Goal: Task Accomplishment & Management: Use online tool/utility

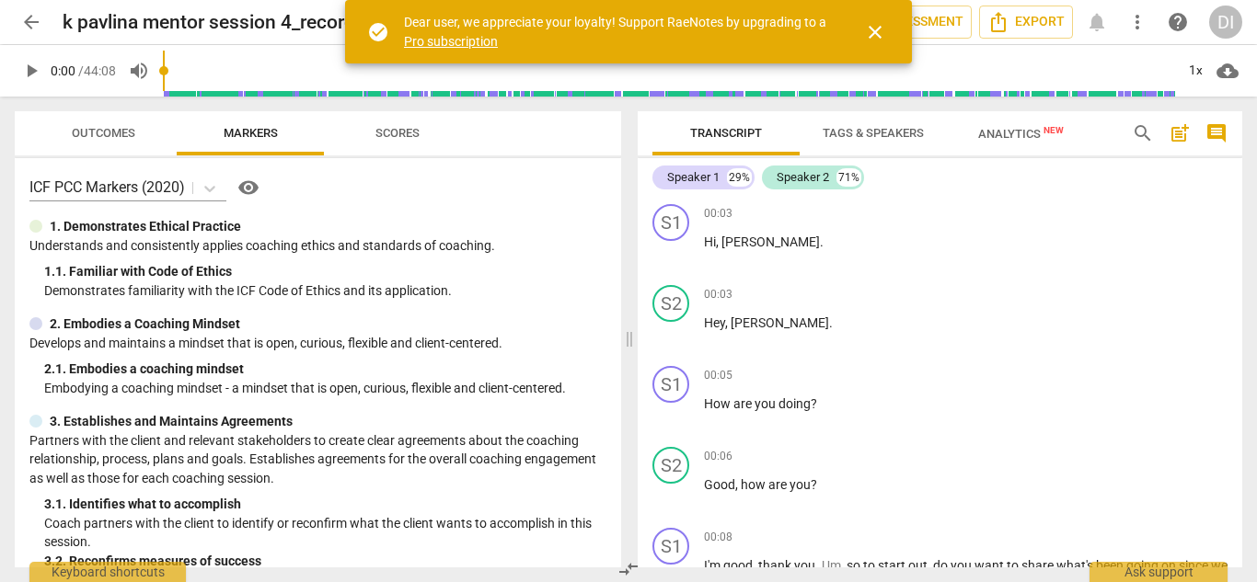
click at [880, 33] on span "close" at bounding box center [875, 32] width 22 height 22
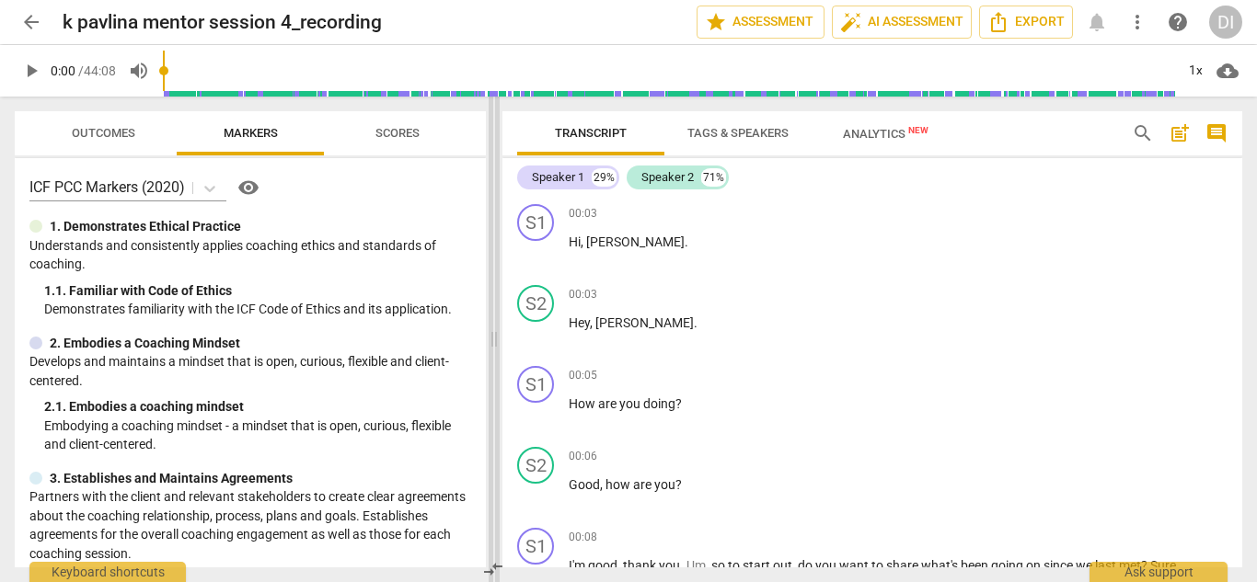
drag, startPoint x: 626, startPoint y: 341, endPoint x: 483, endPoint y: 331, distance: 143.0
click at [489, 331] on span at bounding box center [494, 340] width 11 height 486
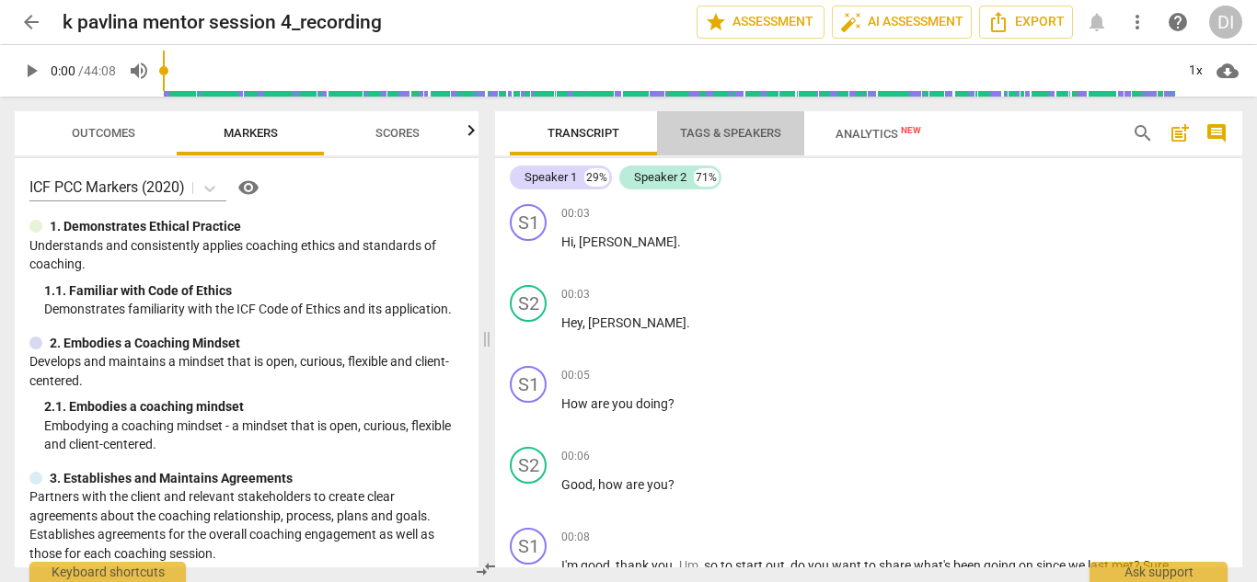
click at [730, 131] on span "Tags & Speakers" at bounding box center [730, 133] width 101 height 14
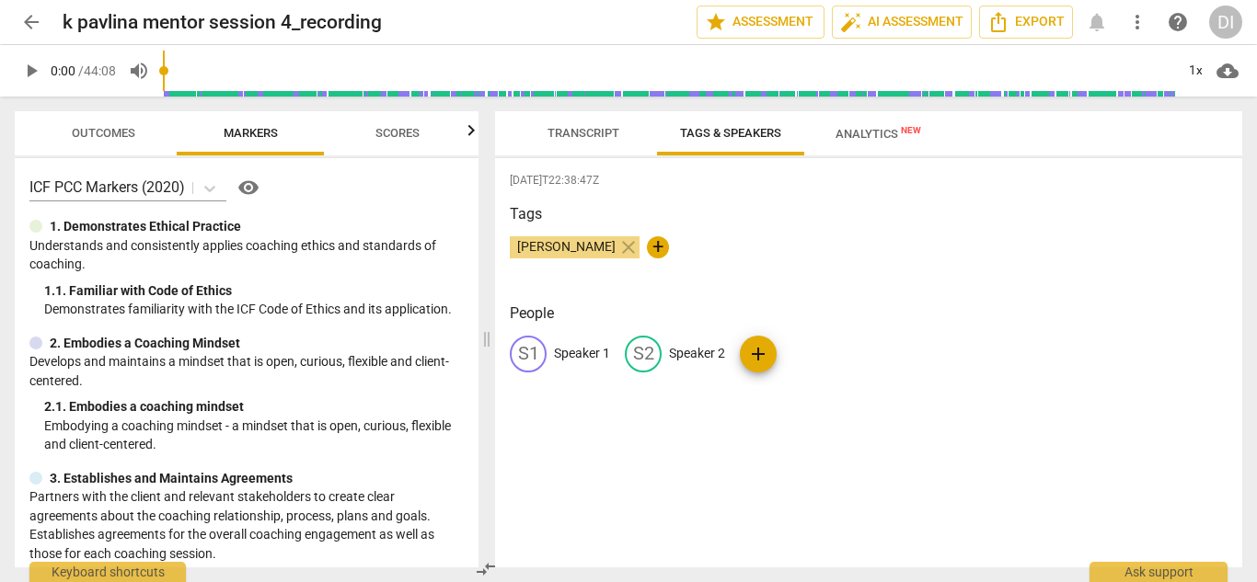
click at [585, 354] on p "Speaker 1" at bounding box center [582, 353] width 56 height 19
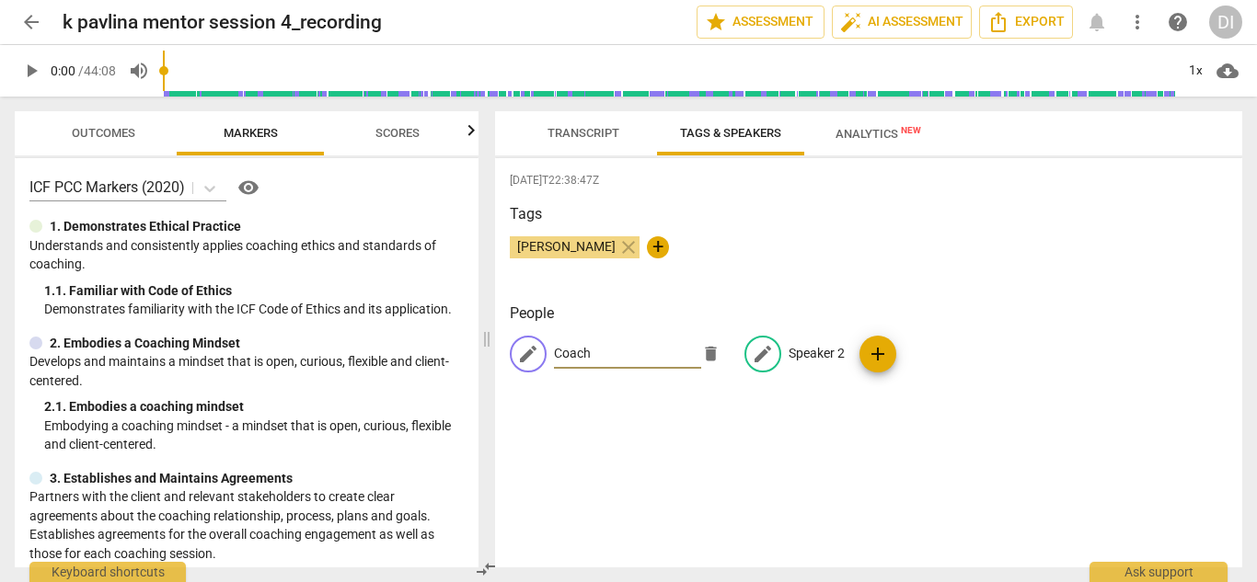
type input "Coach"
click at [814, 346] on p "Speaker 2" at bounding box center [816, 353] width 56 height 19
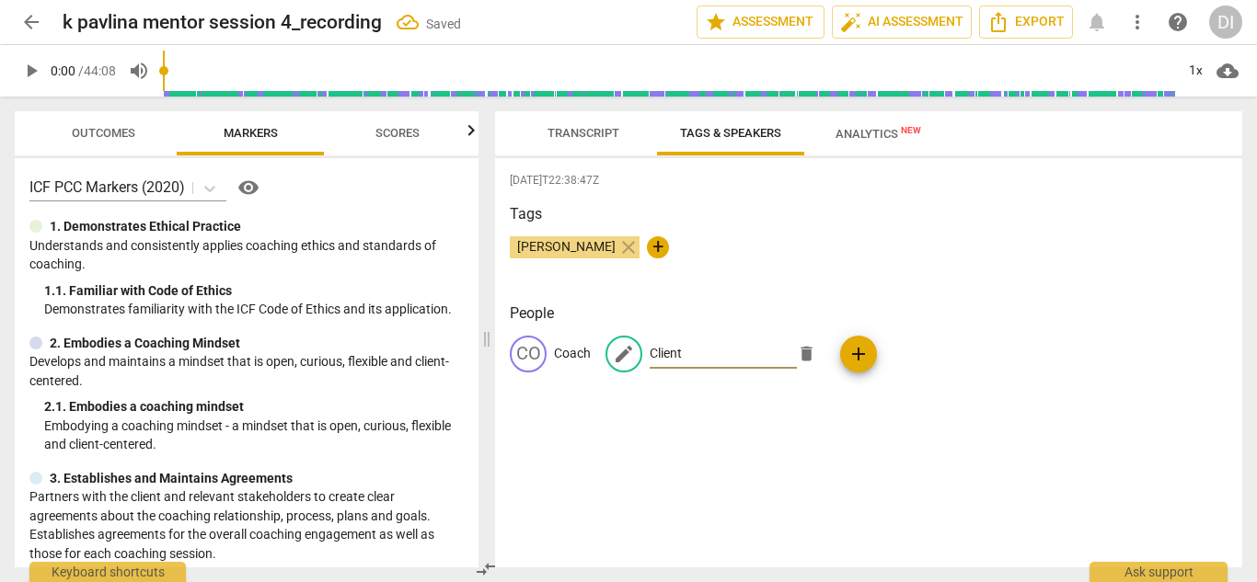
type input "Client"
click at [577, 141] on span "Transcript" at bounding box center [583, 133] width 116 height 25
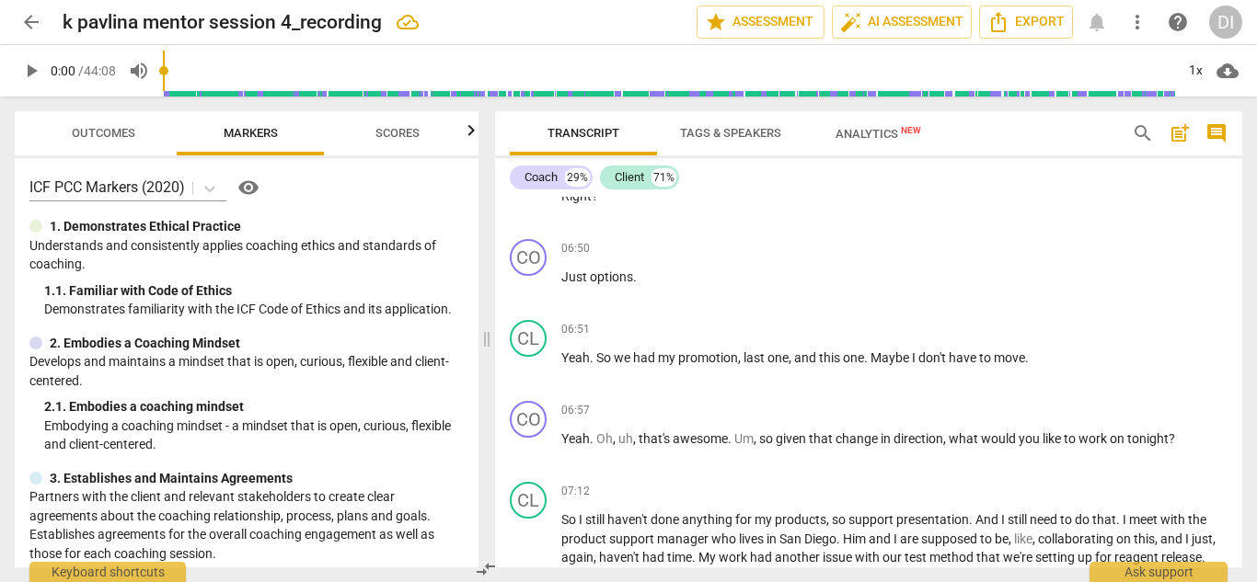
scroll to position [3042, 0]
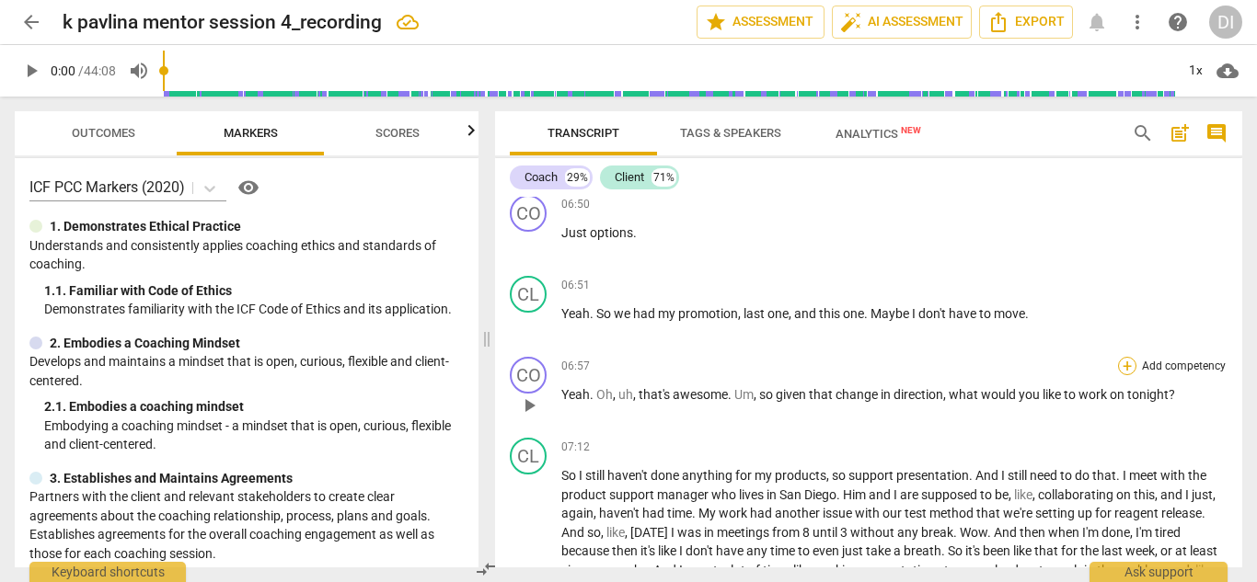
click at [1124, 357] on div "+" at bounding box center [1127, 366] width 18 height 18
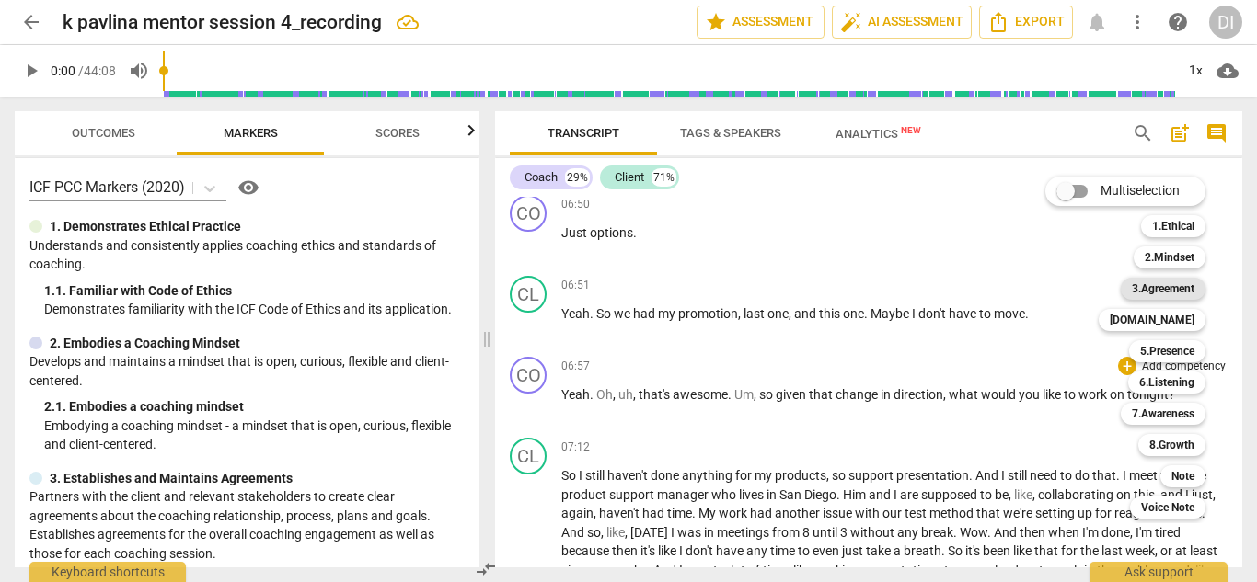
click at [1163, 290] on b "3.Agreement" at bounding box center [1163, 289] width 63 height 22
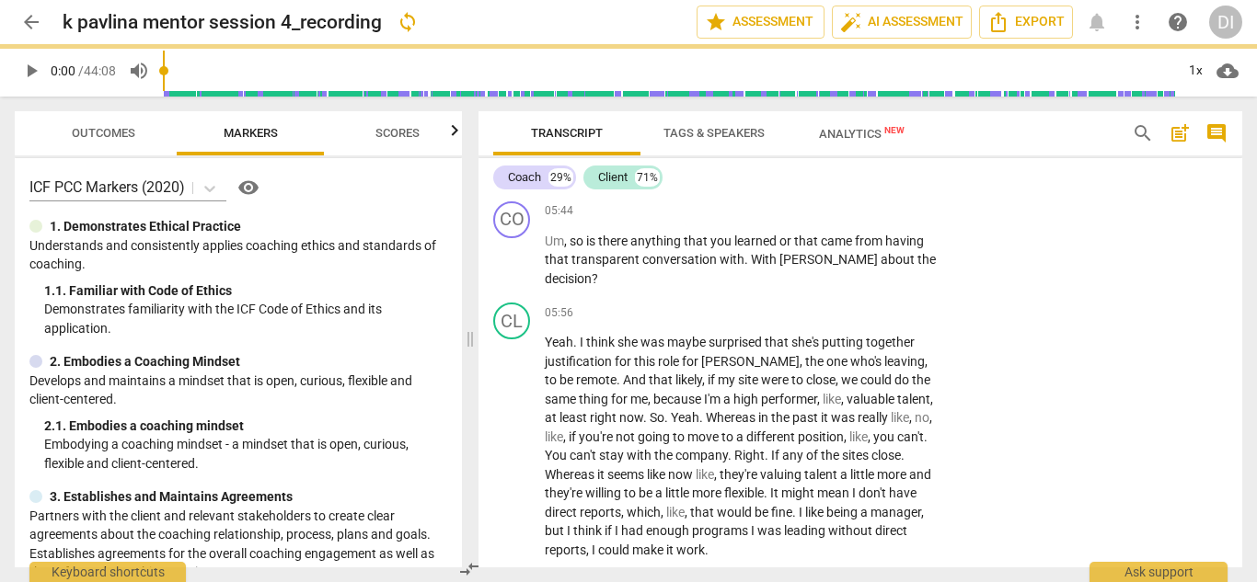
scroll to position [3707, 0]
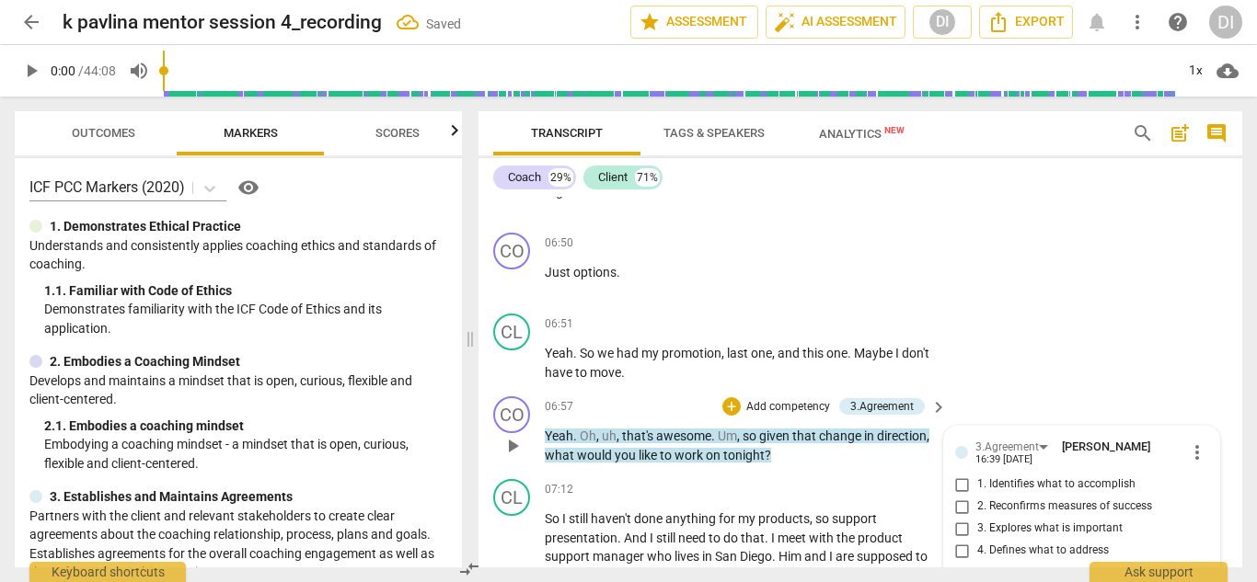
click at [957, 474] on input "1. Identifies what to accomplish" at bounding box center [962, 485] width 29 height 22
checkbox input "true"
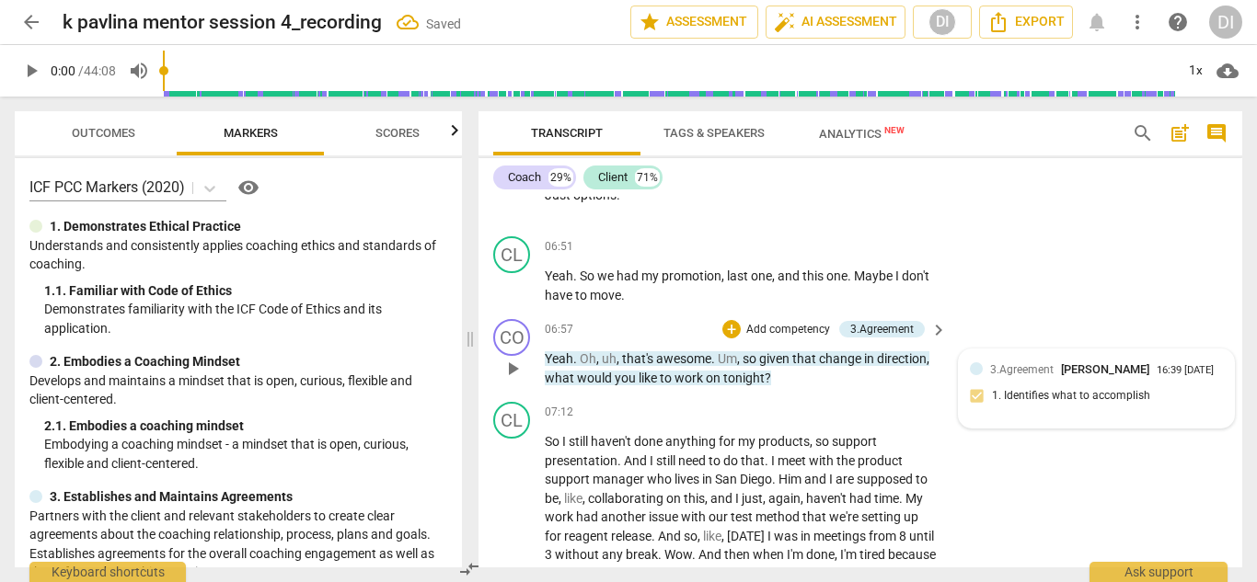
scroll to position [3782, 0]
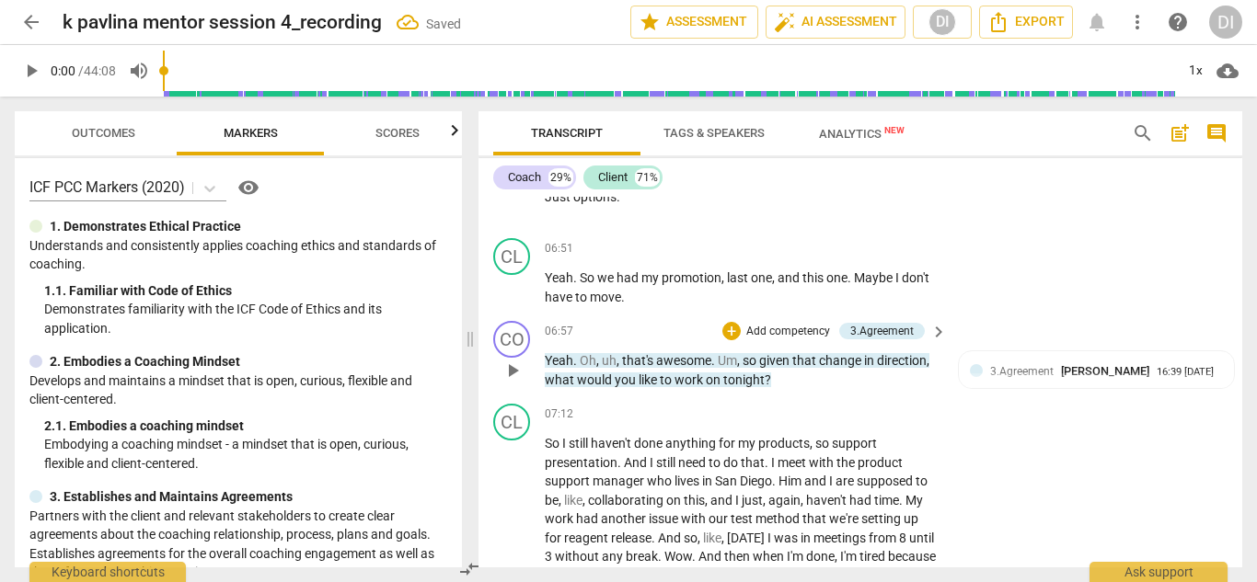
click at [513, 360] on span "play_arrow" at bounding box center [512, 371] width 22 height 22
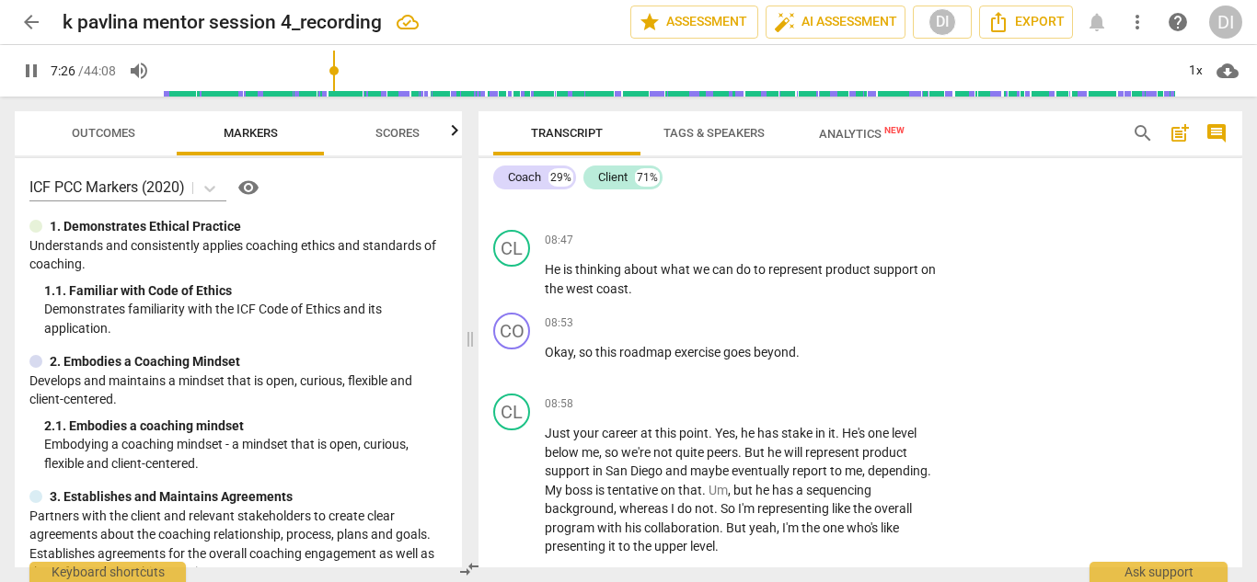
scroll to position [4605, 0]
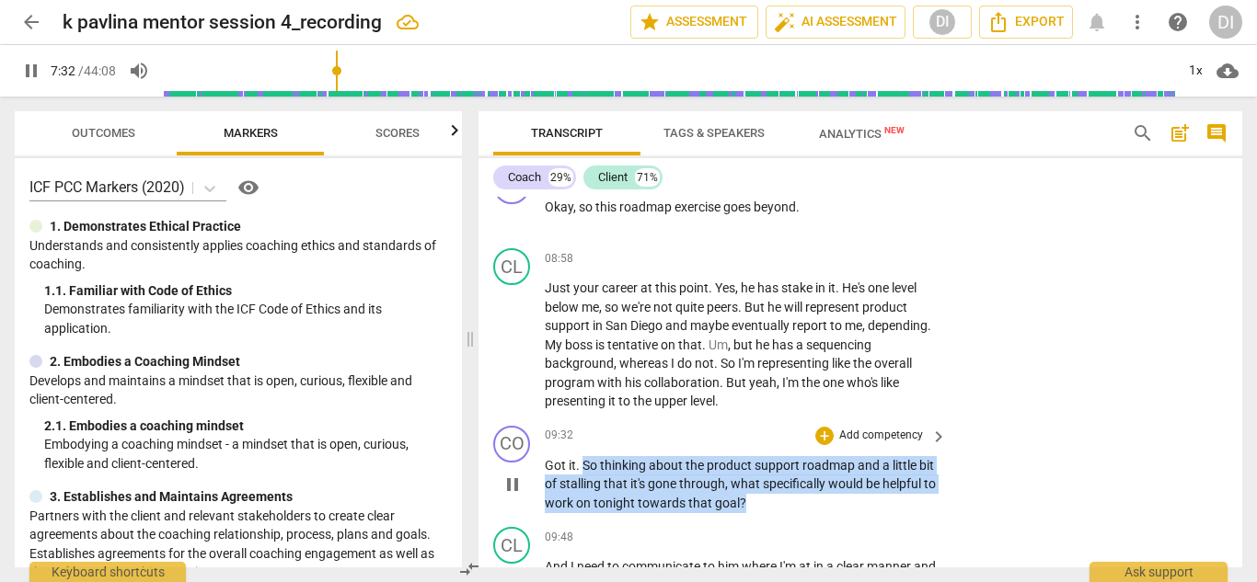
drag, startPoint x: 653, startPoint y: 433, endPoint x: 582, endPoint y: 408, distance: 75.1
click at [582, 456] on p "Got it . So thinking about the product support roadmap and a little bit of stal…" at bounding box center [741, 484] width 393 height 57
click at [826, 427] on div "+" at bounding box center [824, 436] width 18 height 18
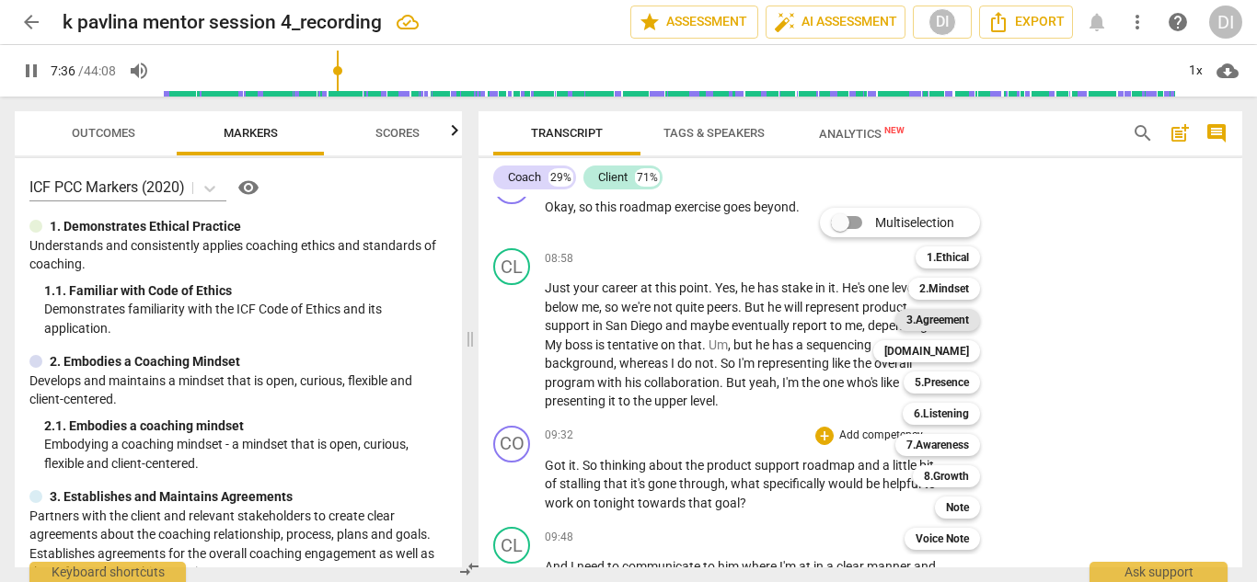
click at [949, 321] on b "3.Agreement" at bounding box center [937, 320] width 63 height 22
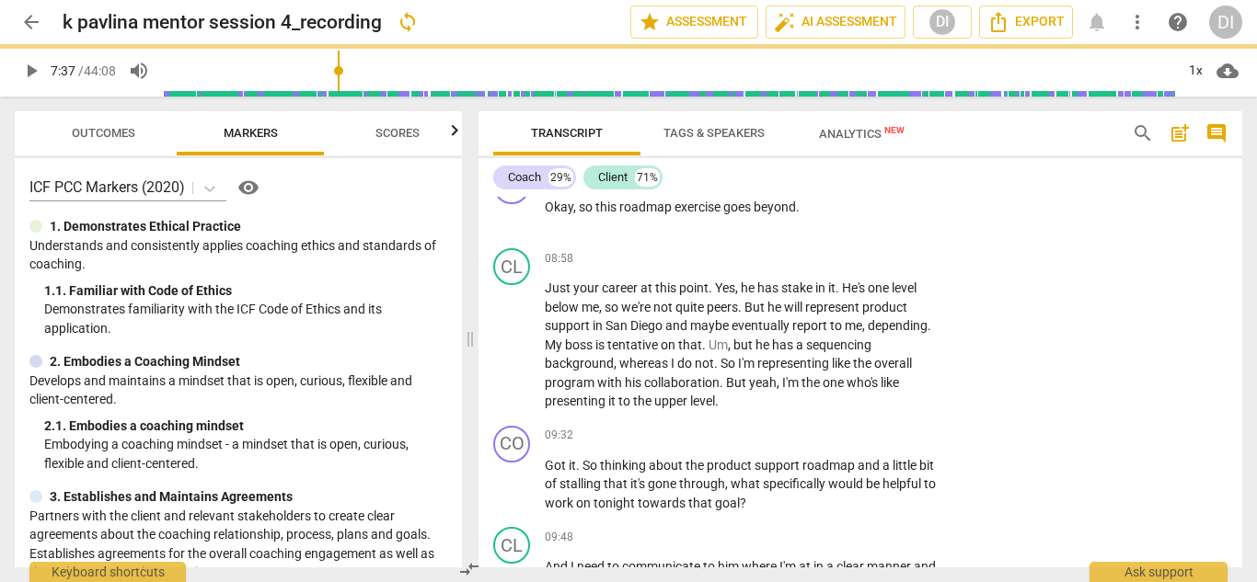
type input "458"
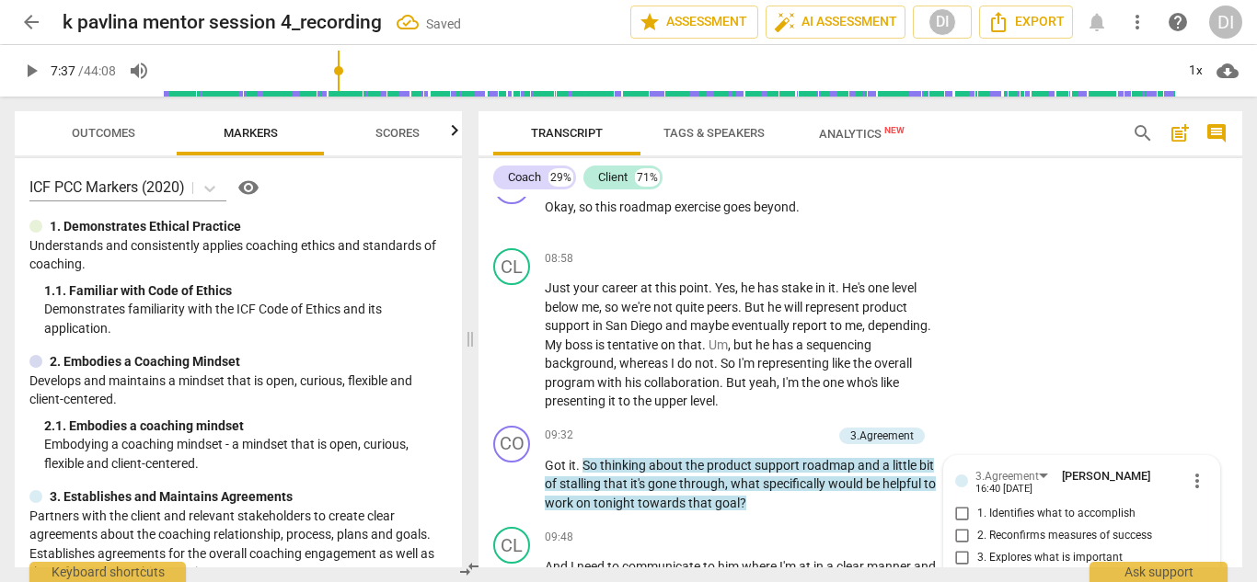
scroll to position [4610, 0]
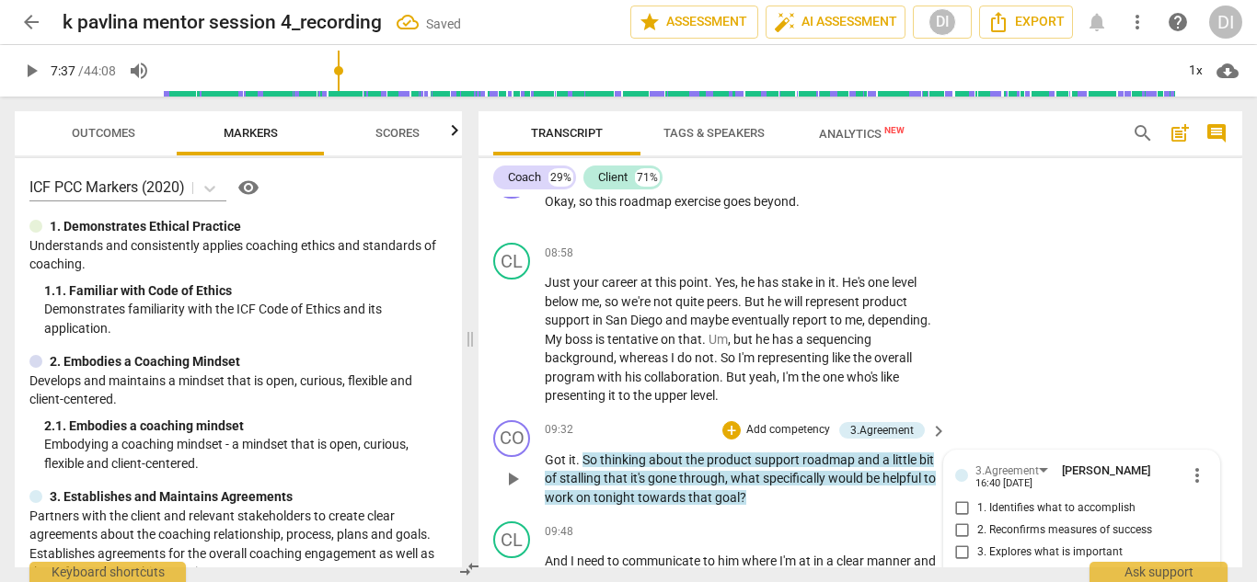
click at [961, 520] on input "2. Reconfirms measures of success" at bounding box center [962, 531] width 29 height 22
checkbox input "true"
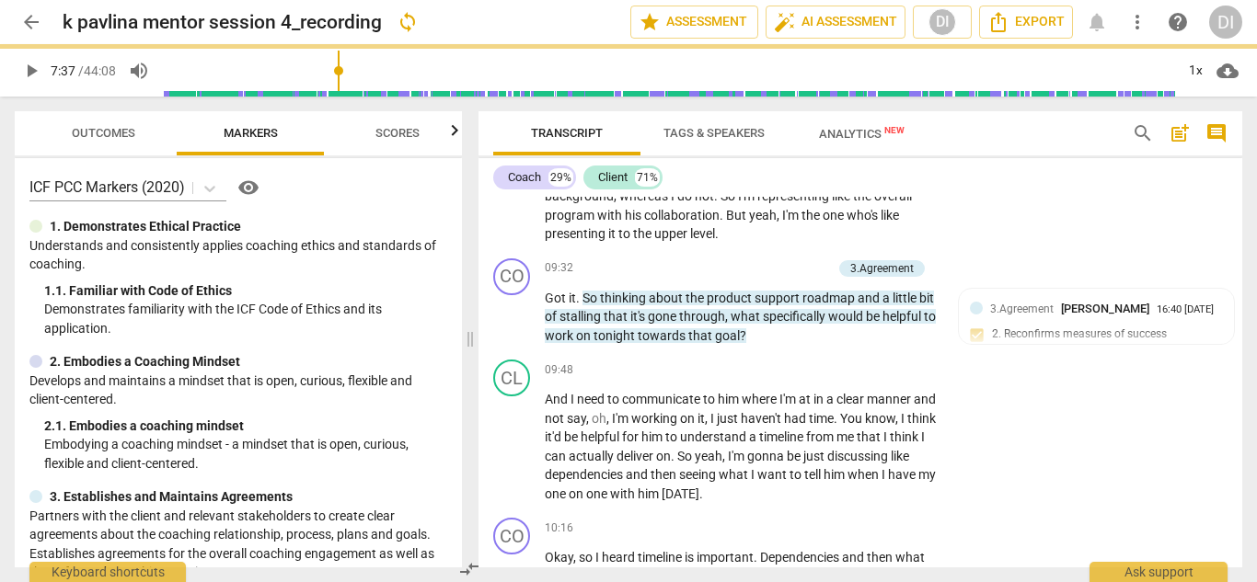
scroll to position [4880, 0]
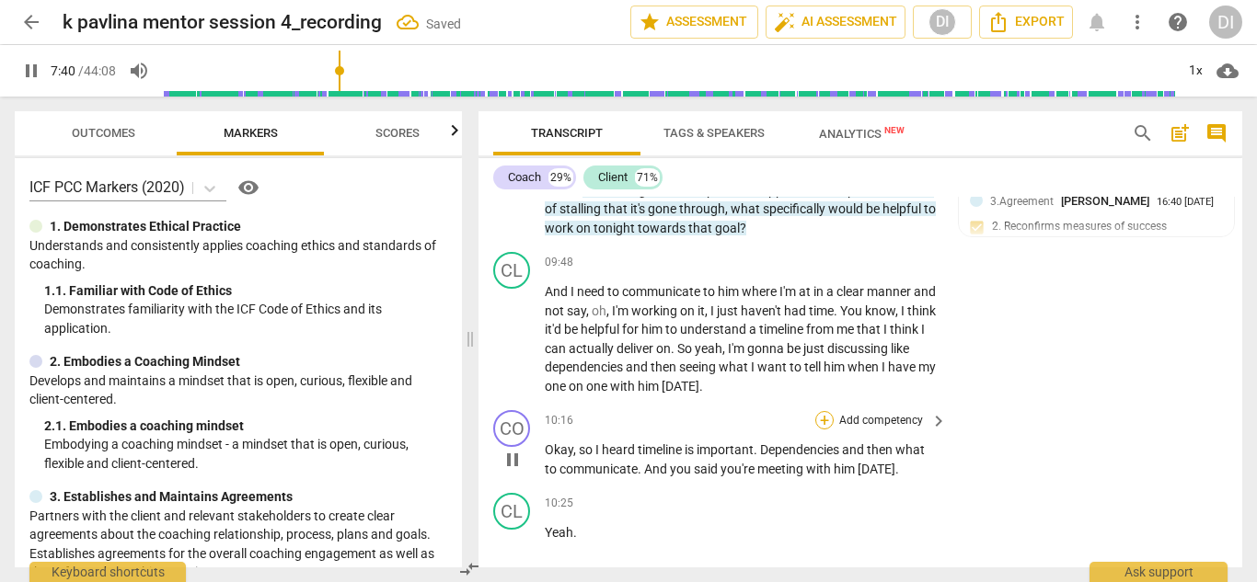
click at [820, 411] on div "+" at bounding box center [824, 420] width 18 height 18
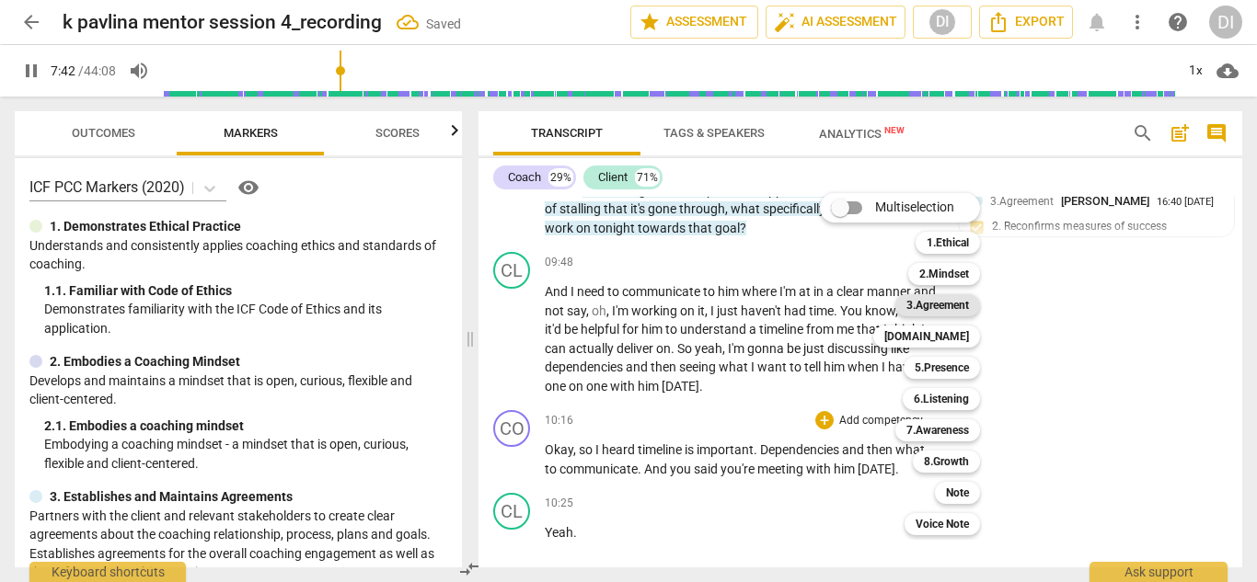
click at [965, 306] on b "3.Agreement" at bounding box center [937, 305] width 63 height 22
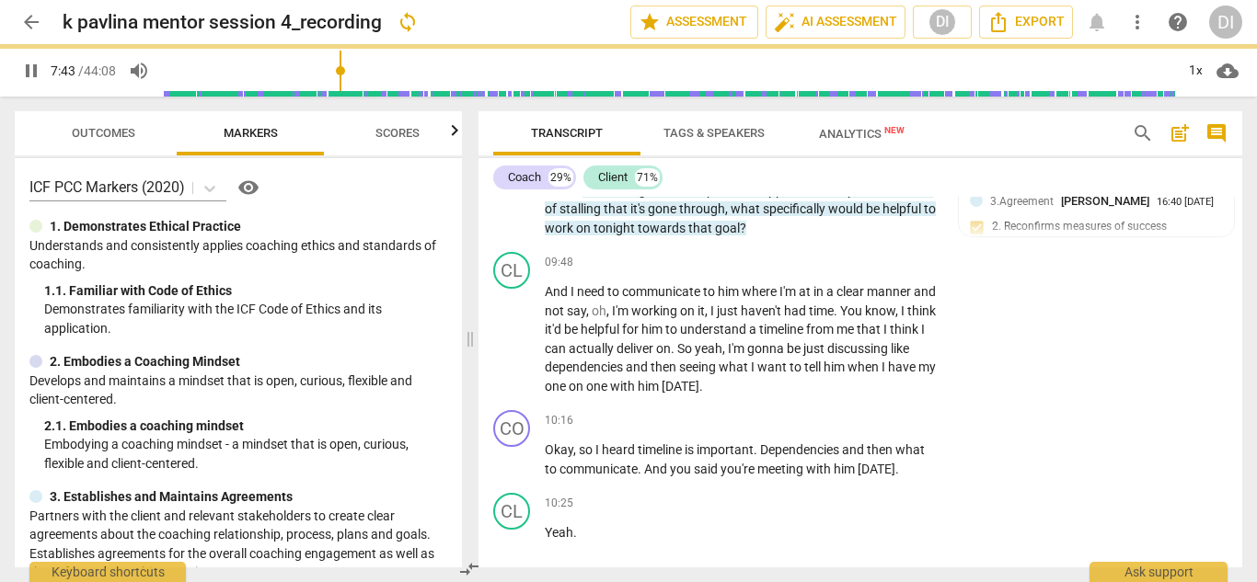
type input "464"
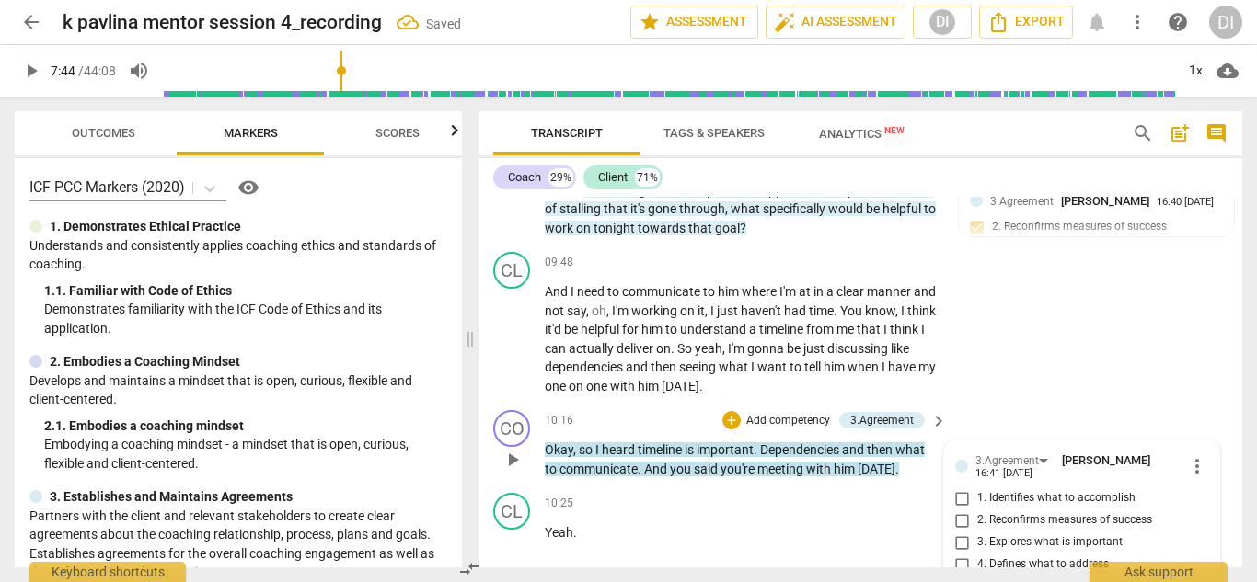
click at [959, 510] on input "2. Reconfirms measures of success" at bounding box center [962, 521] width 29 height 22
checkbox input "true"
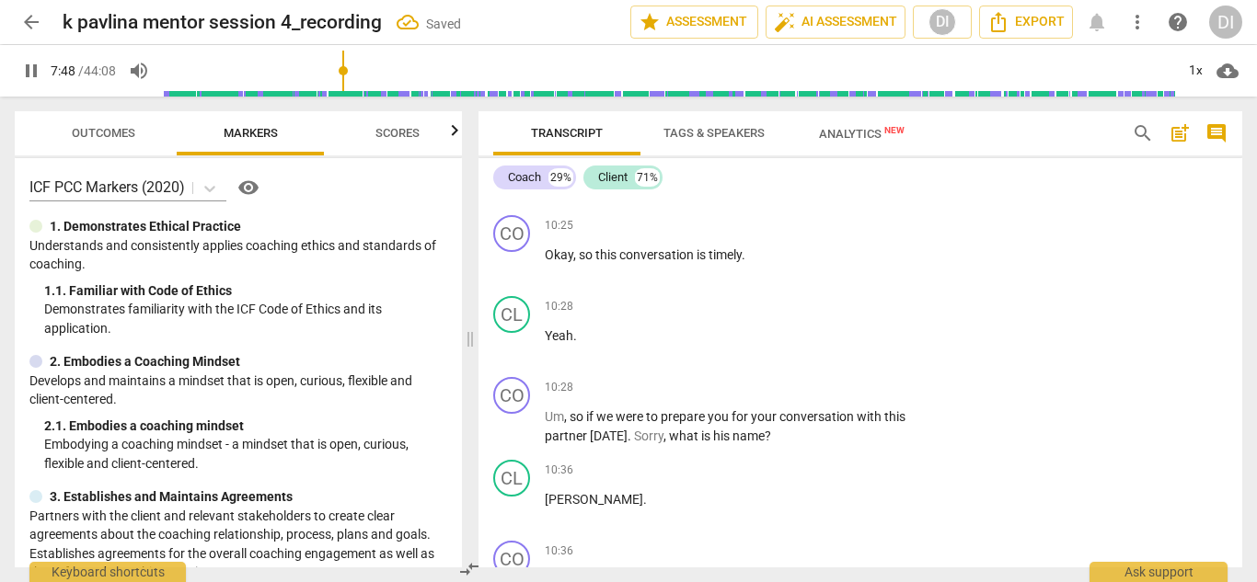
scroll to position [5375, 0]
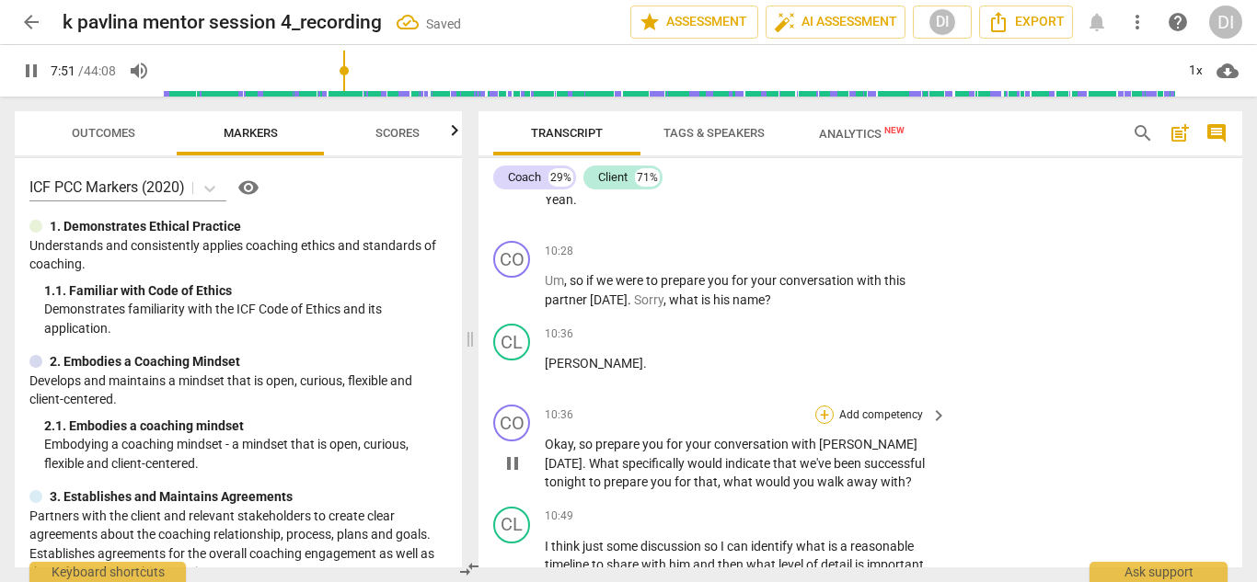
click at [818, 406] on div "+" at bounding box center [824, 415] width 18 height 18
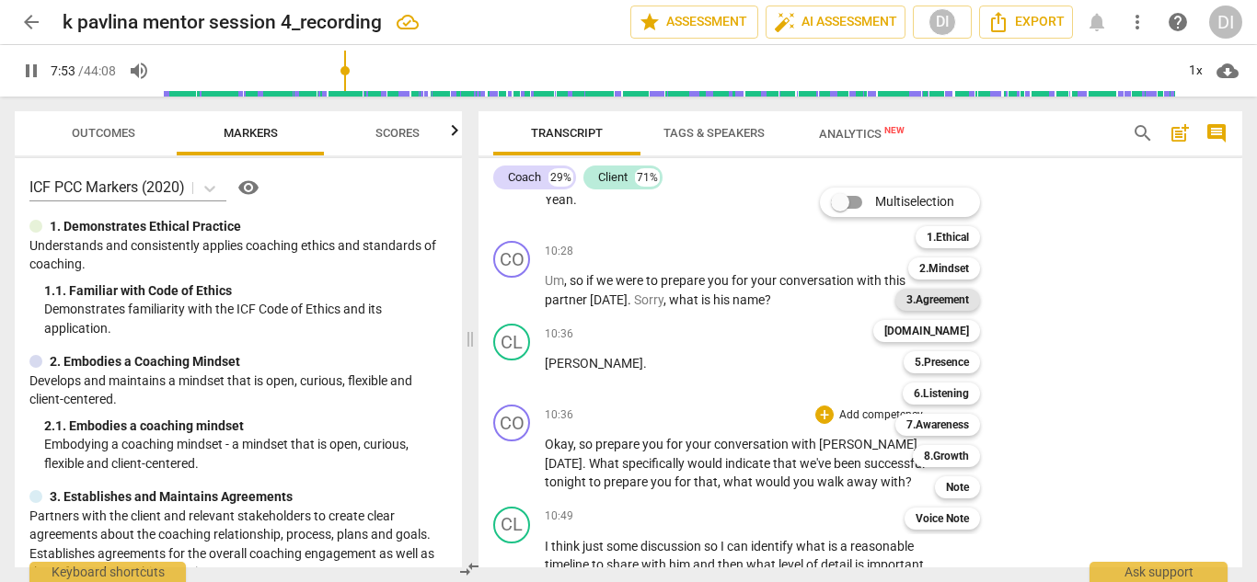
click at [962, 295] on b "3.Agreement" at bounding box center [937, 300] width 63 height 22
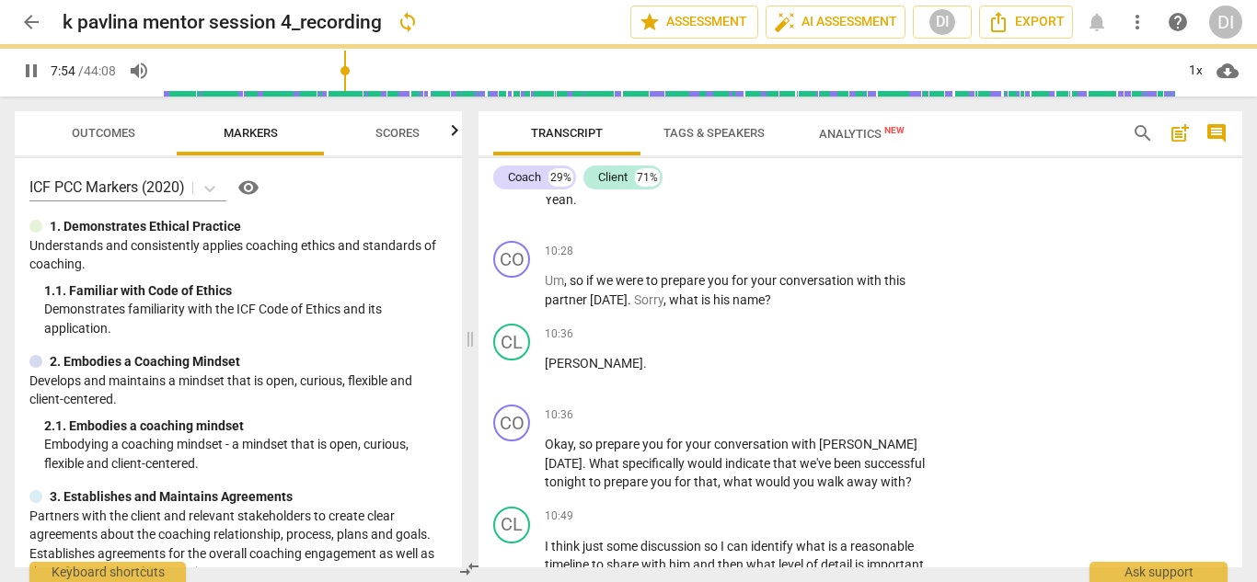
type input "475"
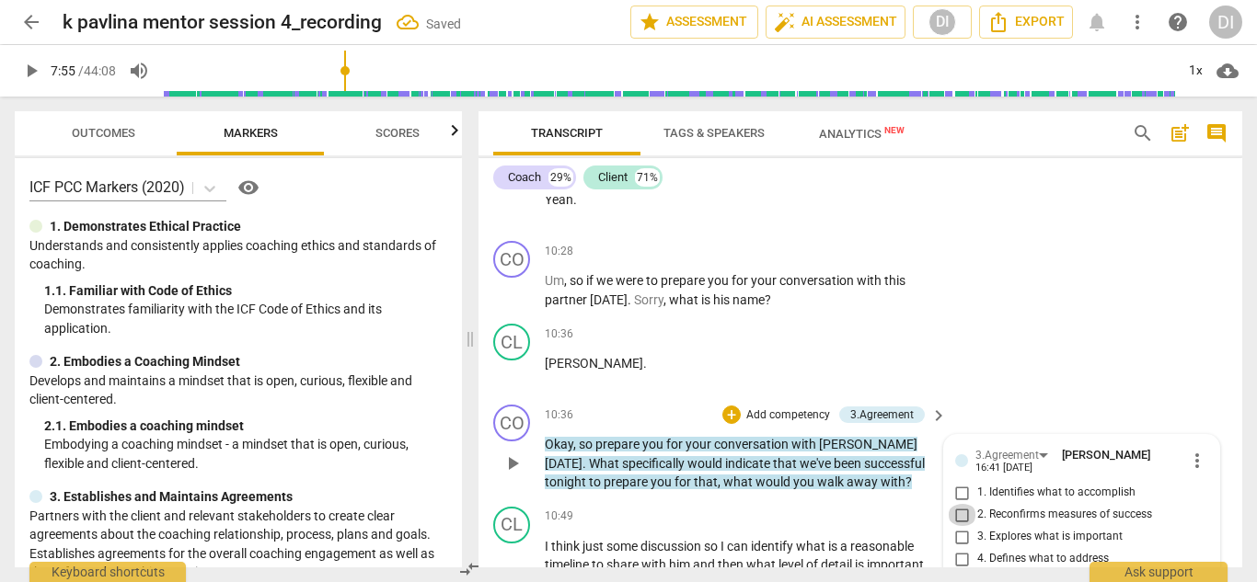
click at [960, 504] on input "2. Reconfirms measures of success" at bounding box center [962, 515] width 29 height 22
checkbox input "true"
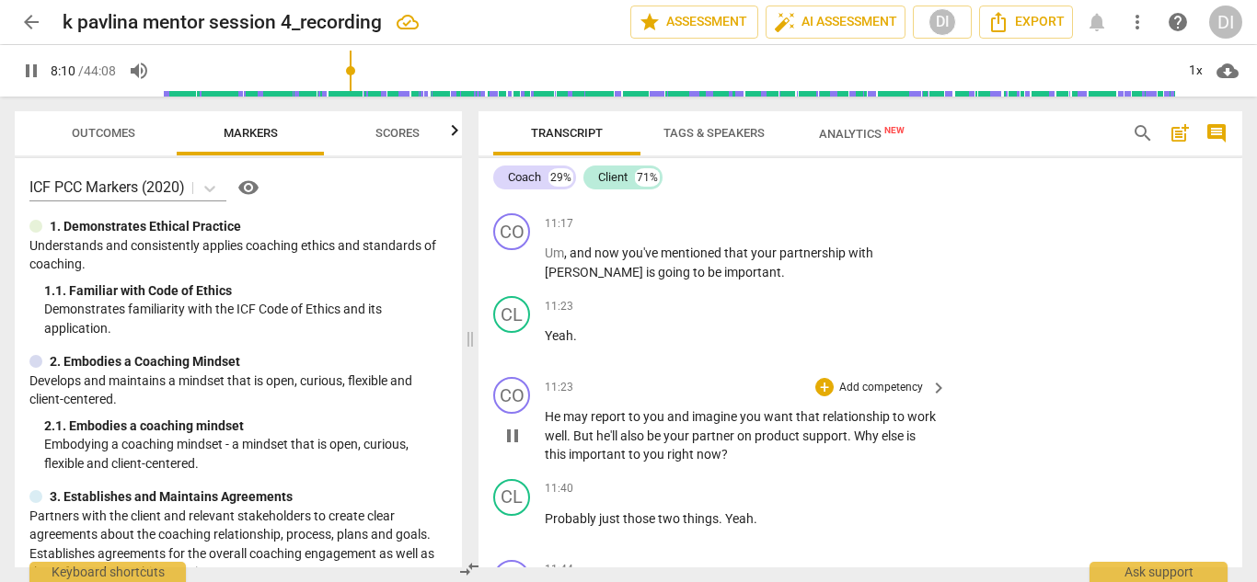
scroll to position [6145, 0]
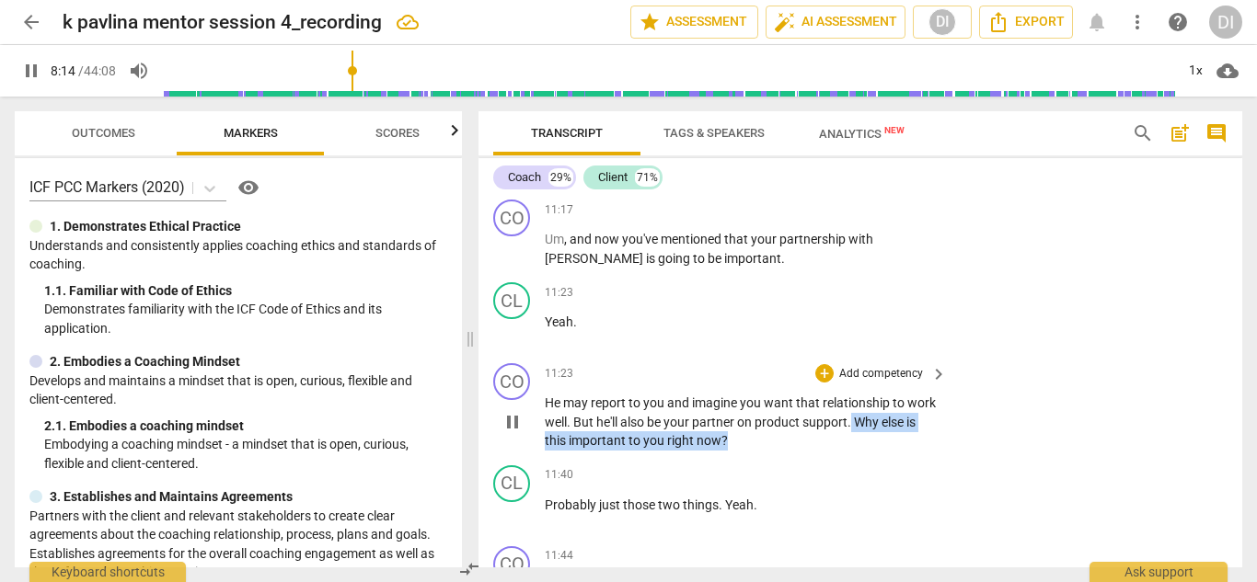
drag, startPoint x: 772, startPoint y: 382, endPoint x: 889, endPoint y: 365, distance: 118.0
click at [889, 394] on p "He may report to you and imagine you want that relationship to work well . But …" at bounding box center [741, 422] width 393 height 57
click at [827, 364] on div "+" at bounding box center [824, 373] width 18 height 18
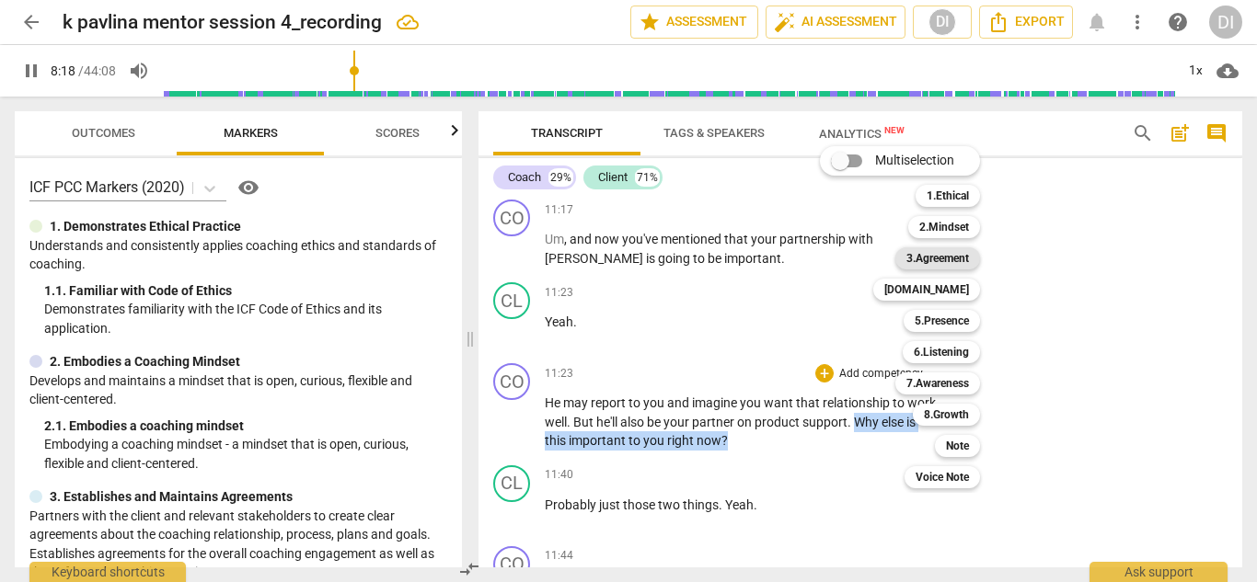
click at [924, 255] on b "3.Agreement" at bounding box center [937, 258] width 63 height 22
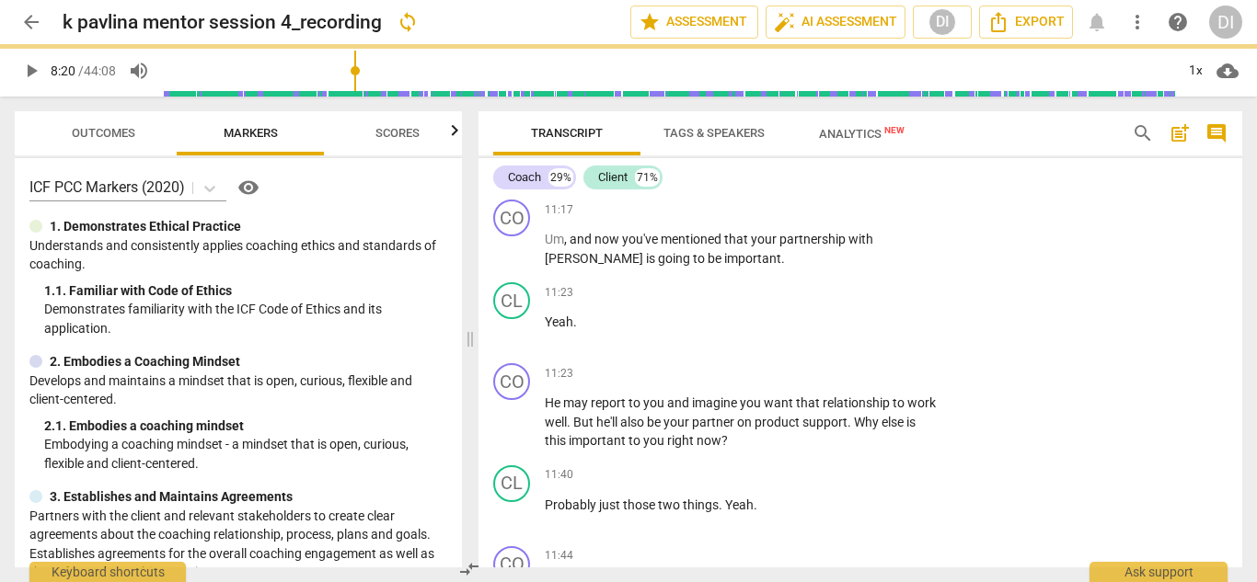
type input "500"
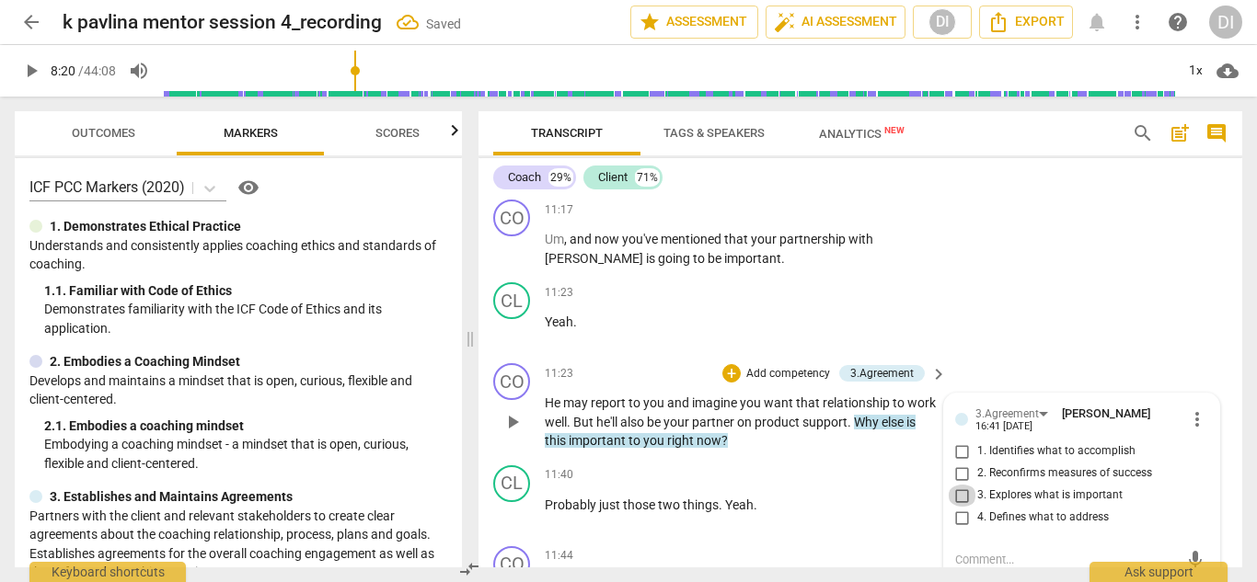
click at [961, 485] on input "3. Explores what is important" at bounding box center [962, 496] width 29 height 22
checkbox input "true"
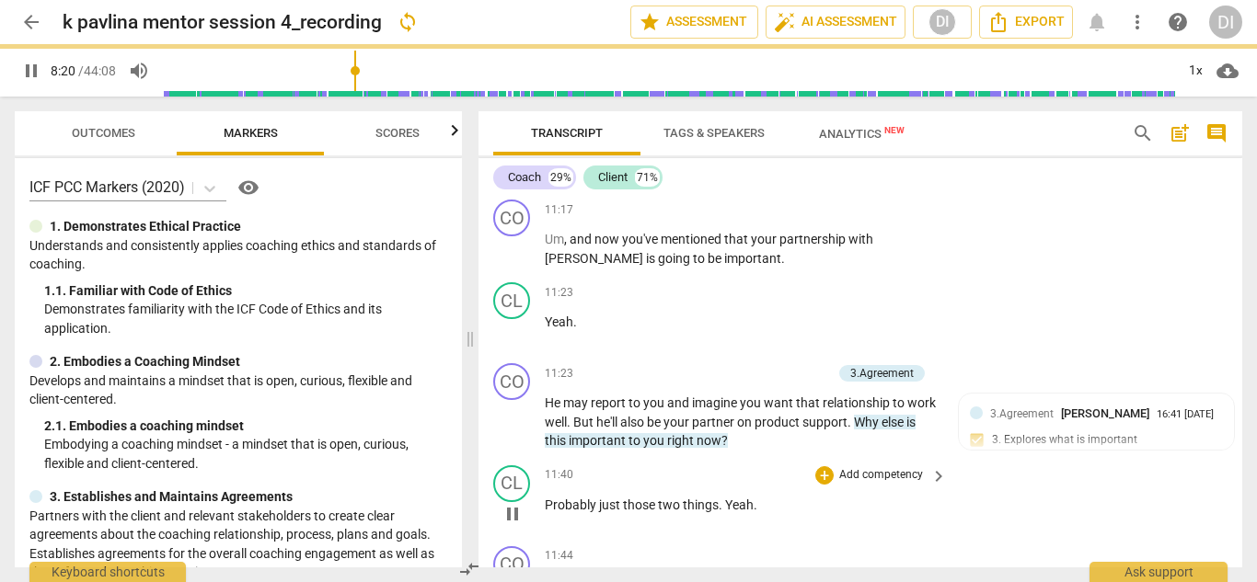
scroll to position [6326, 0]
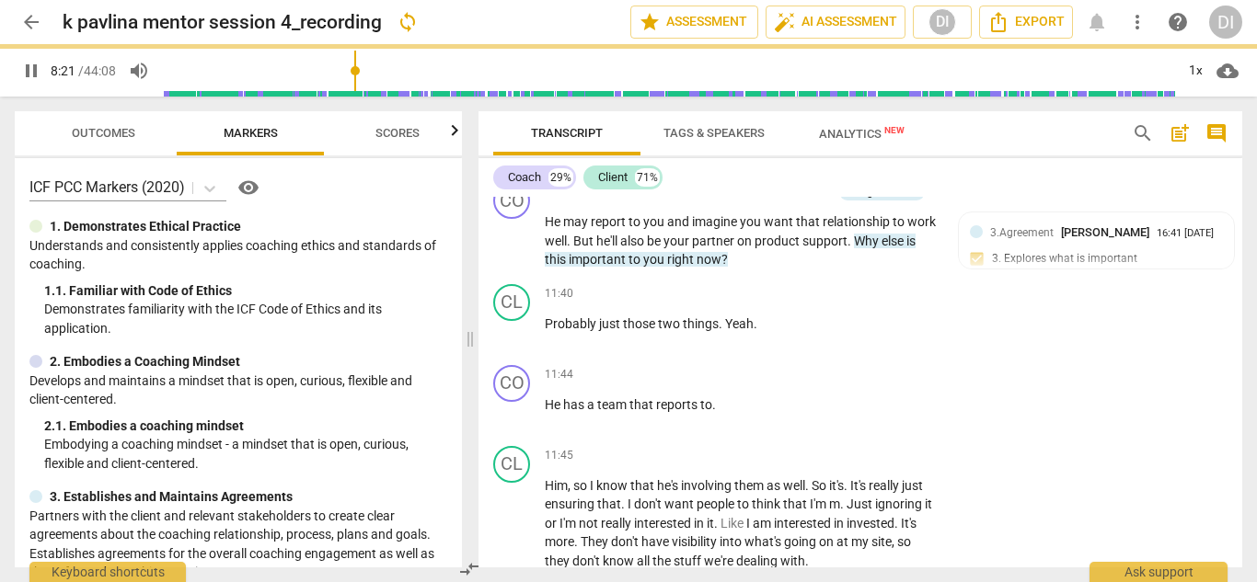
click at [23, 63] on span "pause" at bounding box center [31, 71] width 22 height 22
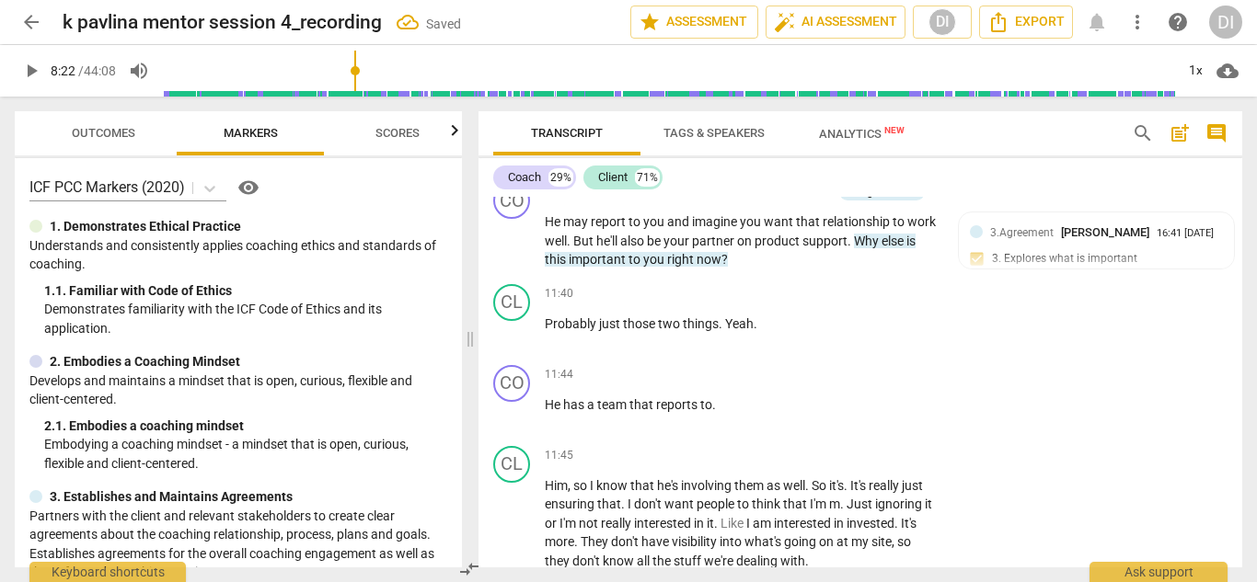
type input "502"
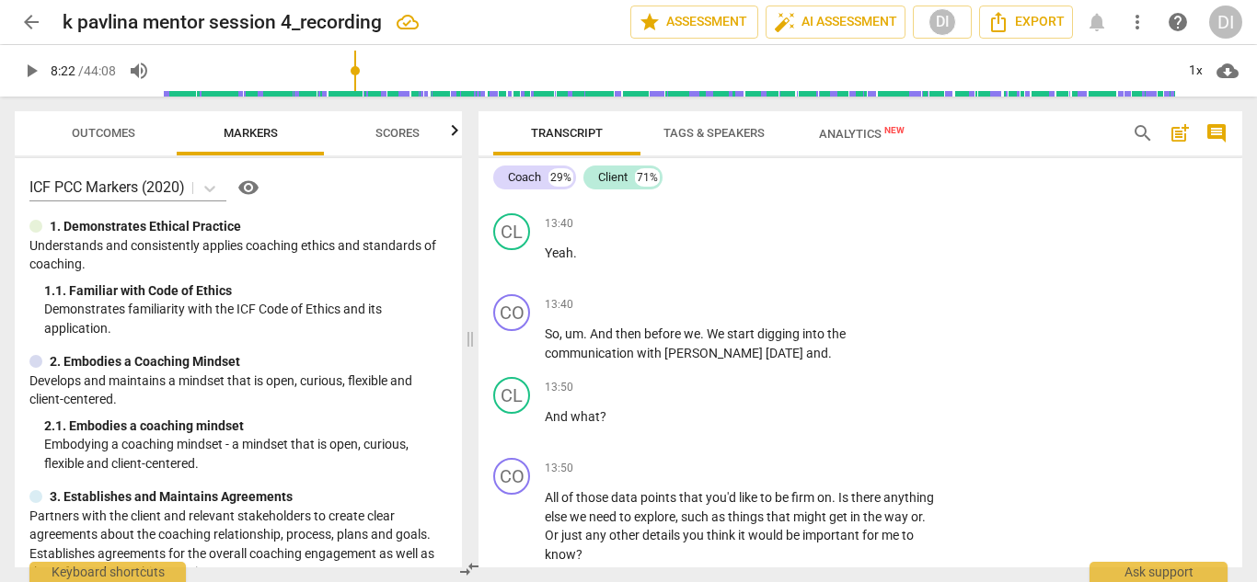
scroll to position [7704, 0]
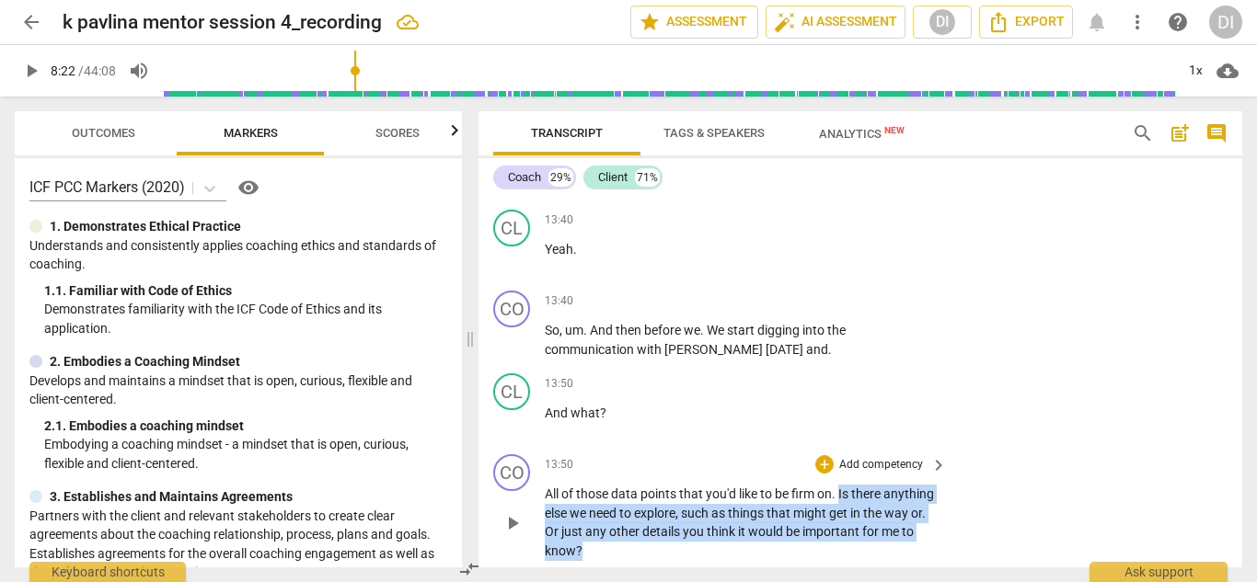
drag, startPoint x: 646, startPoint y: 455, endPoint x: 841, endPoint y: 398, distance: 203.2
click at [841, 485] on p "All of those data points that you'd like to be firm on . Is there anything else…" at bounding box center [741, 522] width 393 height 75
click at [818, 455] on div "+" at bounding box center [824, 464] width 18 height 18
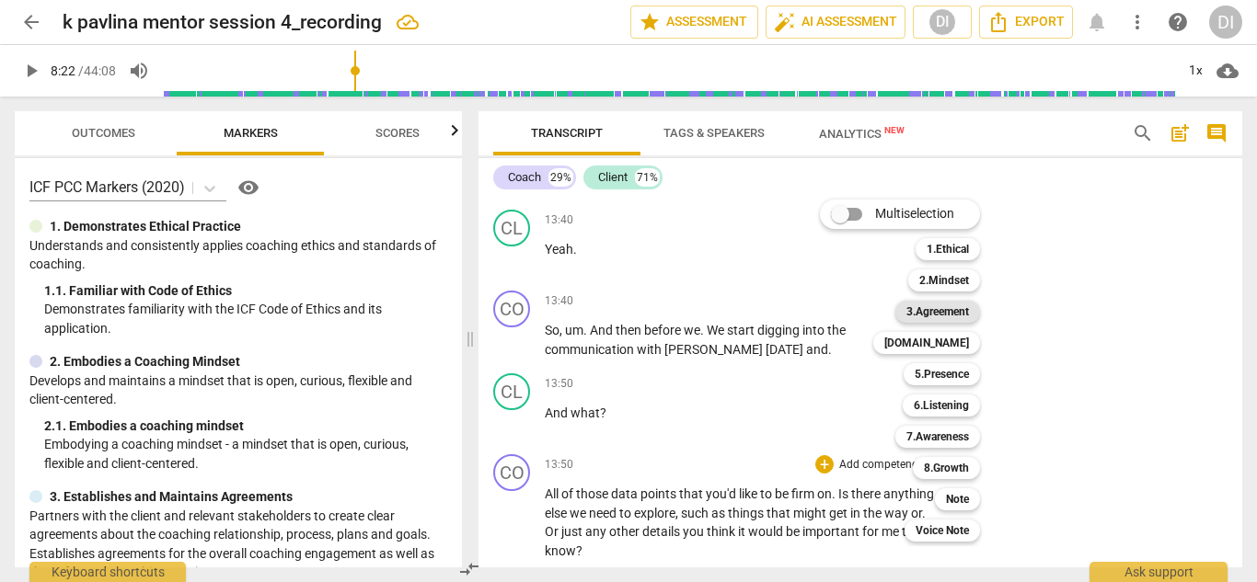
click at [959, 313] on b "3.Agreement" at bounding box center [937, 312] width 63 height 22
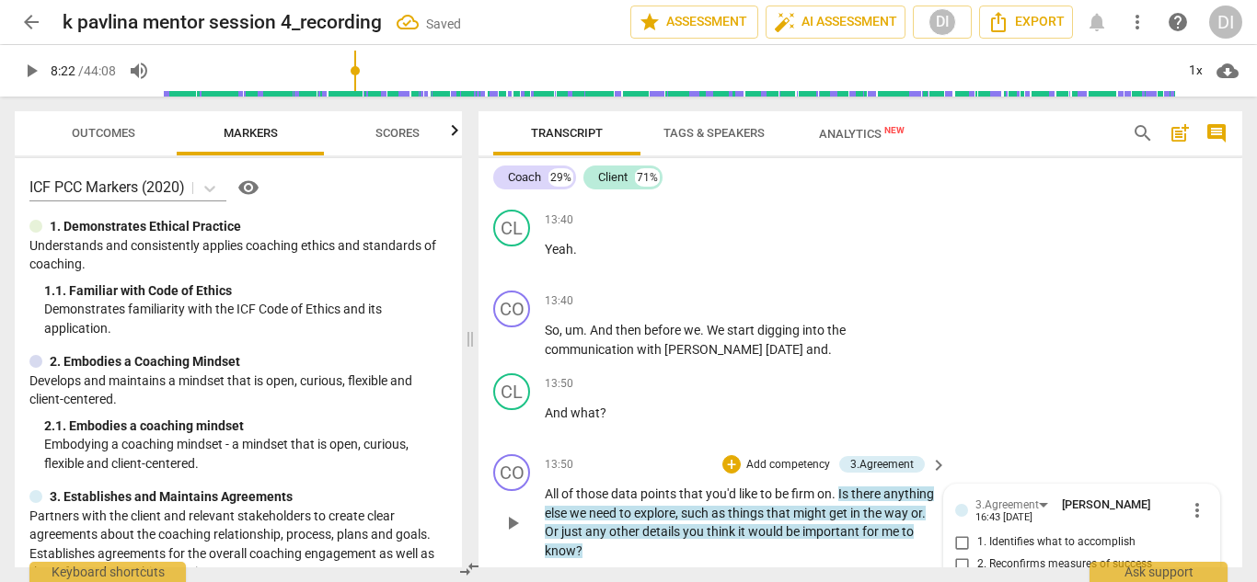
checkbox input "true"
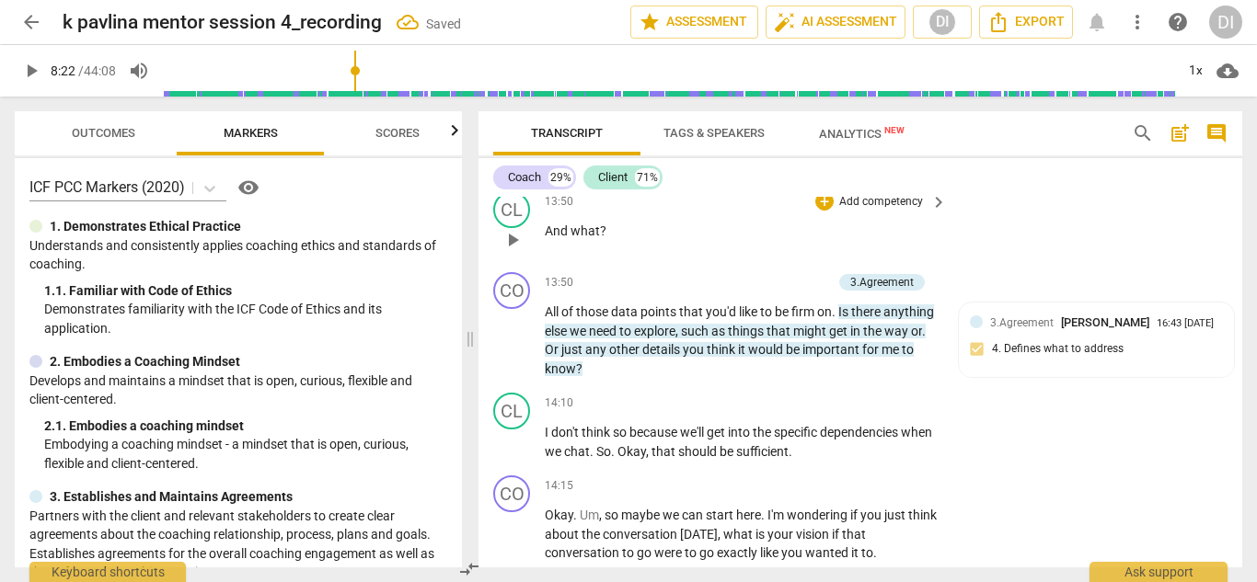
scroll to position [7957, 0]
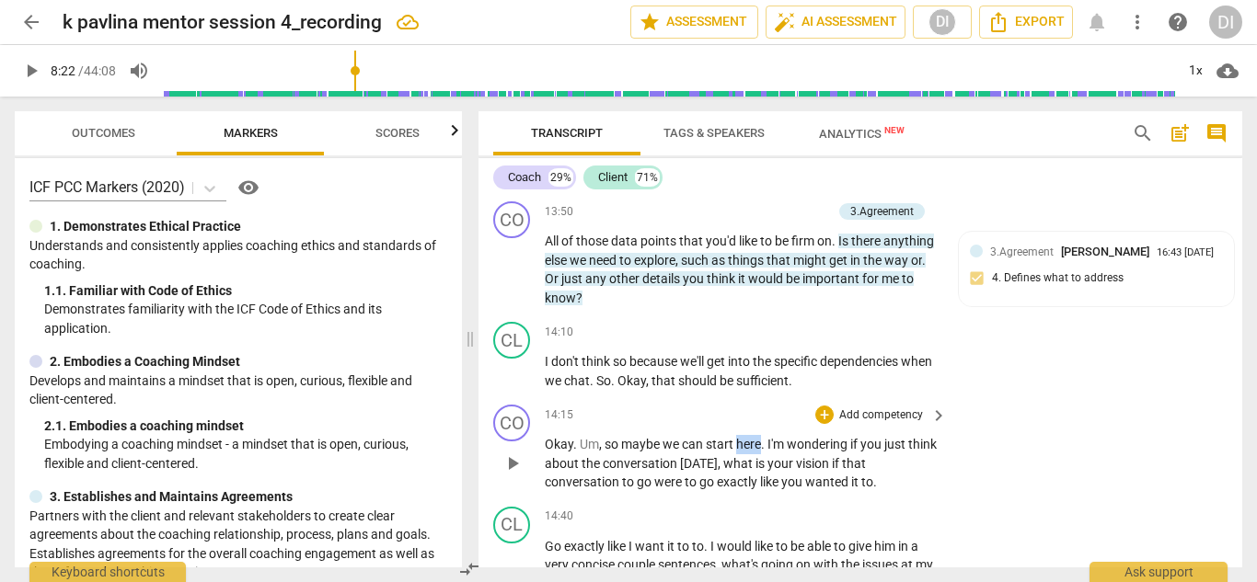
drag, startPoint x: 738, startPoint y: 348, endPoint x: 759, endPoint y: 347, distance: 21.2
click at [759, 437] on span "here" at bounding box center [748, 444] width 25 height 15
click at [783, 325] on div "+" at bounding box center [778, 326] width 18 height 18
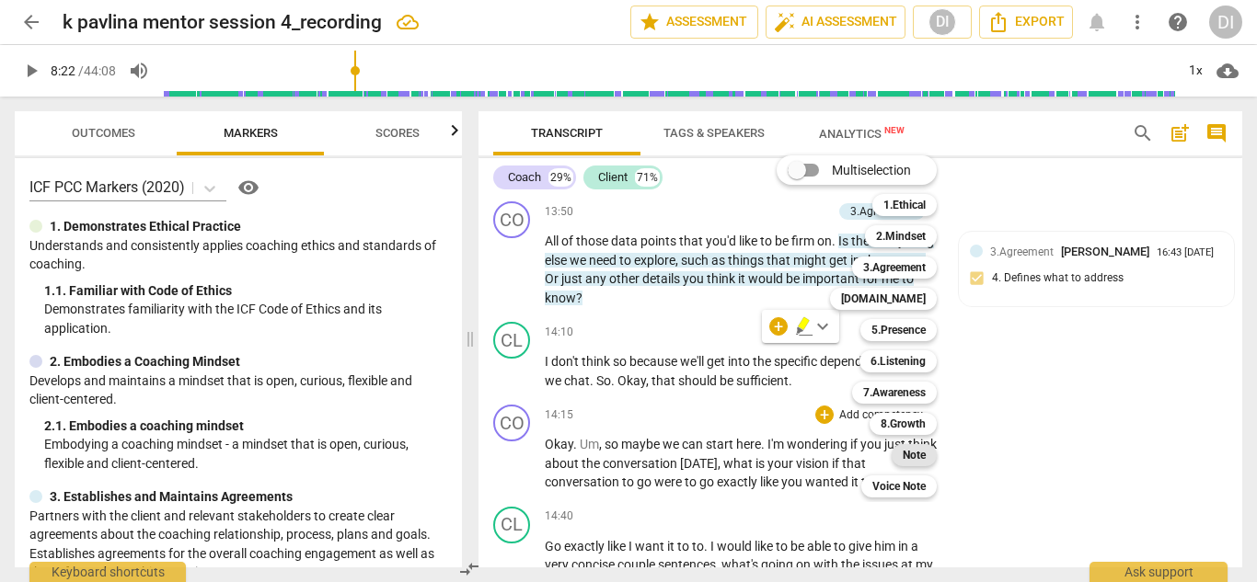
click at [937, 456] on div "Note" at bounding box center [914, 455] width 45 height 22
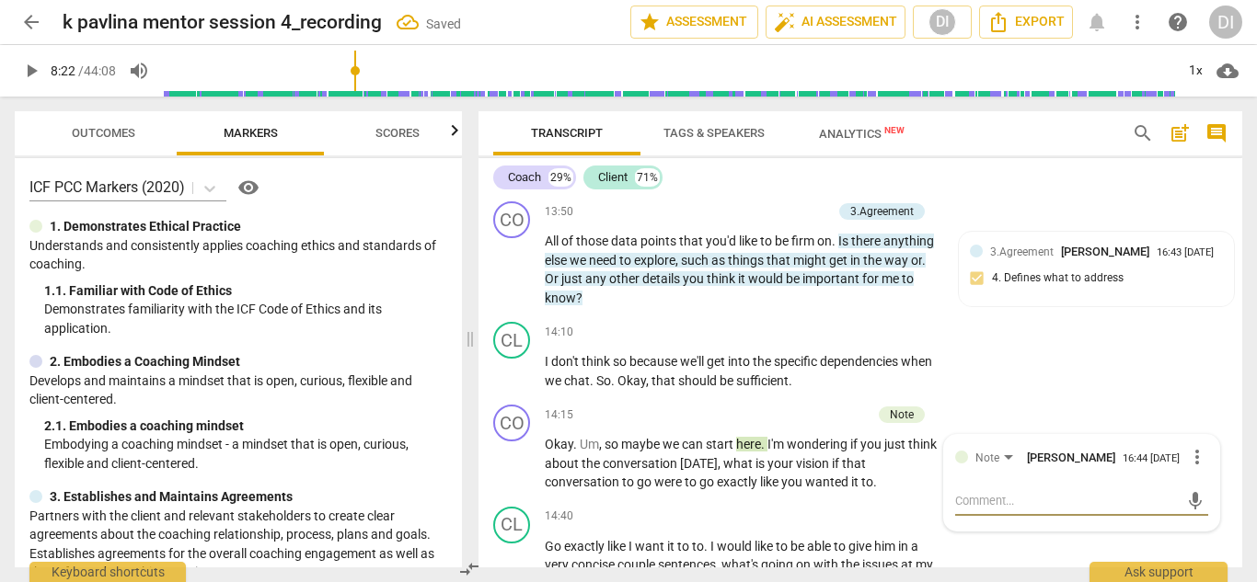
type textarea "A"
type textarea "As"
type textarea "Ask"
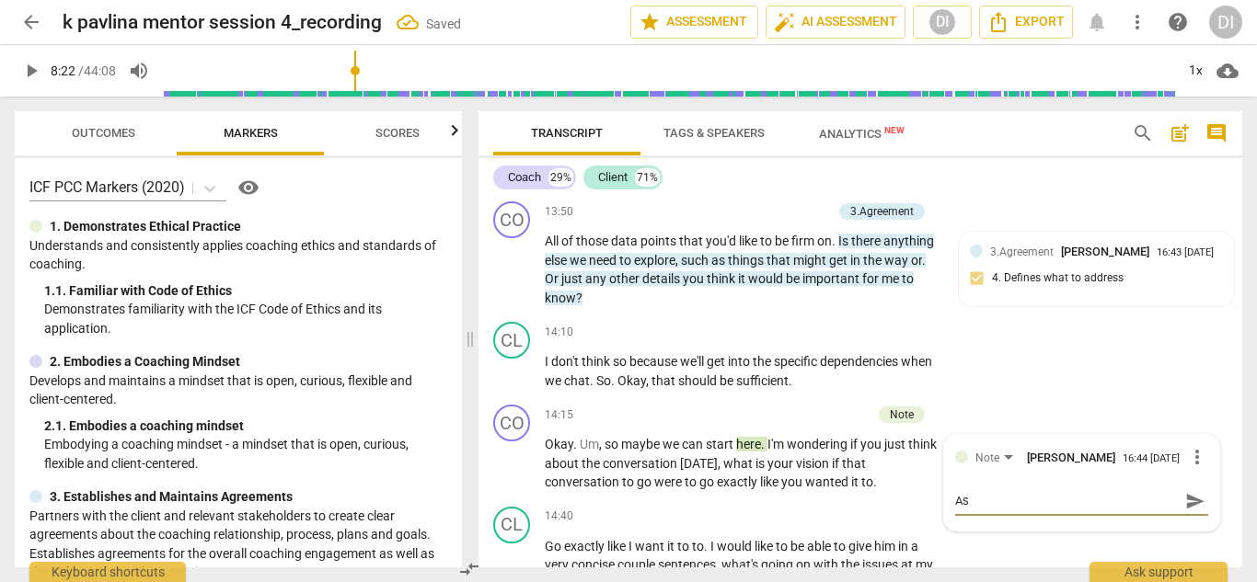
type textarea "Ask"
type textarea "Ask w"
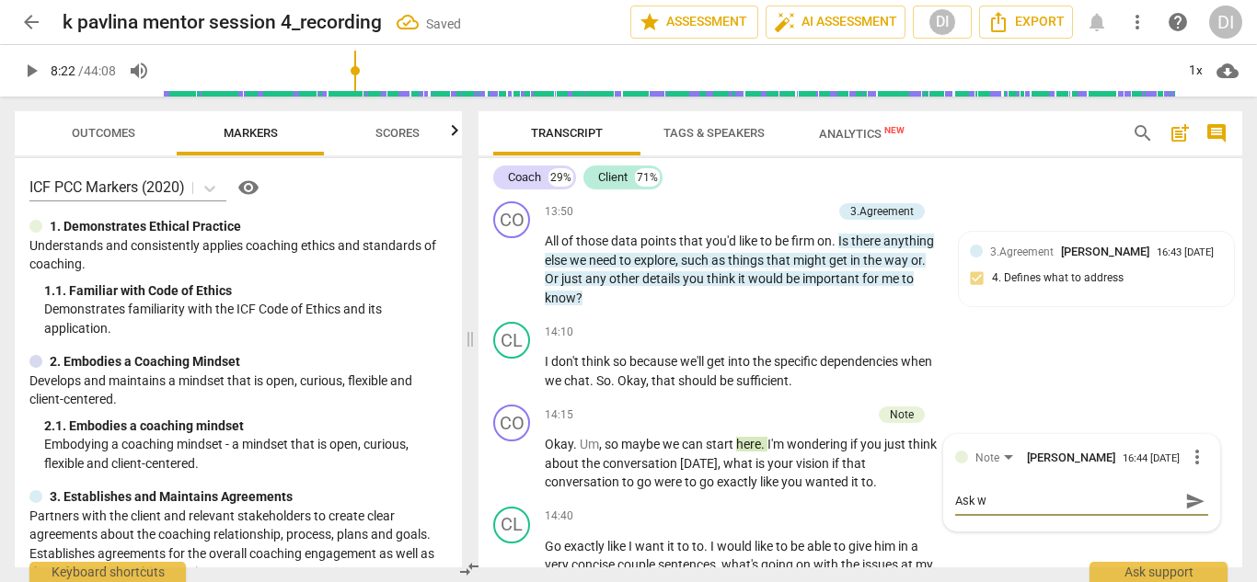
type textarea "Ask wh"
type textarea "Ask whe"
type textarea "Ask wher"
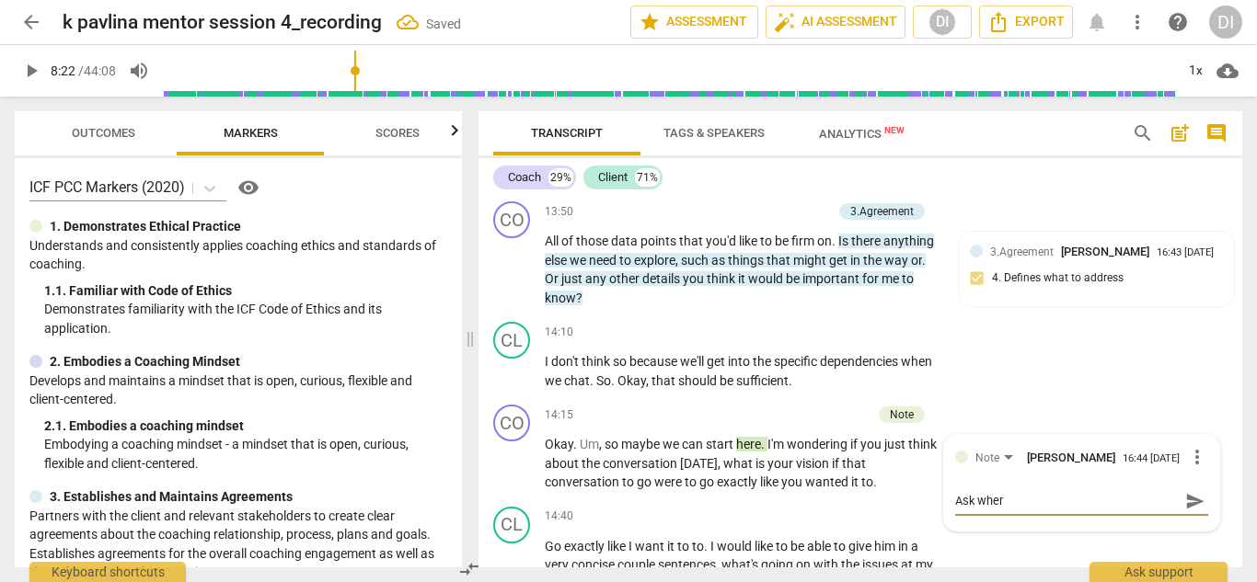
type textarea "Ask where"
type textarea "Ask where s"
type textarea "Ask where sh"
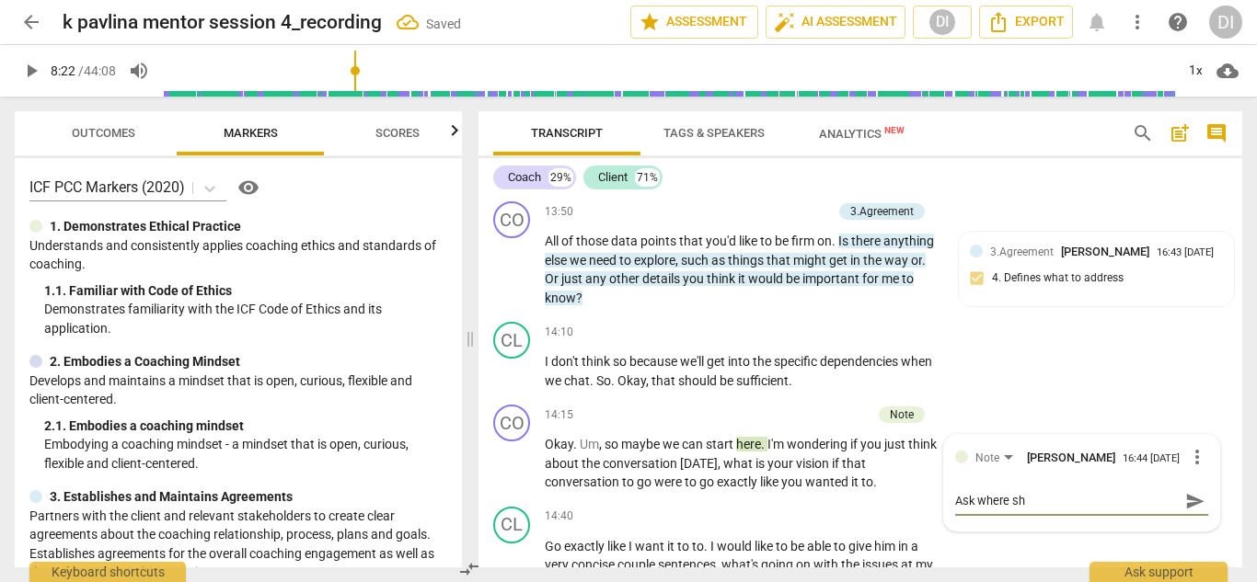
type textarea "Ask where she"
type textarea "Ask where she wou"
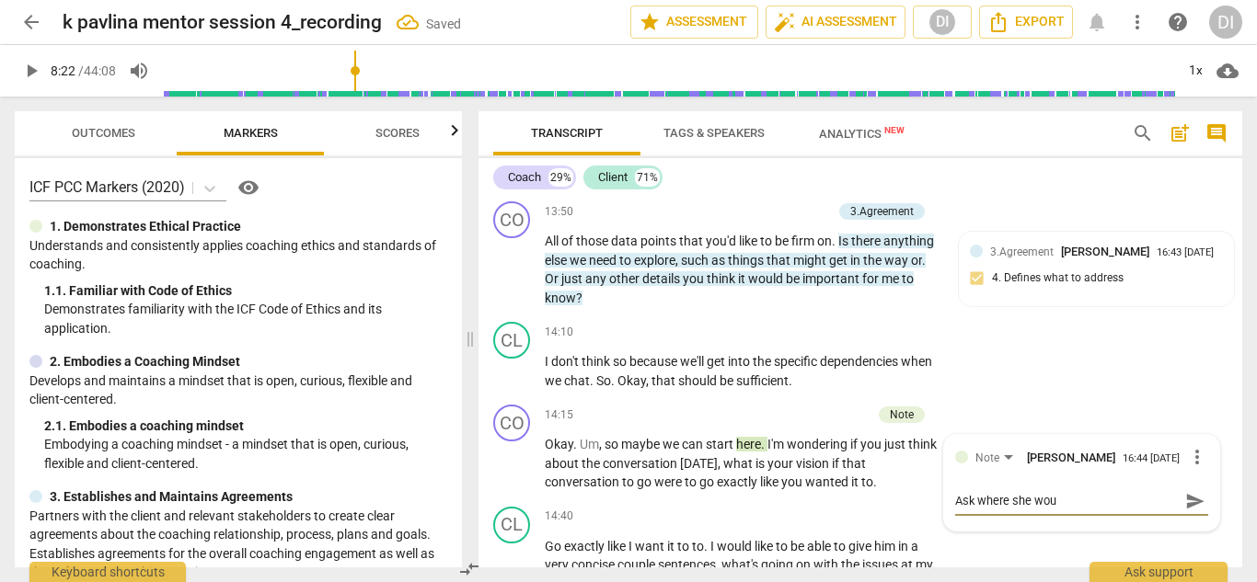
type textarea "Ask where she woul"
type textarea "Ask where she would"
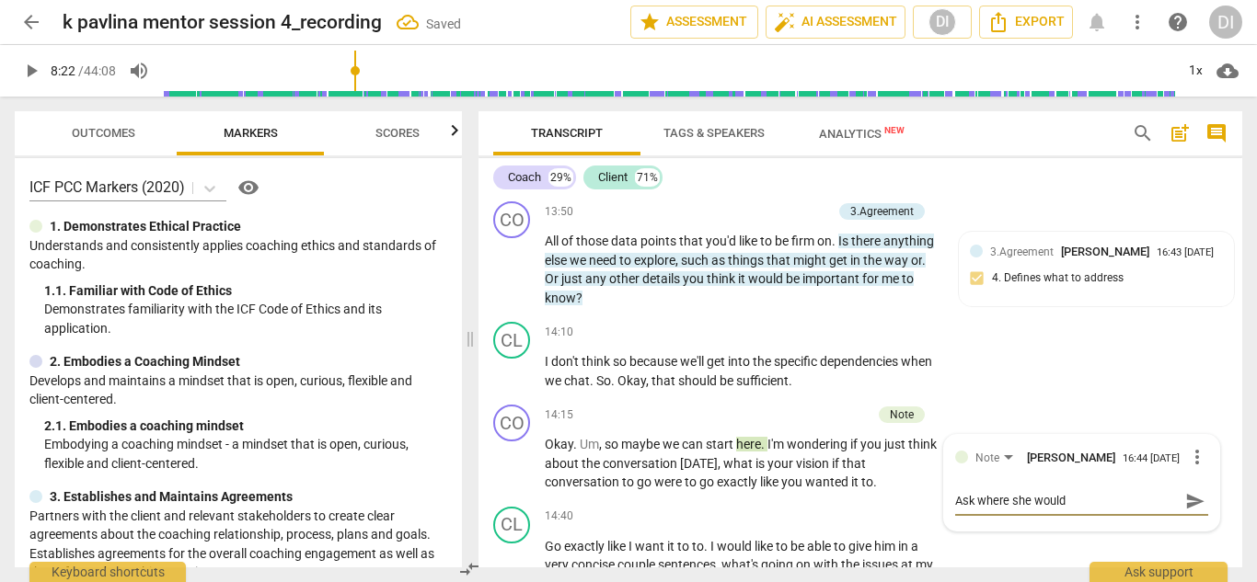
type textarea "Ask where she would l"
type textarea "Ask where she would li"
type textarea "Ask where she would lik"
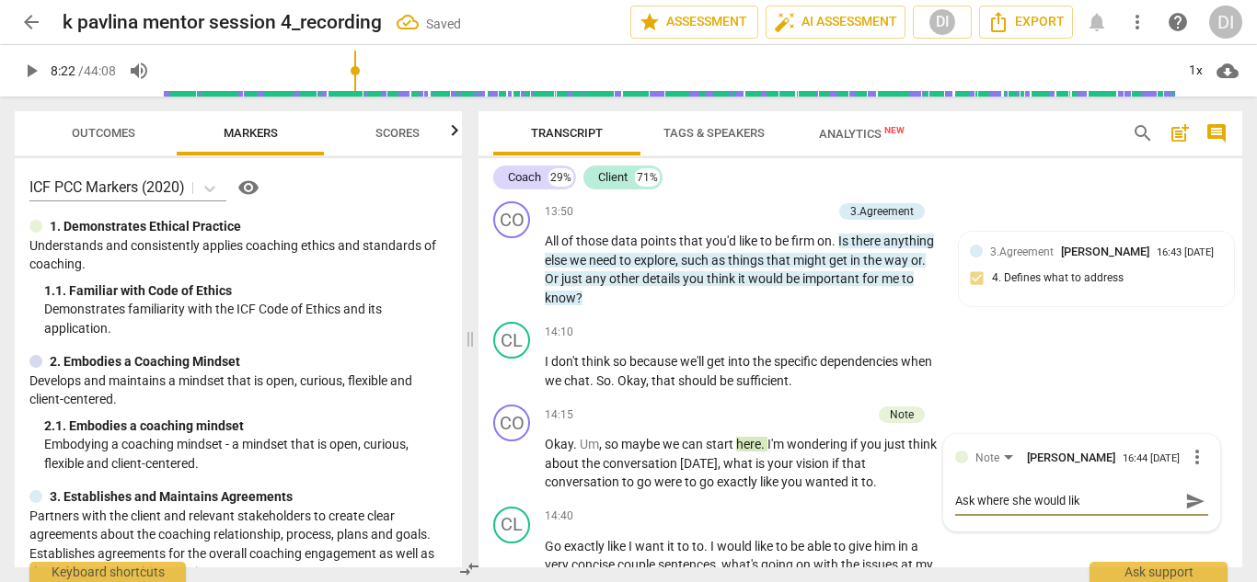
type textarea "Ask where she would like"
type textarea "Ask where she would like t"
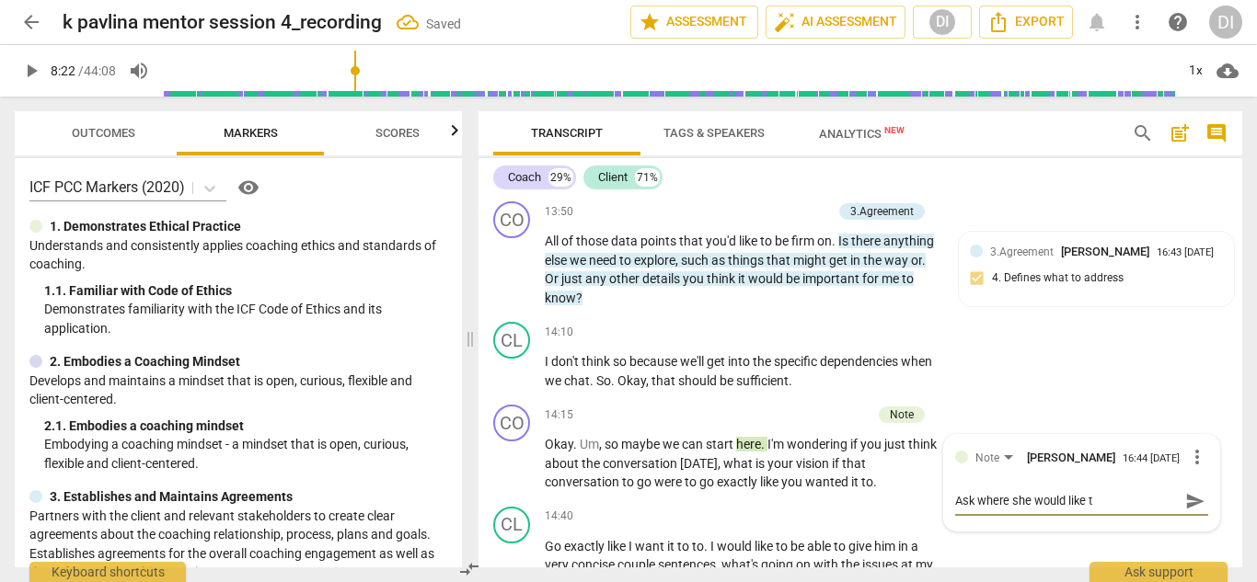
type textarea "Ask where she would like to"
type textarea "Ask where she would like to s"
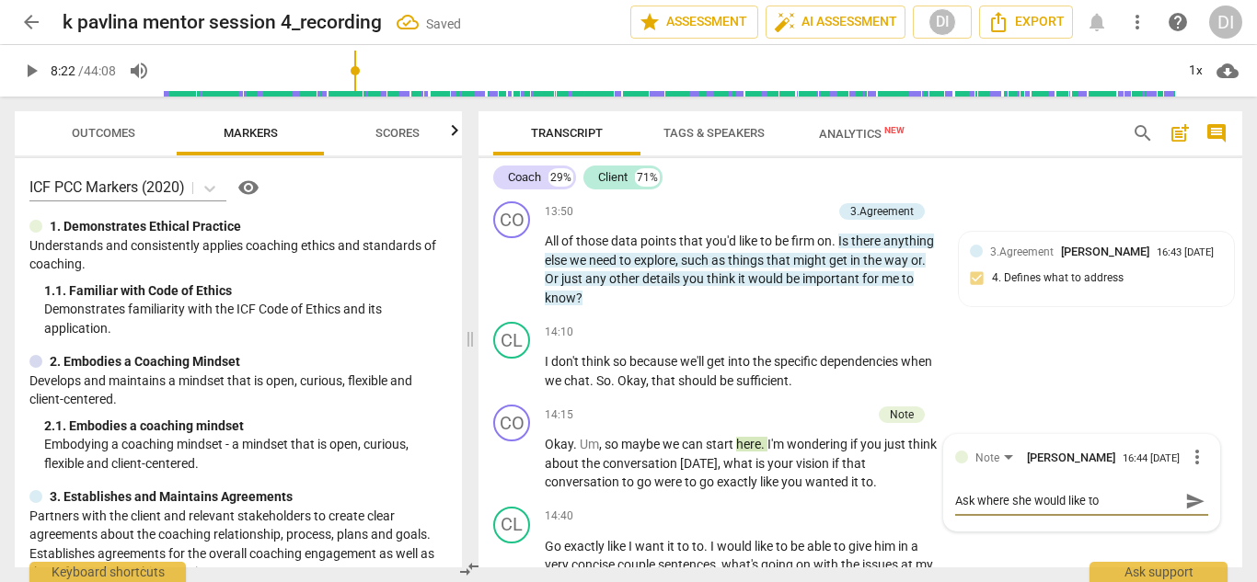
type textarea "Ask where she would like to s"
type textarea "Ask where she would like to st"
type textarea "Ask where she would like to sta"
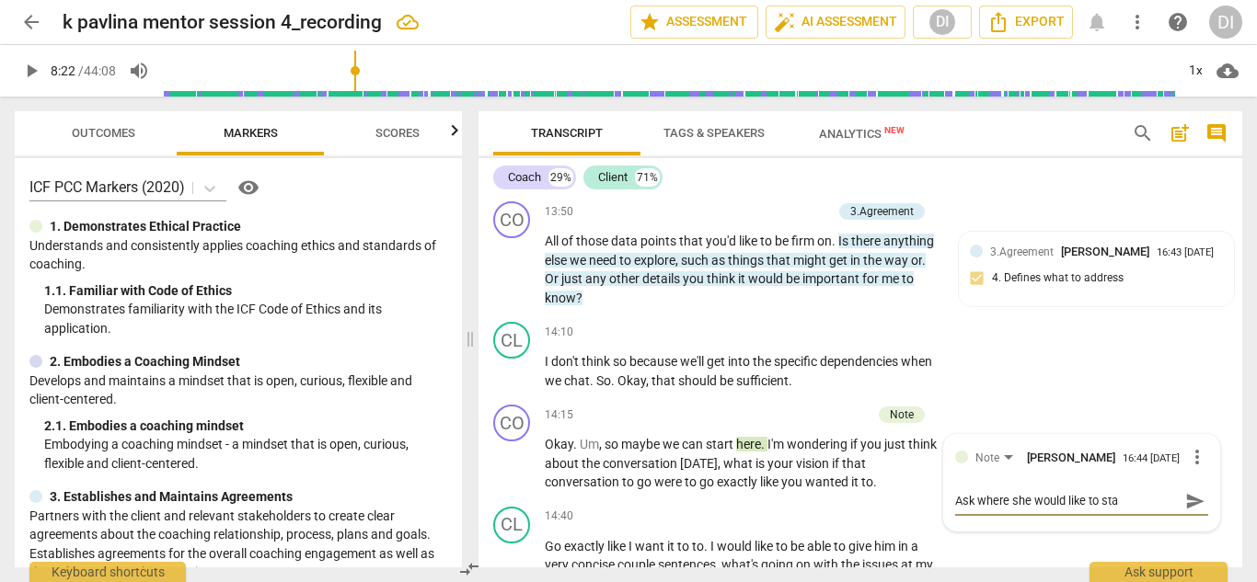
type textarea "Ask where she would like to star"
type textarea "Ask where she would like to start"
type textarea "Ask where she would like to start ("
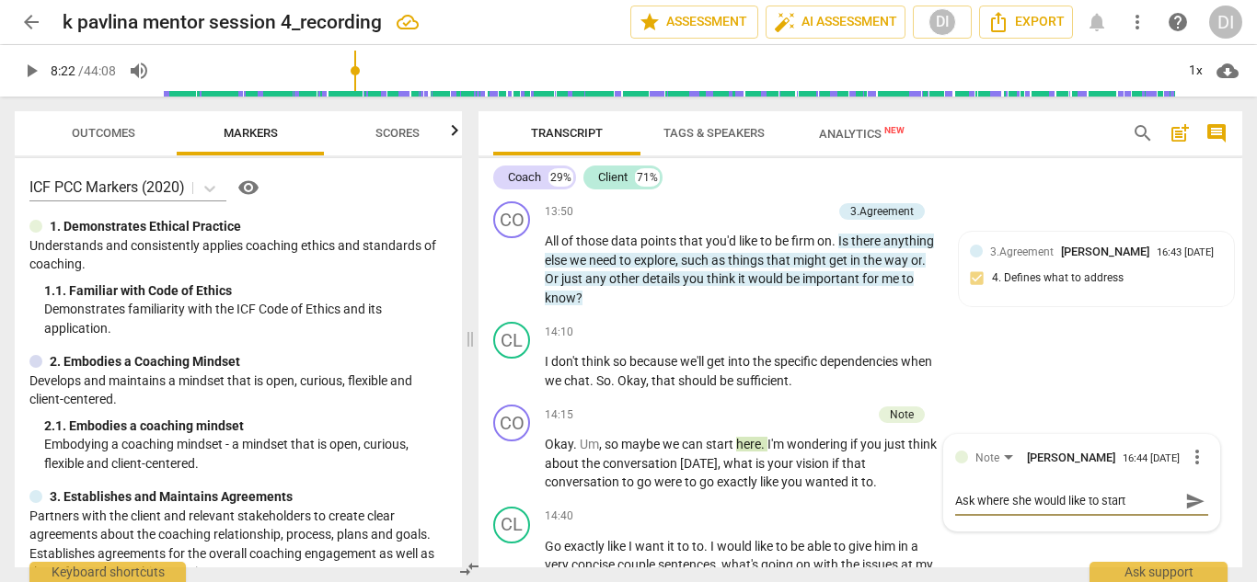
type textarea "Ask where she would like to start ("
type textarea "Ask where she would like to start (P"
type textarea "Ask where she would like to start (PC"
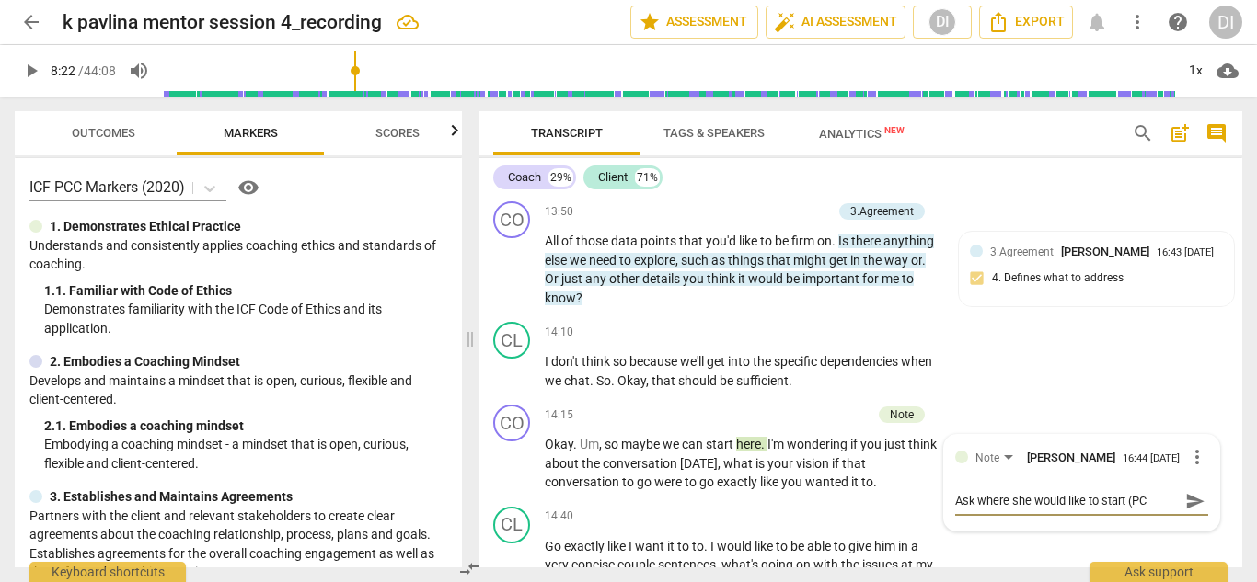
type textarea "Ask where she would like to start (PCC"
type textarea "Ask where she would like to start (PCC M"
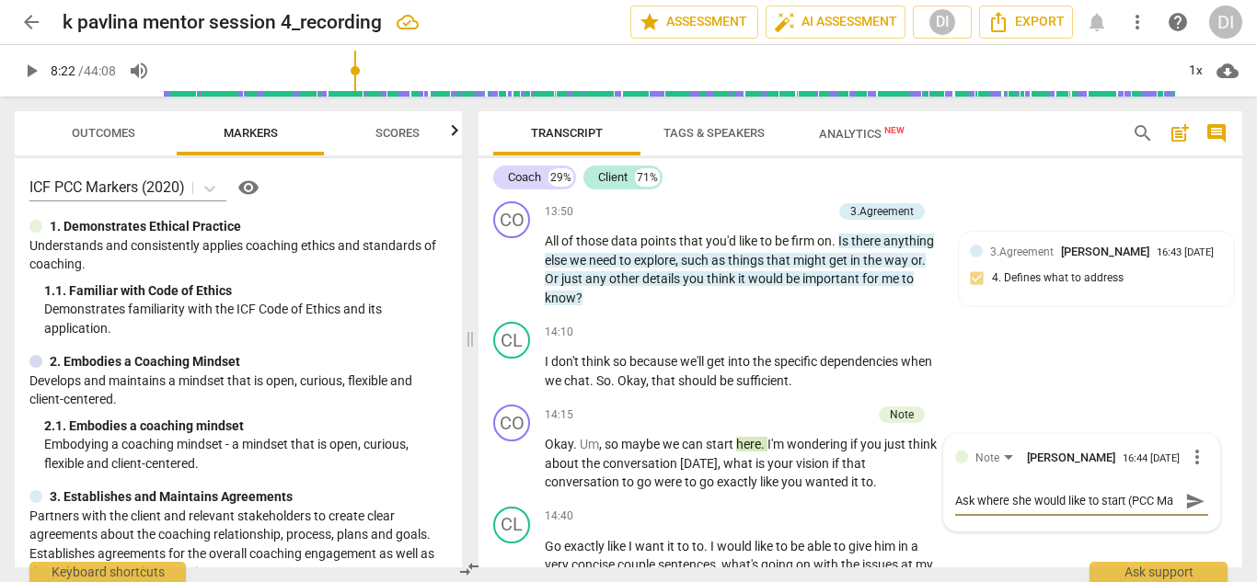
type textarea "Ask where she would like to start (PCC Mar"
type textarea "Ask where she would like to start (PCC Mark"
type textarea "Ask where she would like to start (PCC Marke"
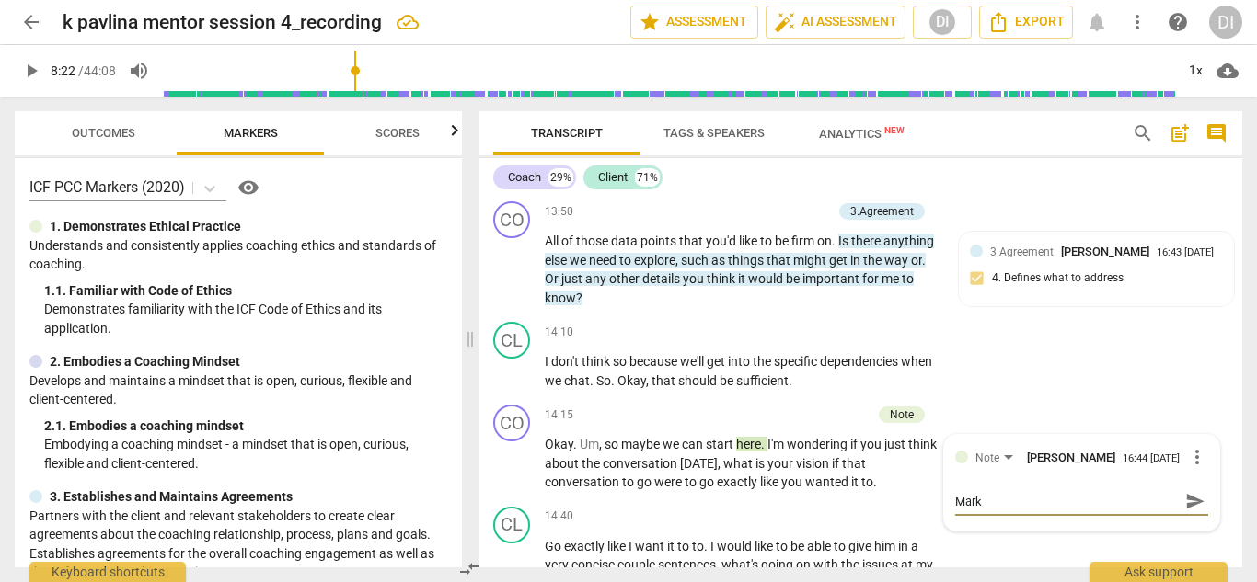
type textarea "Ask where she would like to start (PCC Marke"
type textarea "Ask where she would like to start (PCC Marker"
type textarea "Ask where she would like to start (PCC Marker 5"
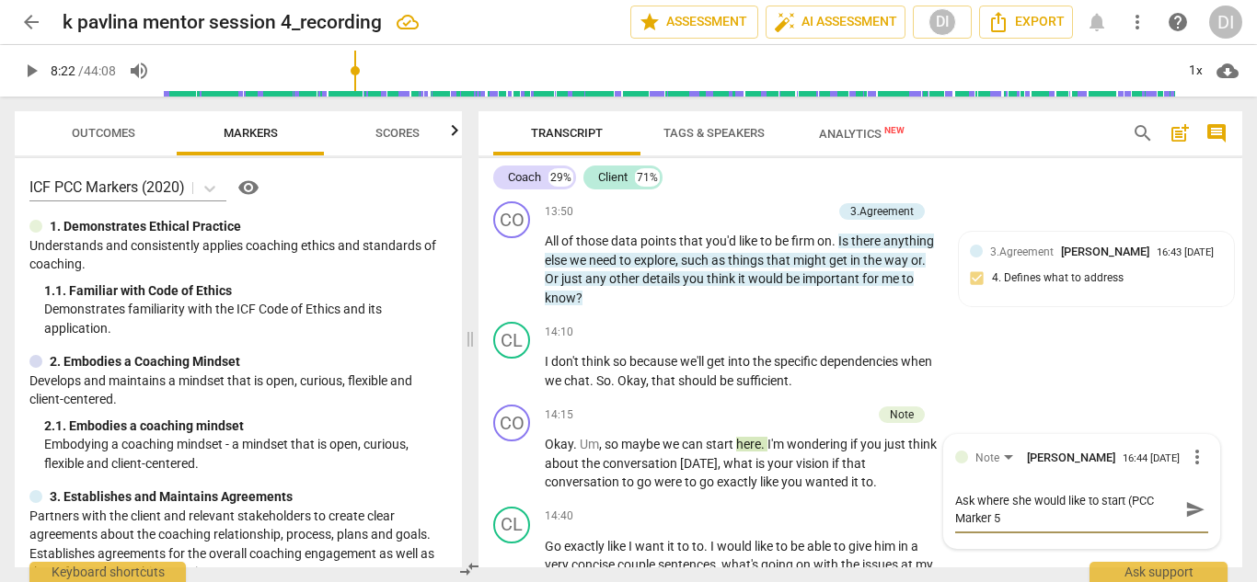
scroll to position [0, 0]
type textarea "Ask where she would like to start (PCC Marker 5."
type textarea "Ask where she would like to start (PCC Marker 5.3"
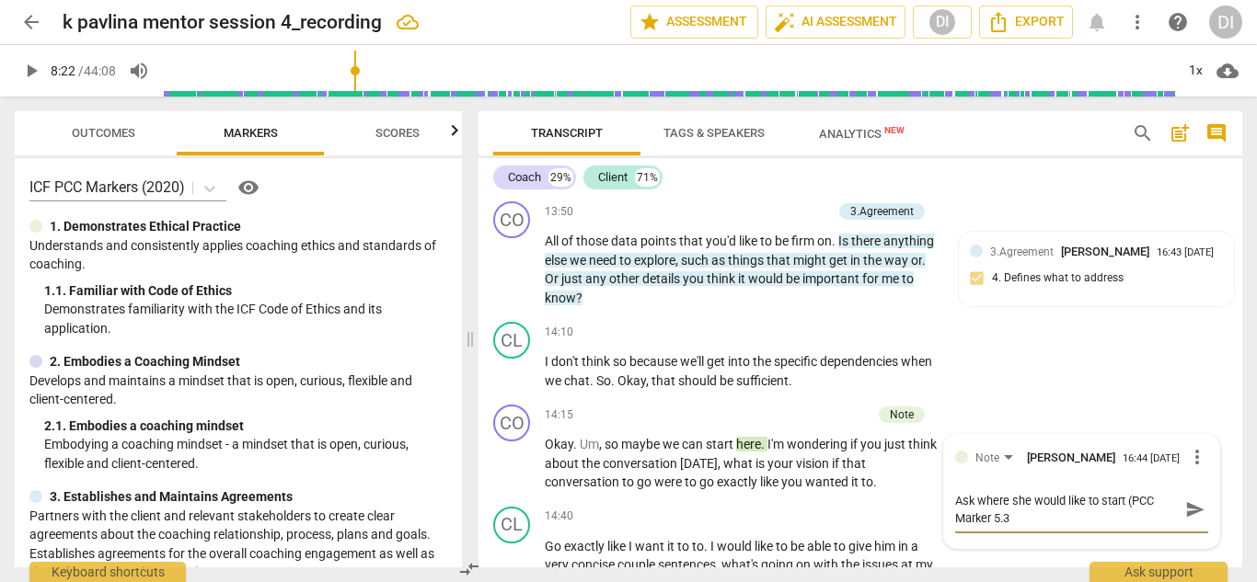
type textarea "Ask where she would like to start (PCC Marker 5.3)"
type textarea "Ask where she would like to start (PCC Marker 5.3) s"
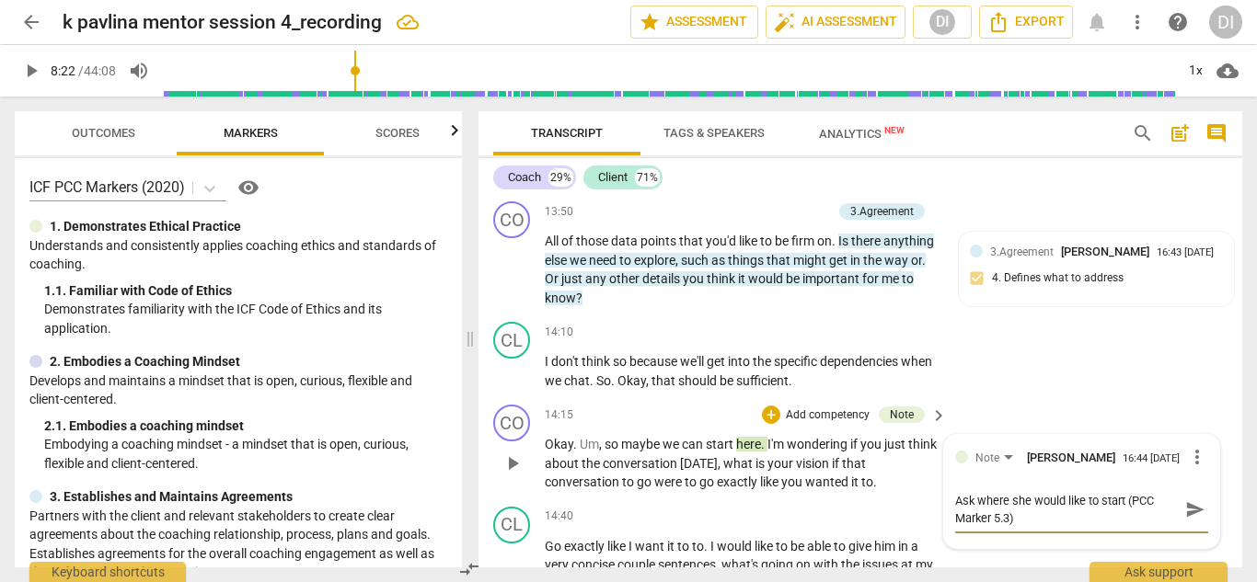
type textarea "Ask where she would like to start (PCC Marker 5.3) s"
type textarea "Ask where she would like to start (PCC Marker 5.3) so"
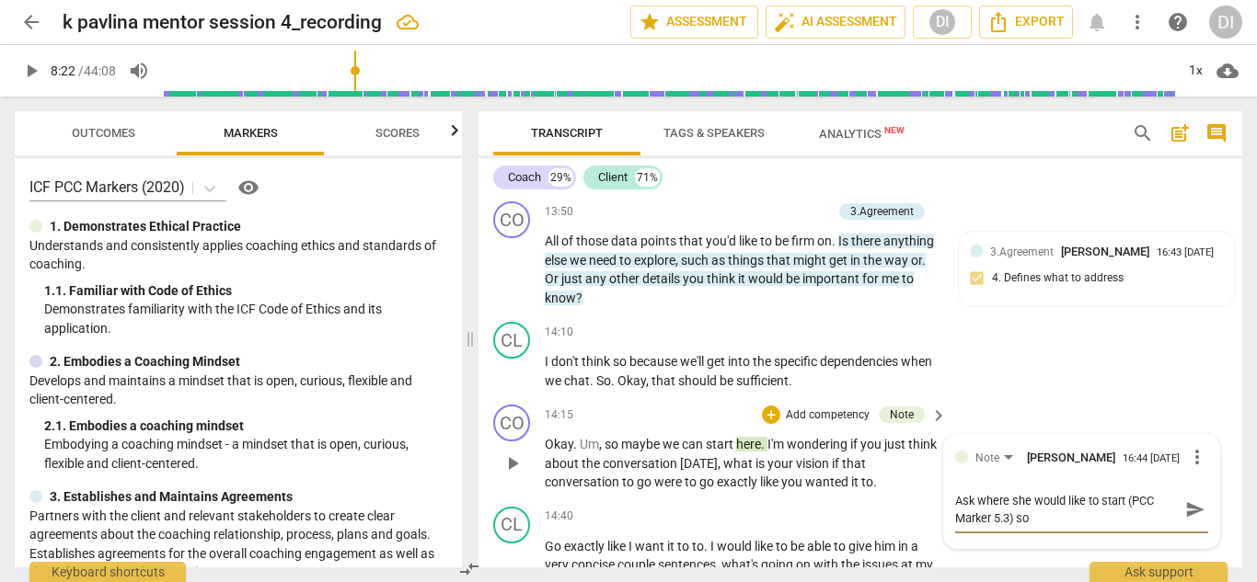
type textarea "Ask where she would like to start (PCC Marker 5.3) so y"
type textarea "Ask where she would like to start (PCC Marker 5.3) so yo"
type textarea "Ask where she would like to start (PCC Marker 5.3) so you"
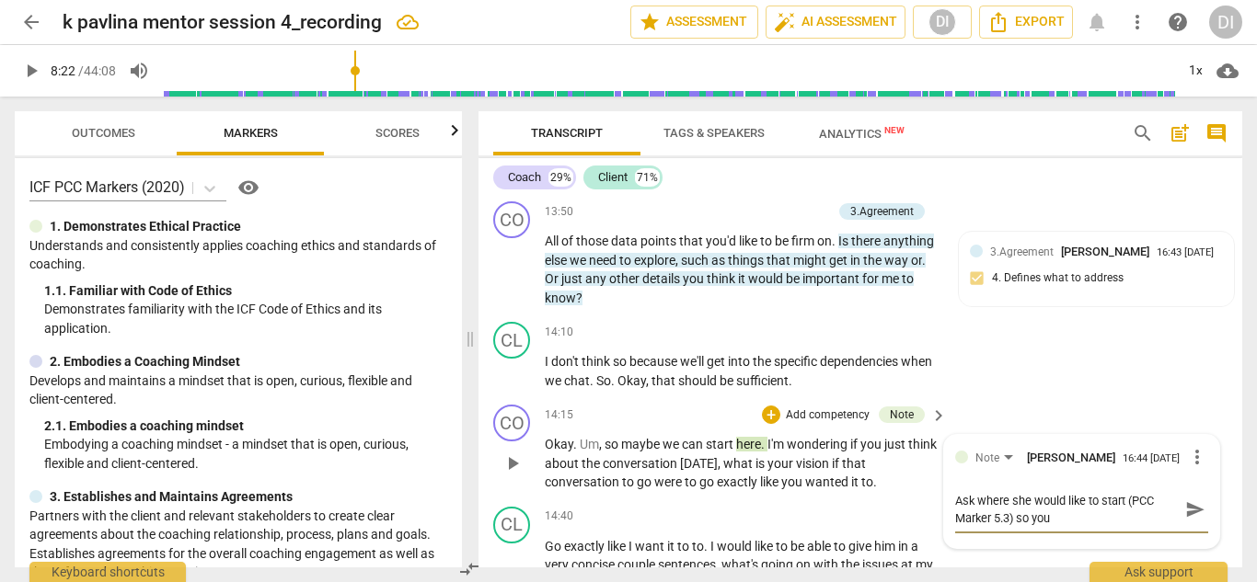
type textarea "Ask where she would like to start (PCC Marker 5.3) so you"
type textarea "Ask where she would like to start (PCC Marker 5.3) so you a"
type textarea "Ask where she would like to start (PCC Marker 5.3) so you ar"
type textarea "Ask where she would like to start (PCC Marker 5.3) so you are"
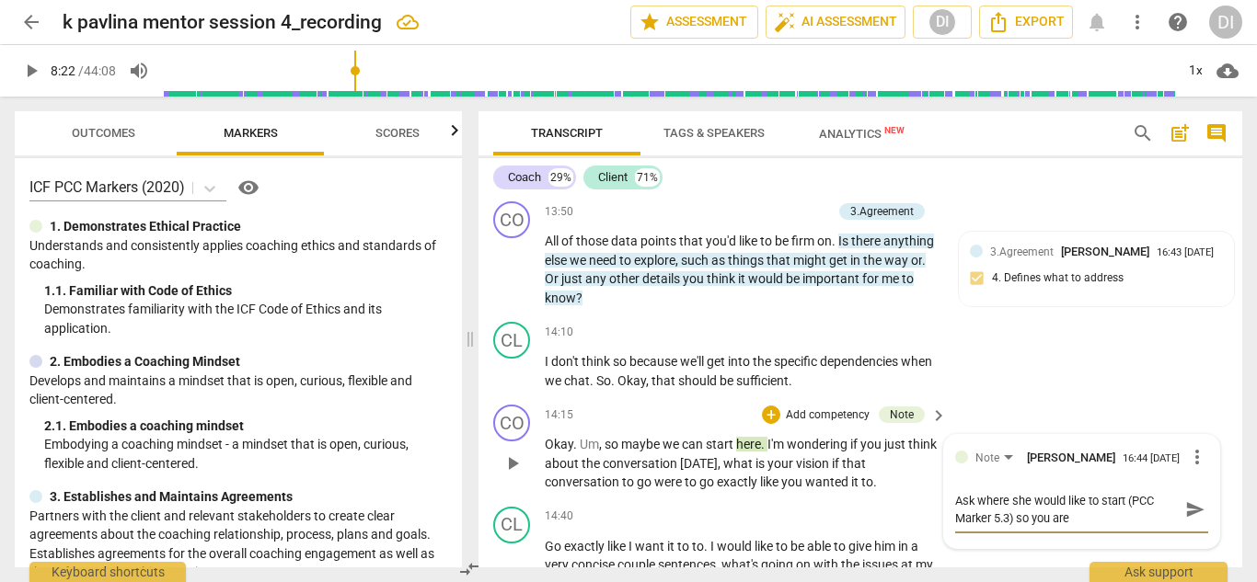
type textarea "Ask where she would like to start (PCC Marker 5.3) so you are p"
type textarea "Ask where she would like to start (PCC Marker 5.3) so you are pr"
type textarea "Ask where she would like to start (PCC Marker 5.3) so you are pro"
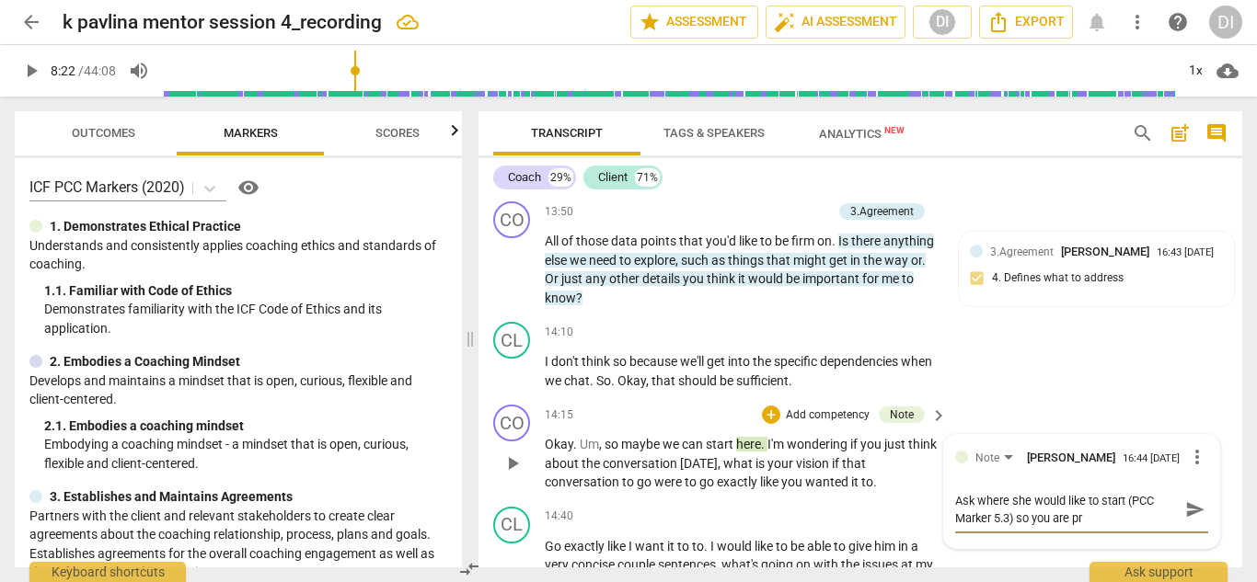
type textarea "Ask where she would like to start (PCC Marker 5.3) so you are pro"
type textarea "Ask where she would like to start (PCC Marker 5.3) so you are prom"
type textarea "Ask where she would like to start (PCC Marker 5.3) so you are promo"
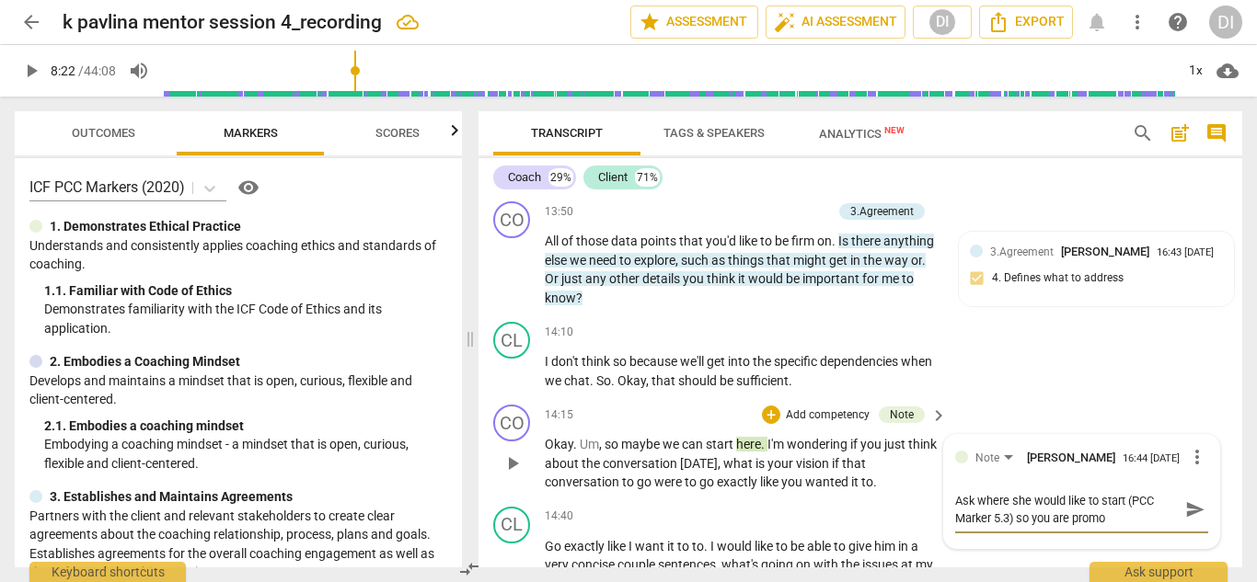
type textarea "Ask where she would like to start (PCC Marker 5.3) so you are promot"
type textarea "Ask where she would like to start (PCC Marker 5.3) so you are promoti"
type textarea "Ask where she would like to start (PCC Marker 5.3) so you are promotin"
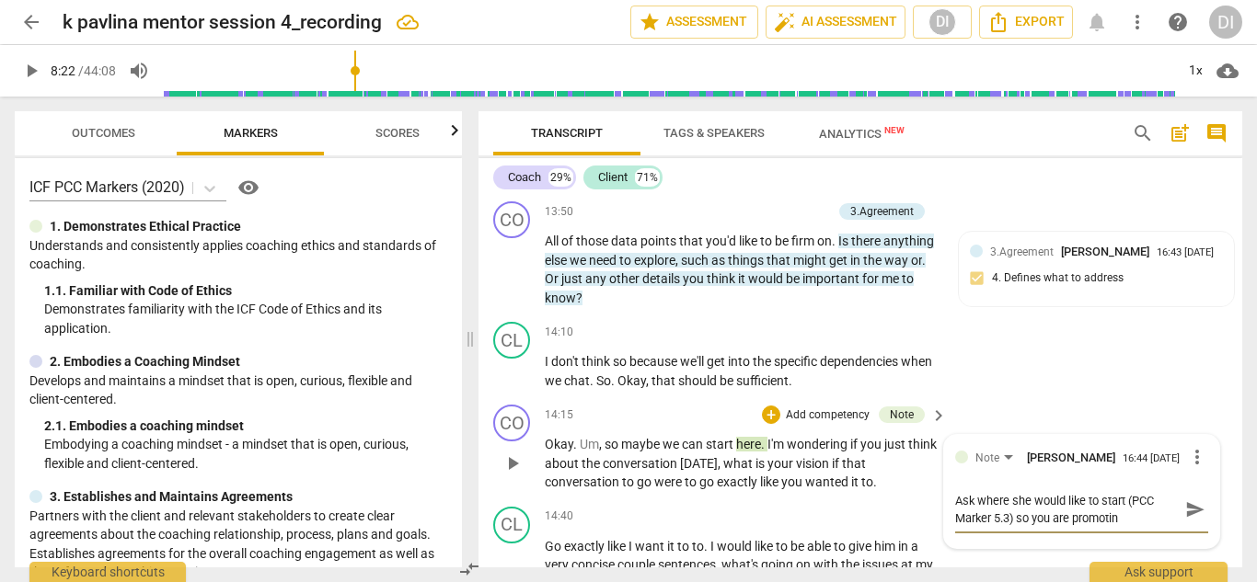
type textarea "Ask where she would like to start (PCC Marker 5.3) so you are promoting"
type textarea "Ask where she would like to start (PCC Marker 5.3) so you are promoting/"
type textarea "Ask where she would like to start (PCC Marker 5.3) so you are promoting/p"
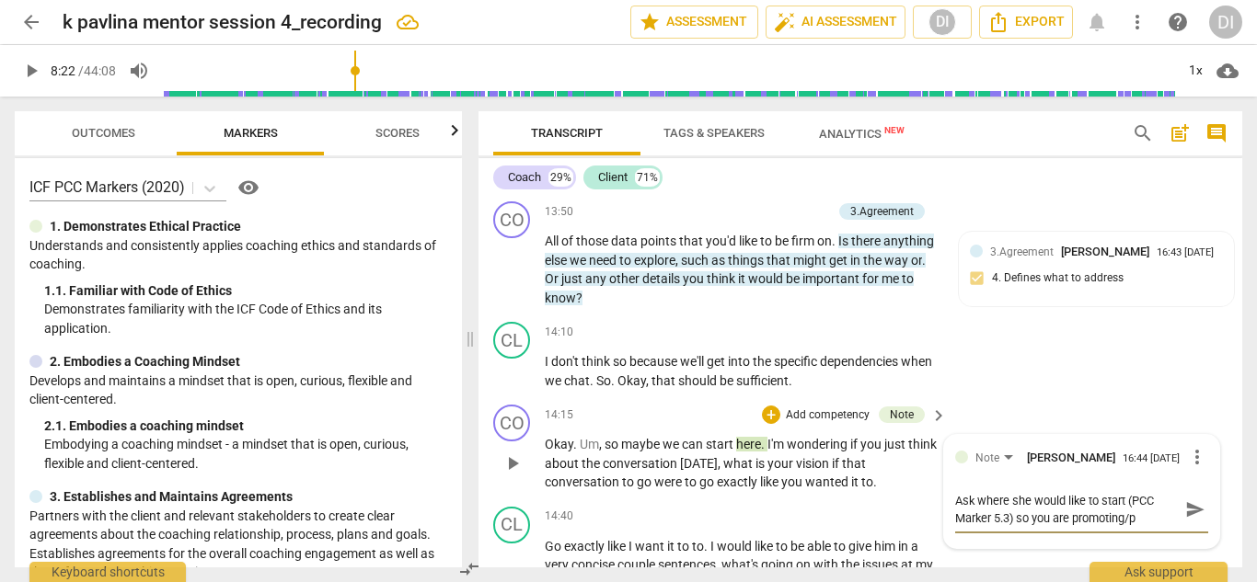
type textarea "Ask where she would like to start (PCC Marker 5.3) so you are promoting/pa"
type textarea "Ask where she would like to start (PCC Marker 5.3) so you are promoting/par"
type textarea "Ask where she would like to start (PCC Marker 5.3) so you are promoting/part"
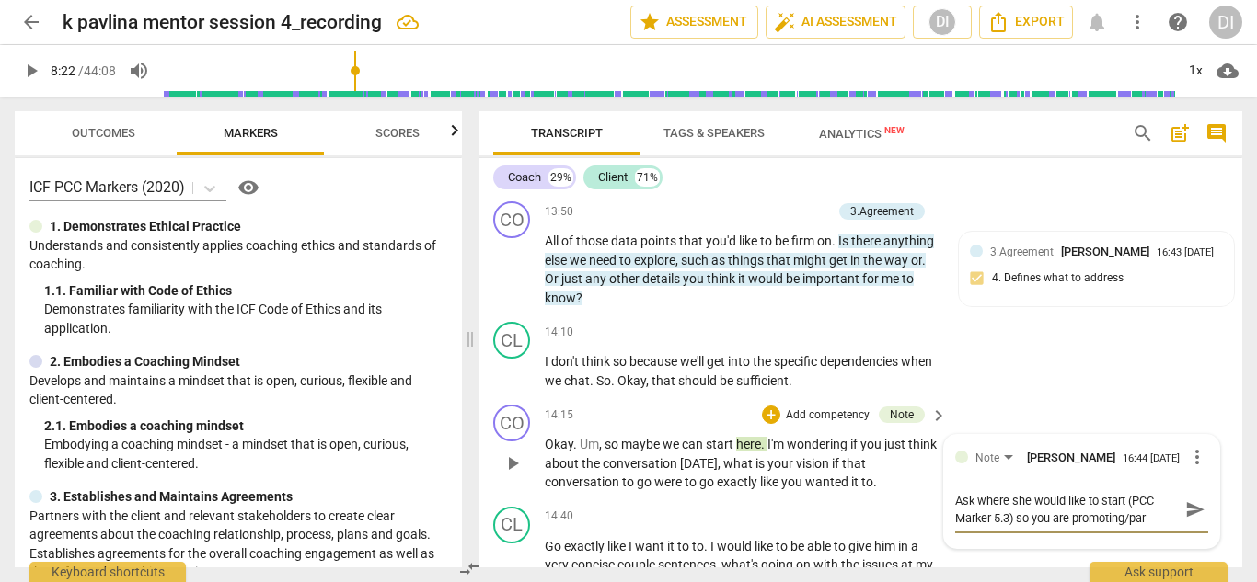
type textarea "Ask where she would like to start (PCC Marker 5.3) so you are promoting/part"
type textarea "Ask where she would like to start (PCC Marker 5.3) so you are promoting/partn"
type textarea "Ask where she would like to start (PCC Marker 5.3) so you are promoting/partne"
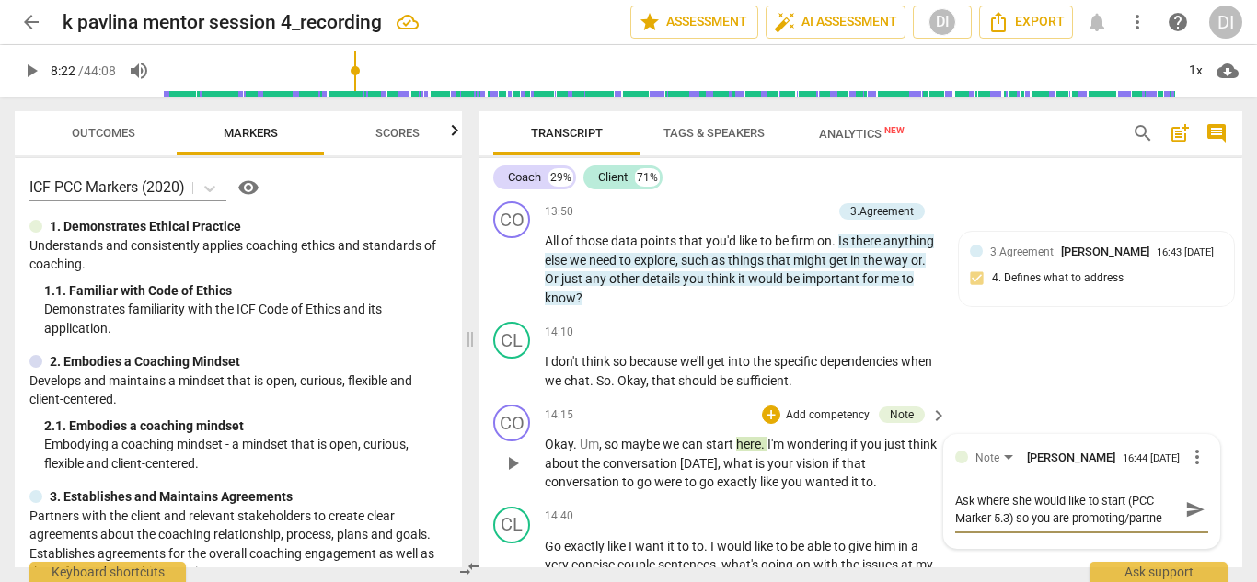
type textarea "Ask where she would like to start (PCC Marker 5.3) so you are promoting/partner"
type textarea "Ask where she would like to start (PCC Marker 5.3) so you are promoting/partne"
type textarea "Ask where she would like to start (PCC Marker 5.3) so you are promoting/p"
type textarea "Ask where she would like to start (PCC Marker 5.3) so you are promoting/"
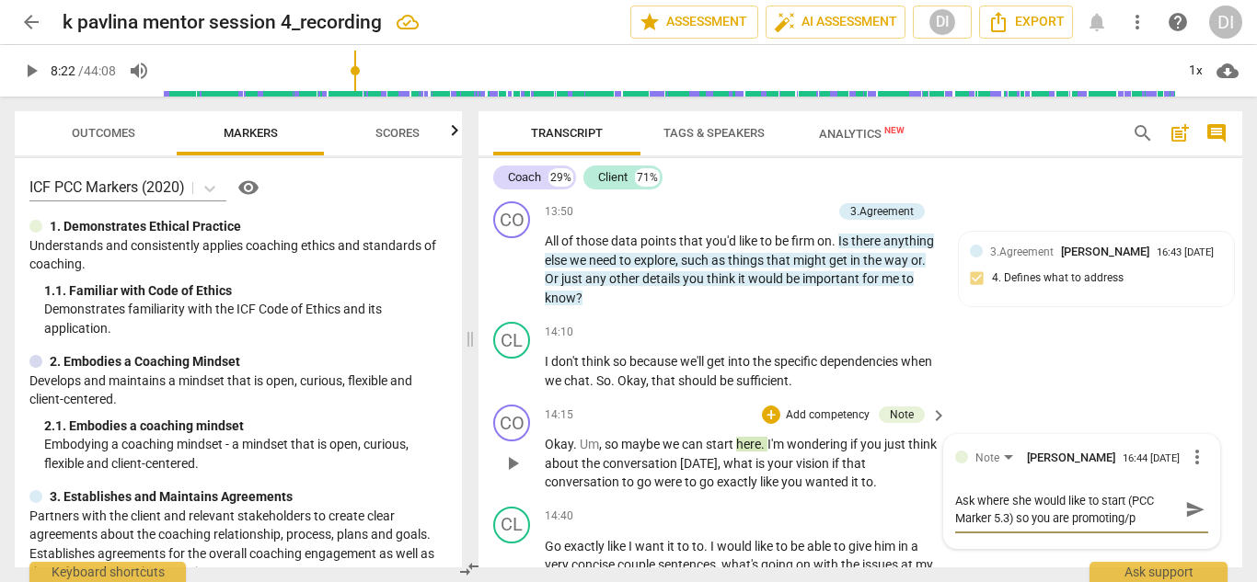
type textarea "Ask where she would like to start (PCC Marker 5.3) so you are promoting/"
type textarea "Ask where she would like to start (PCC Marker 5.3) so you are promoting"
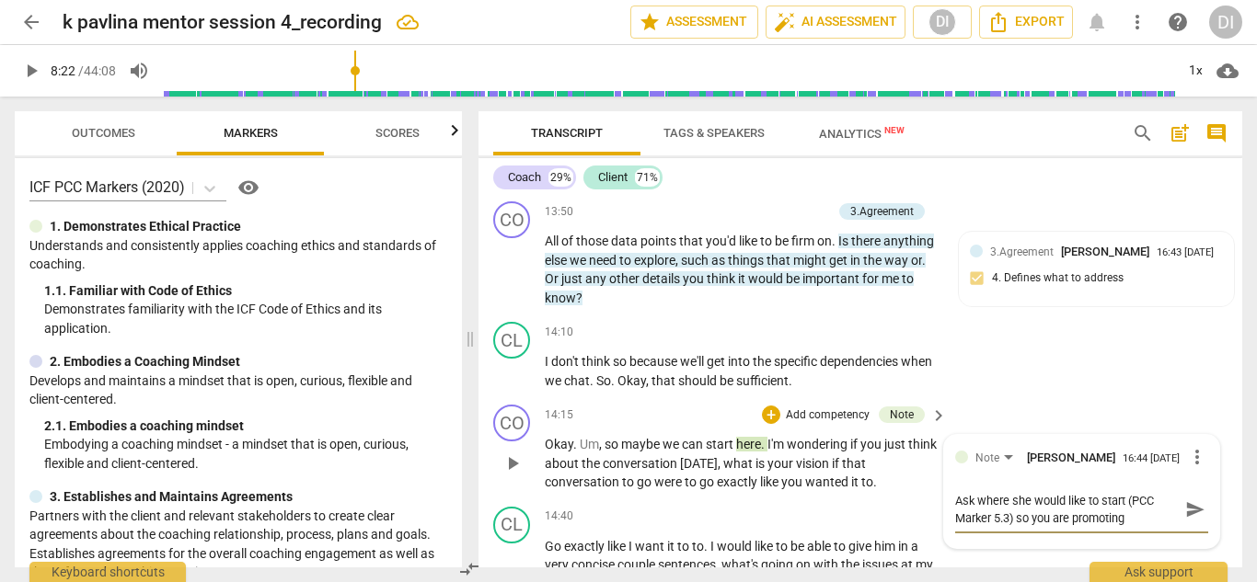
type textarea "Ask where she would like to start (PCC Marker 5.3) so you are promoting c"
type textarea "Ask where she would like to start (PCC Marker 5.3) so you are promoting cl"
type textarea "Ask where she would like to start (PCC Marker 5.3) so you are promoting cli"
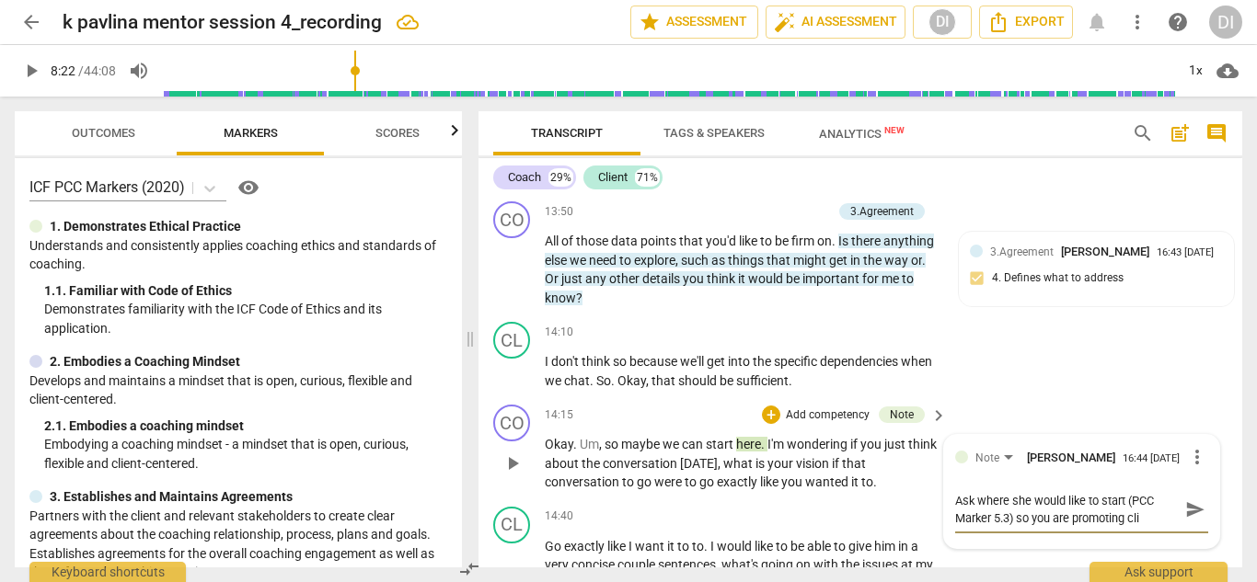
type textarea "Ask where she would like to start (PCC Marker 5.3) so you are promoting clie"
type textarea "Ask where she would like to start (PCC Marker 5.3) so you are promoting clien"
type textarea "Ask where she would like to start (PCC Marker 5.3) so you are promoting client"
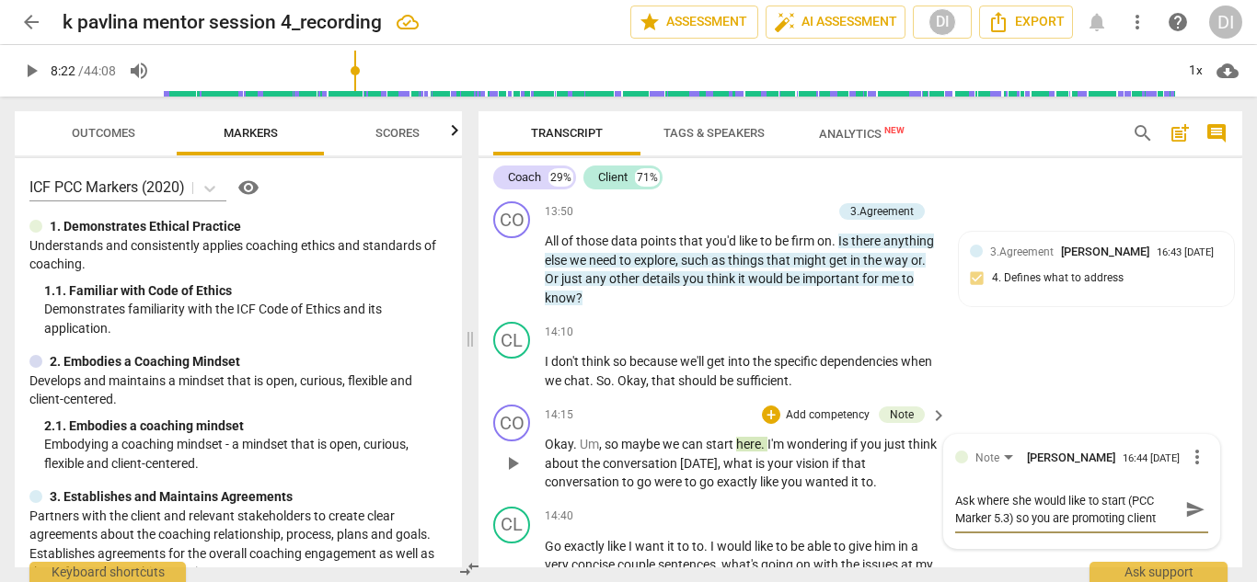
type textarea "Ask where she would like to start (PCC Marker 5.3) so you are promoting client c"
type textarea "Ask where she would like to start (PCC Marker 5.3) so you are promoting client …"
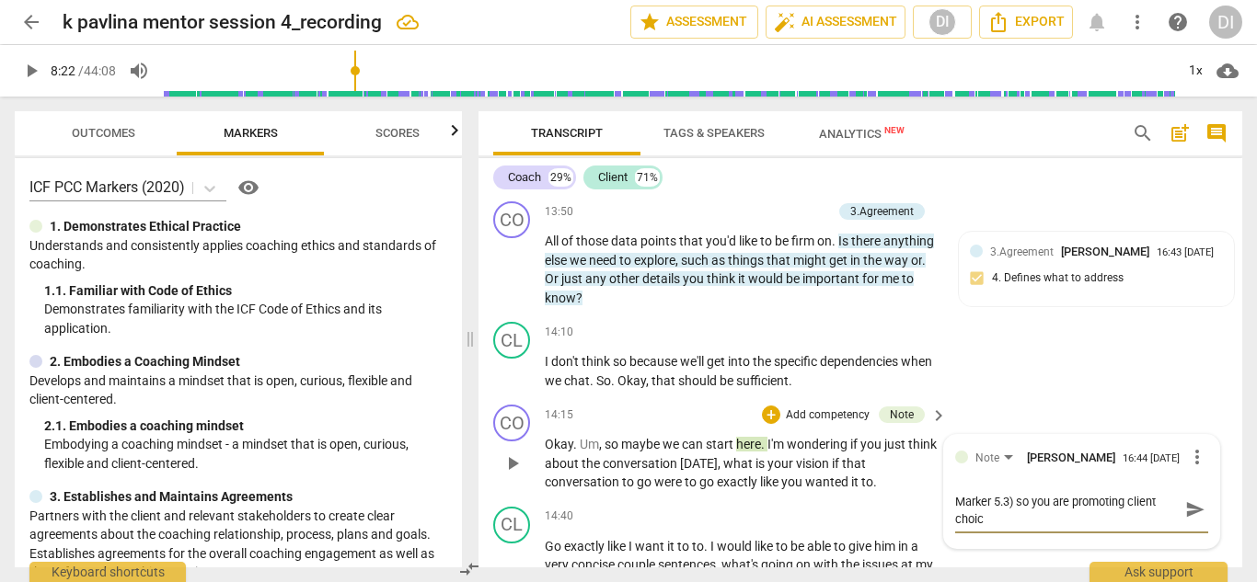
type textarea "Ask where she would like to start (PCC Marker 5.3) so you are promoting client …"
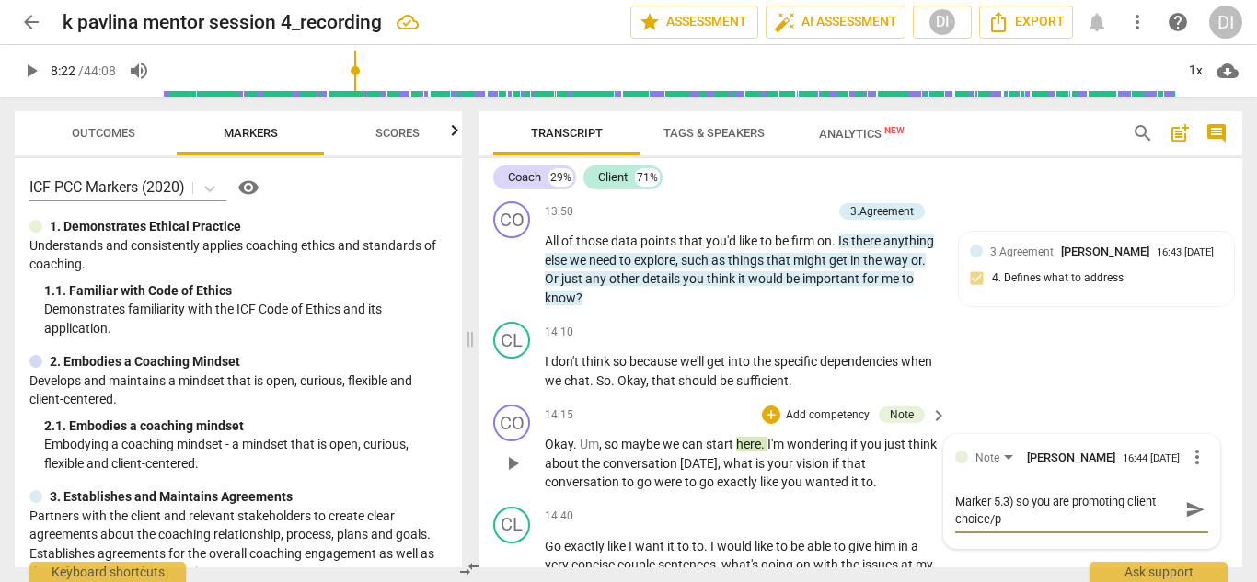
type textarea "Ask where she would like to start (PCC Marker 5.3) so you are promoting client …"
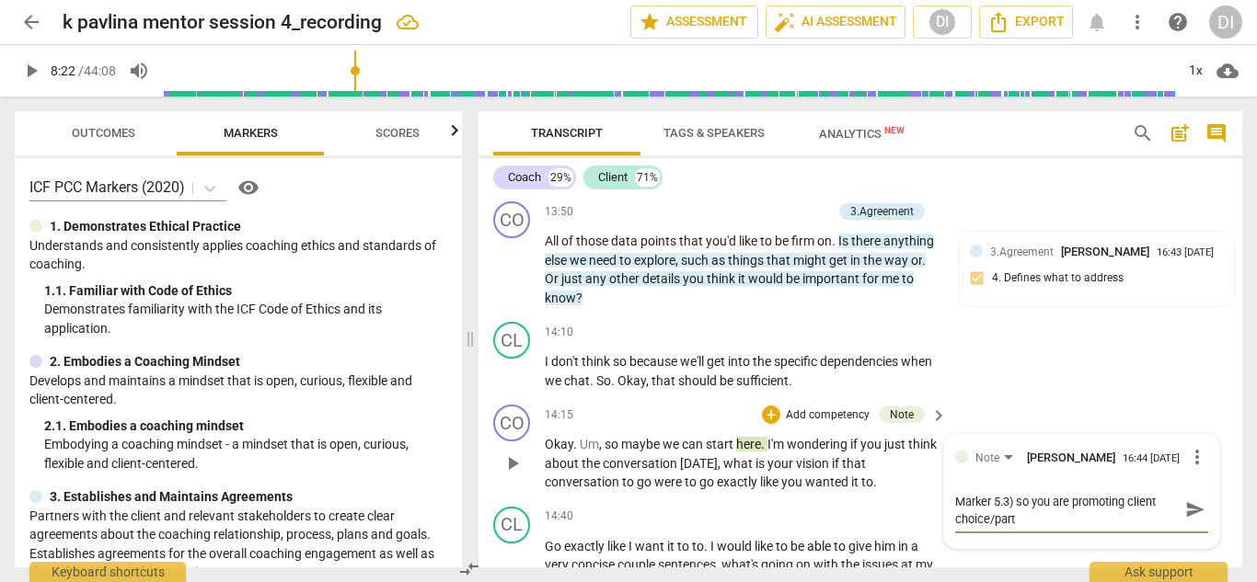
type textarea "Ask where she would like to start (PCC Marker 5.3) so you are promoting client …"
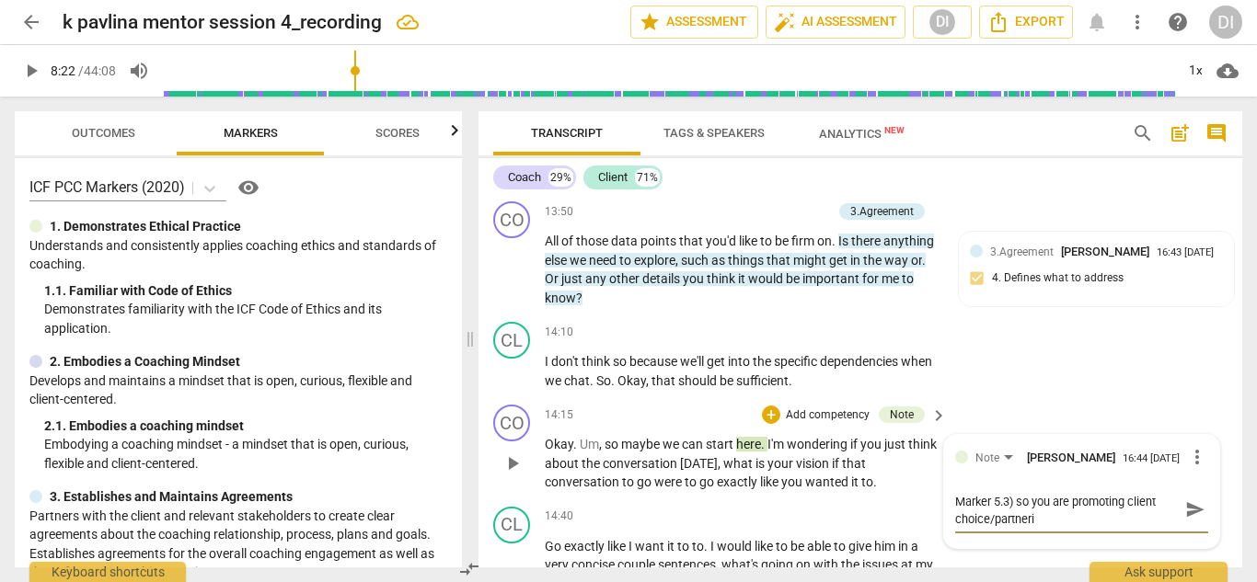
type textarea "Ask where she would like to start (PCC Marker 5.3) so you are promoting client …"
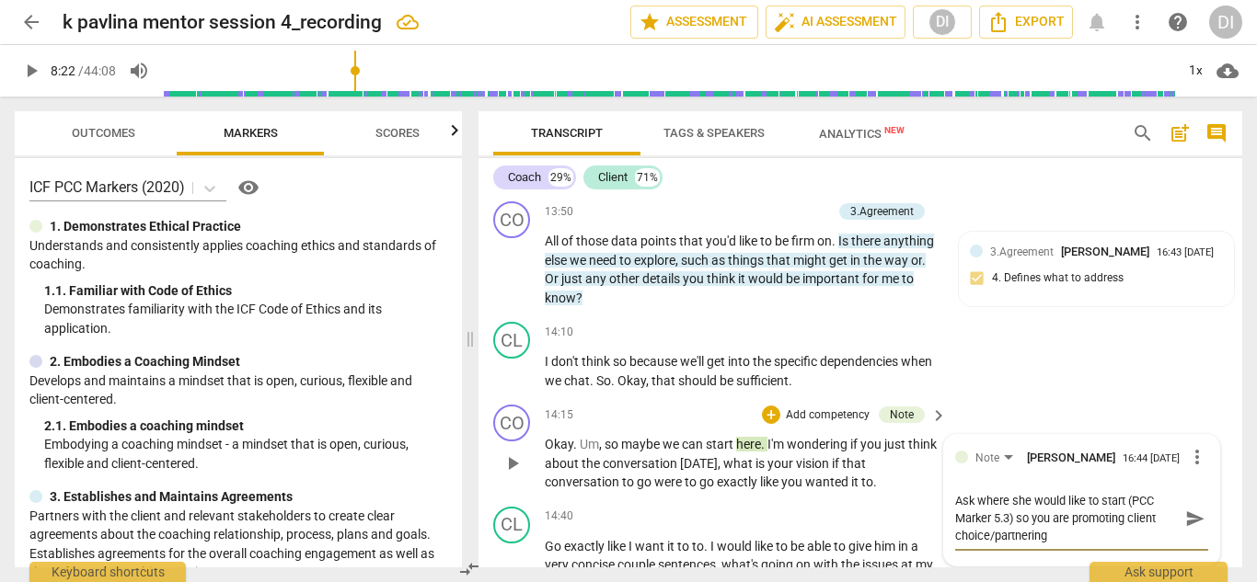
type textarea "Ask where she would like to start (PCC Marker 5.3) so you are promoting client …"
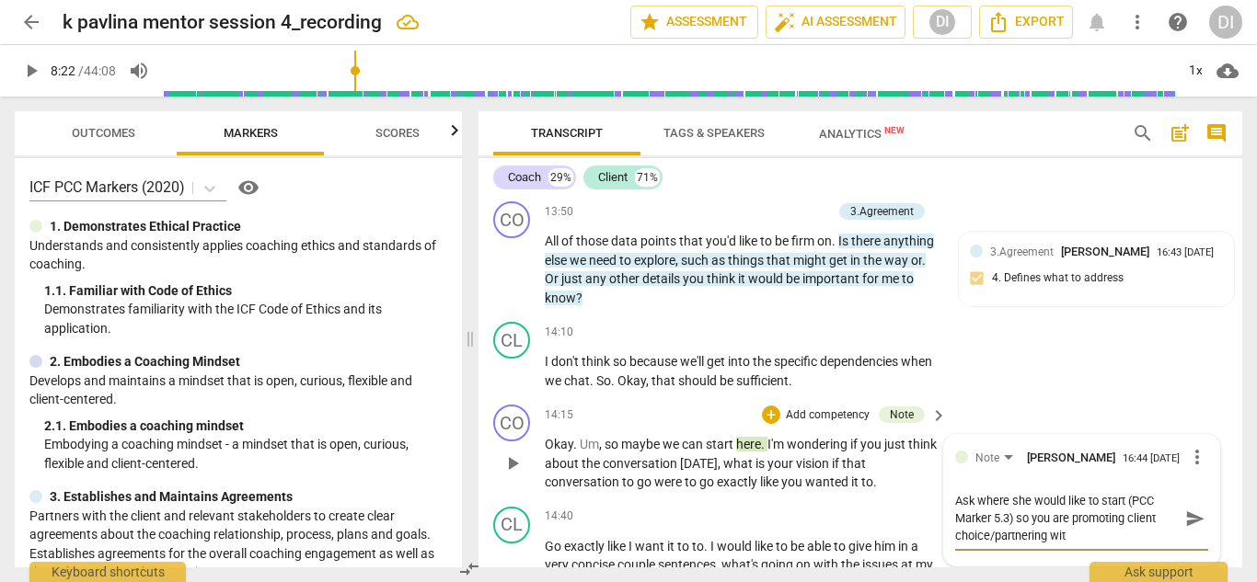
type textarea "Ask where she would like to start (PCC Marker 5.3) so you are promoting client …"
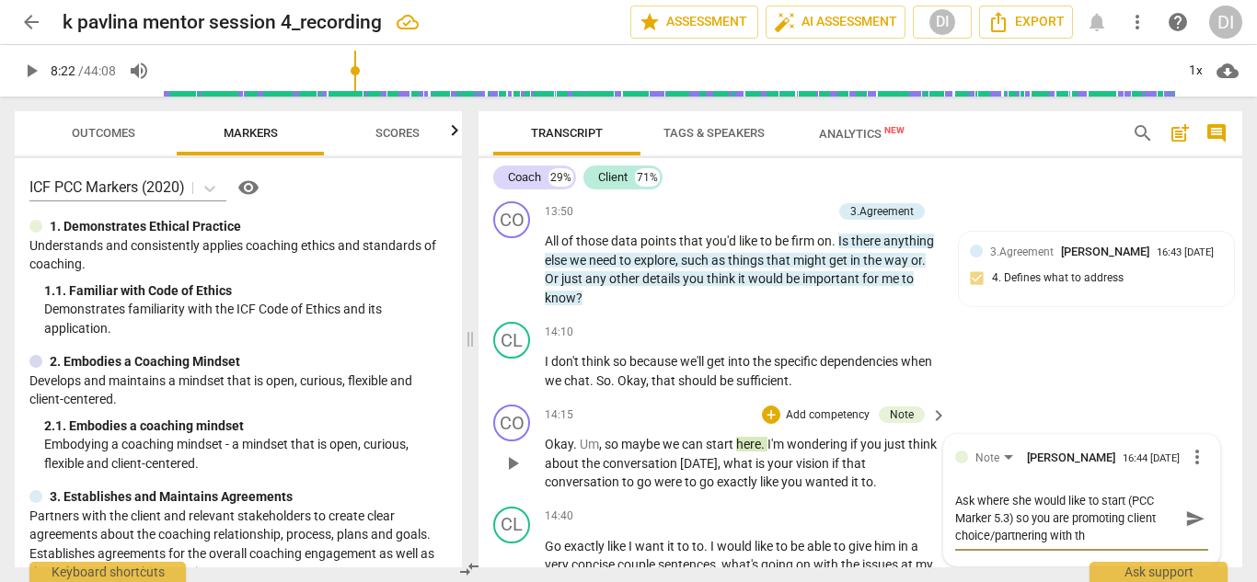
type textarea "Ask where she would like to start (PCC Marker 5.3) so you are promoting client …"
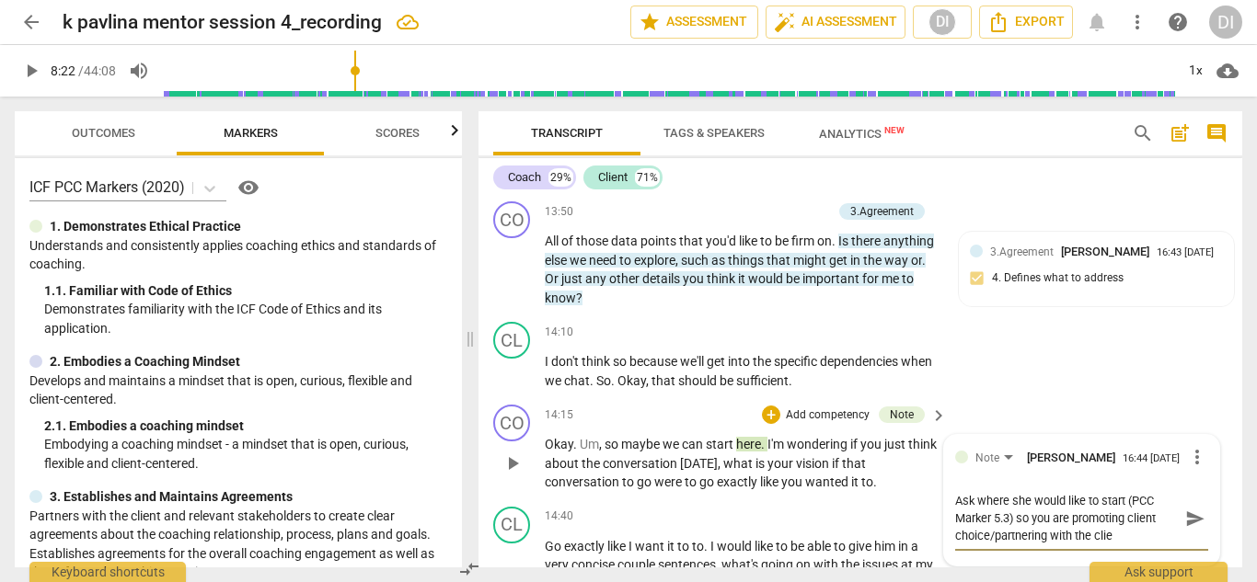
type textarea "Ask where she would like to start (PCC Marker 5.3) so you are promoting client …"
click at [1041, 315] on div "CL play_arrow pause 14:10 + Add competency keyboard_arrow_right I don't think s…" at bounding box center [860, 356] width 764 height 83
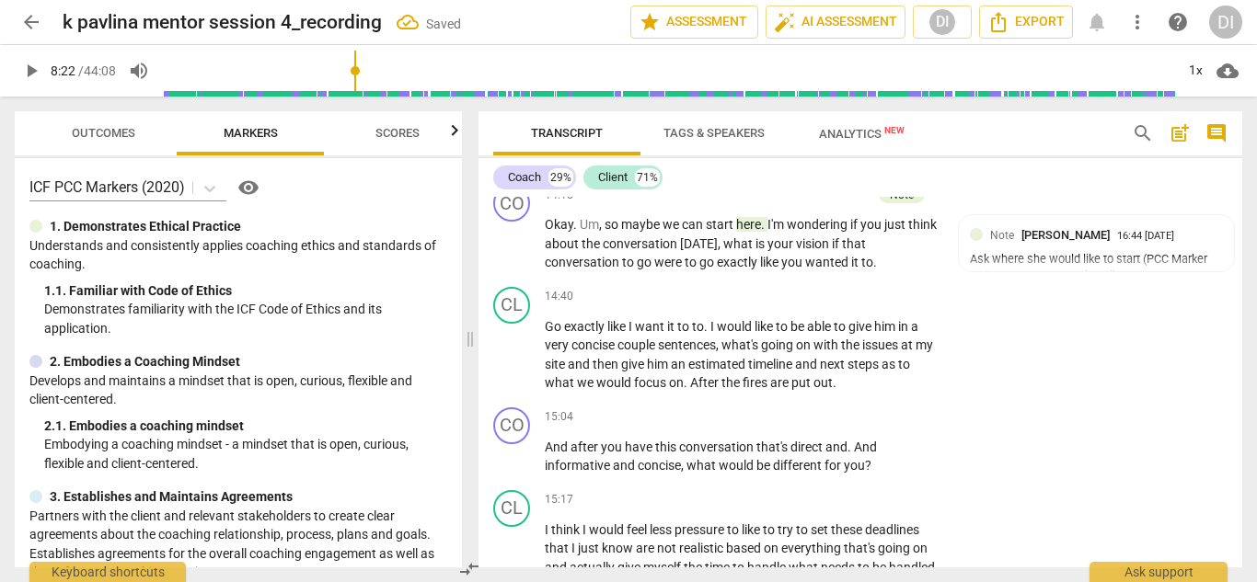
scroll to position [8184, 0]
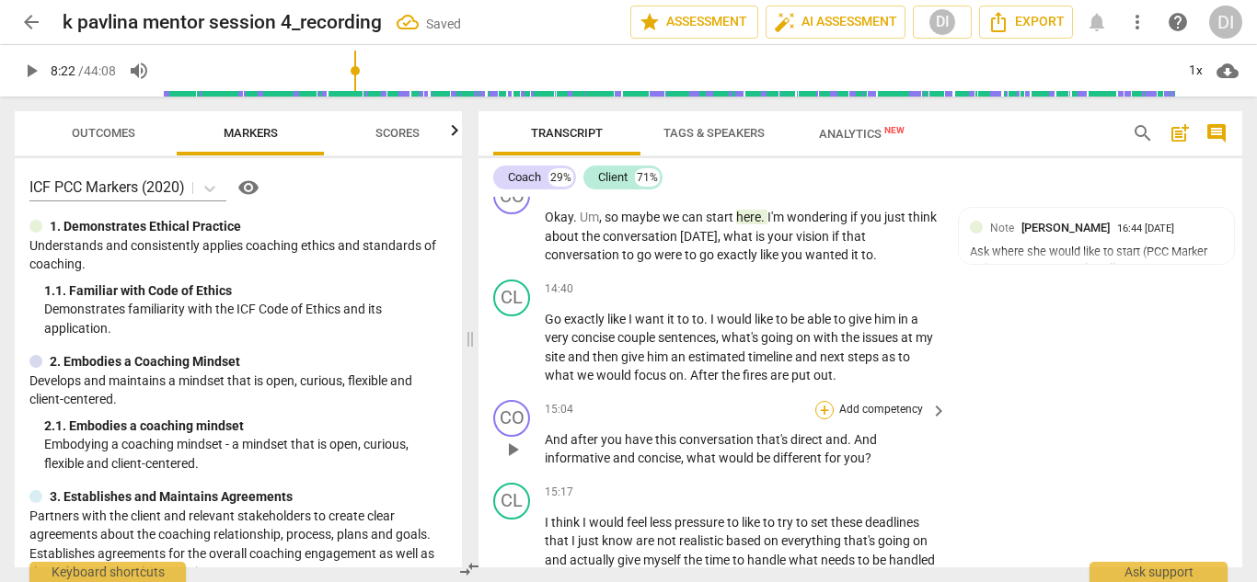
click at [824, 401] on div "+" at bounding box center [824, 410] width 18 height 18
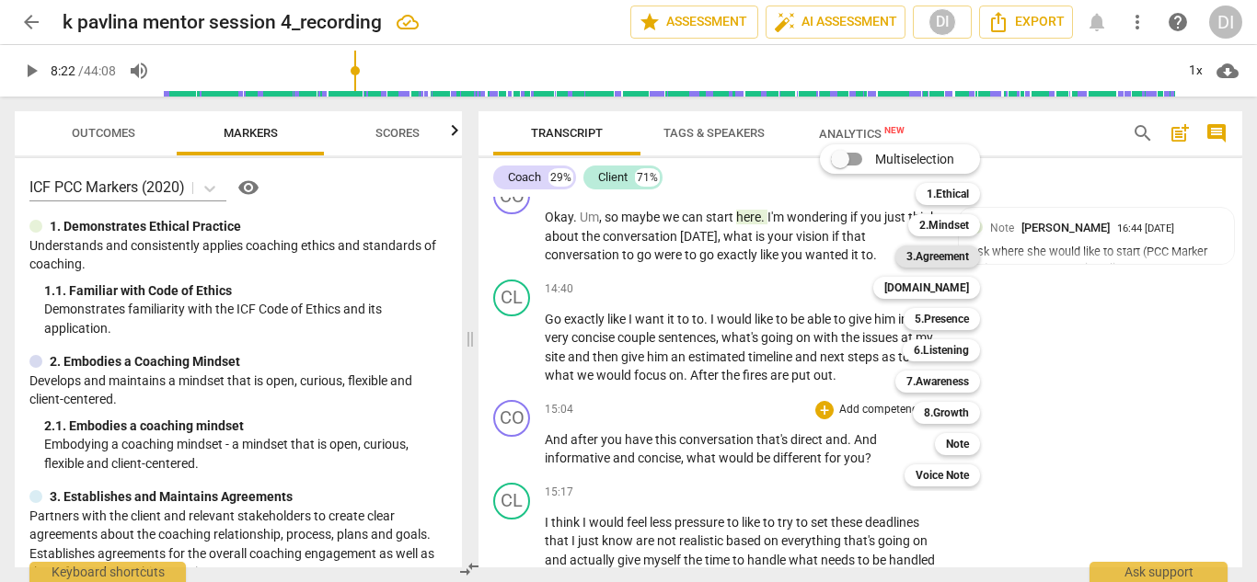
click at [960, 252] on b "3.Agreement" at bounding box center [937, 257] width 63 height 22
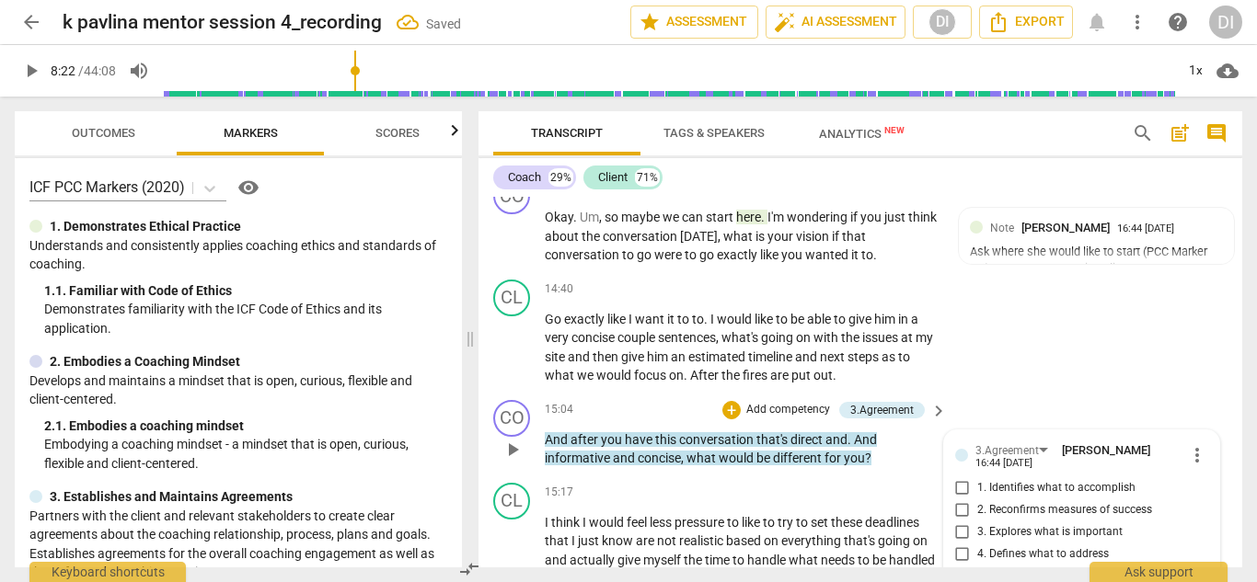
click at [961, 522] on input "3. Explores what is important" at bounding box center [962, 533] width 29 height 22
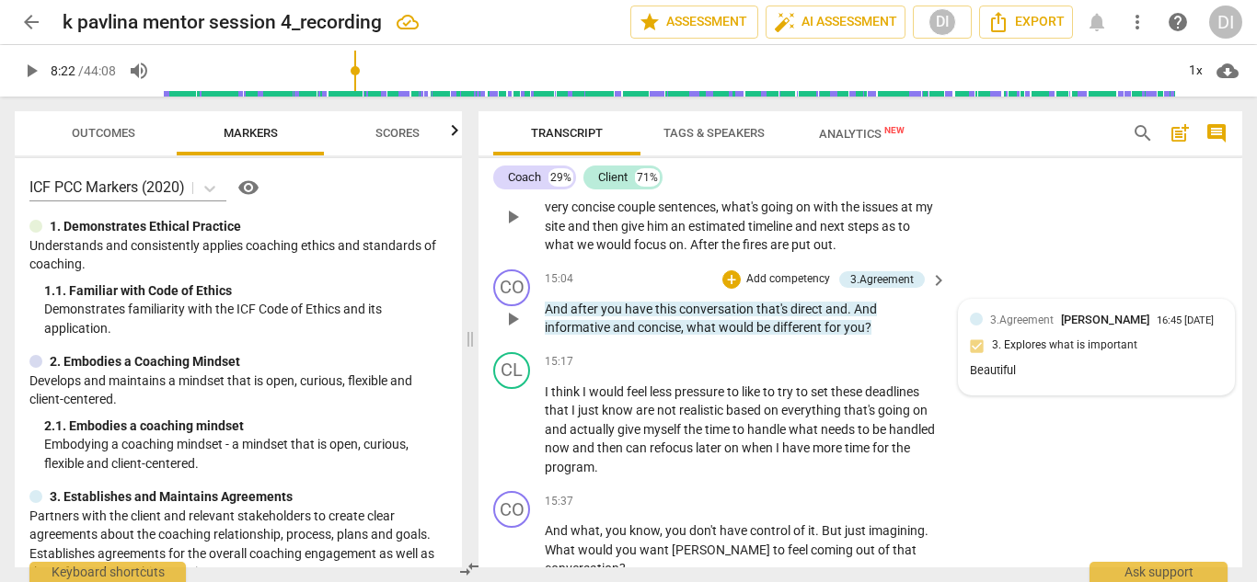
scroll to position [8395, 0]
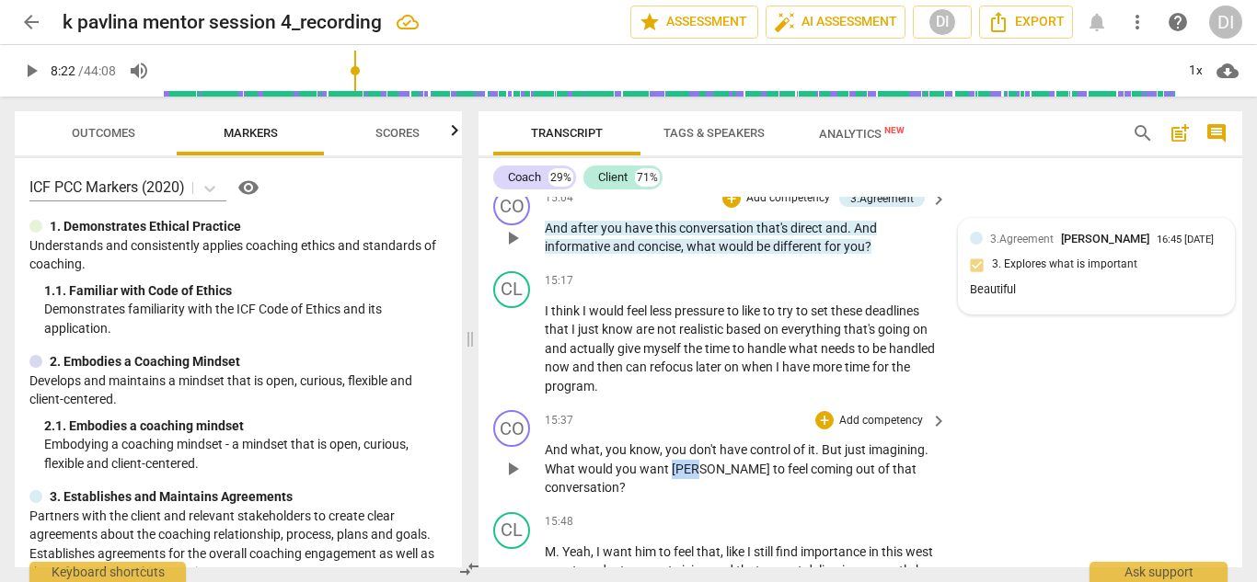
drag, startPoint x: 693, startPoint y: 376, endPoint x: 672, endPoint y: 376, distance: 21.2
click at [672, 462] on span "[PERSON_NAME]" at bounding box center [722, 469] width 101 height 15
click at [713, 351] on div "+" at bounding box center [714, 350] width 18 height 18
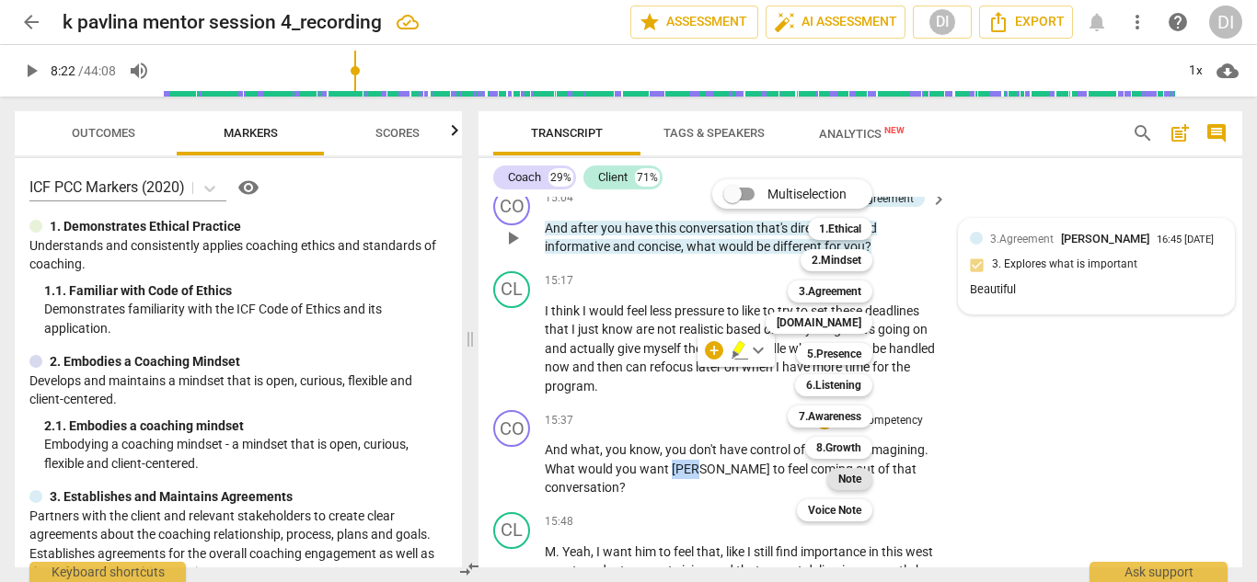
click at [861, 480] on b "Note" at bounding box center [849, 479] width 23 height 22
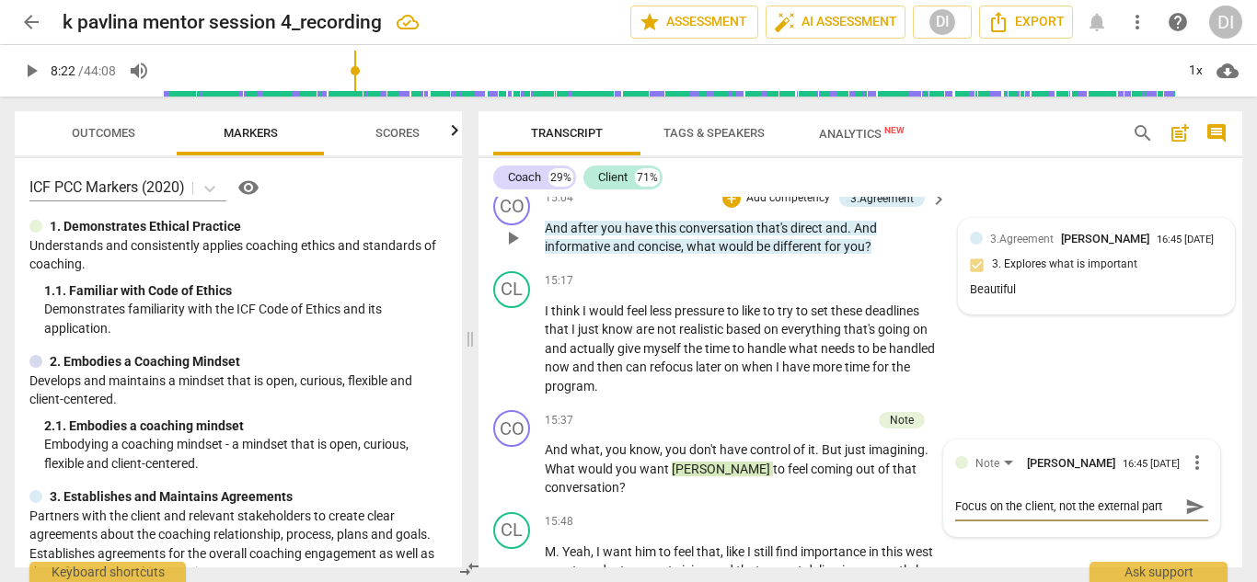
scroll to position [0, 0]
click at [1194, 497] on span "send" at bounding box center [1195, 507] width 20 height 20
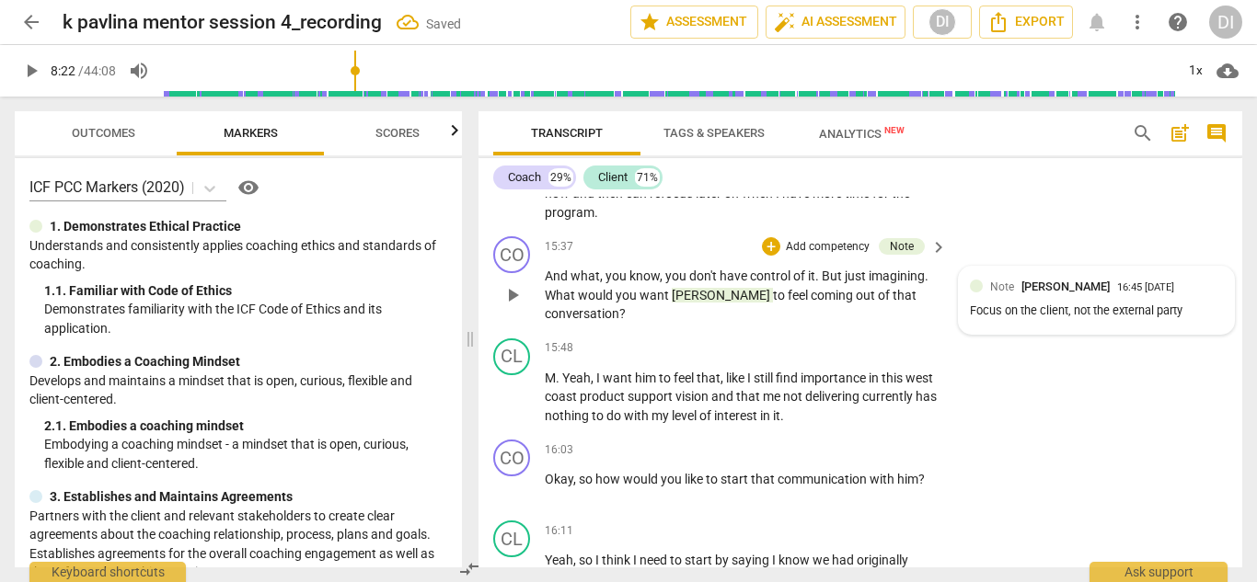
scroll to position [8574, 0]
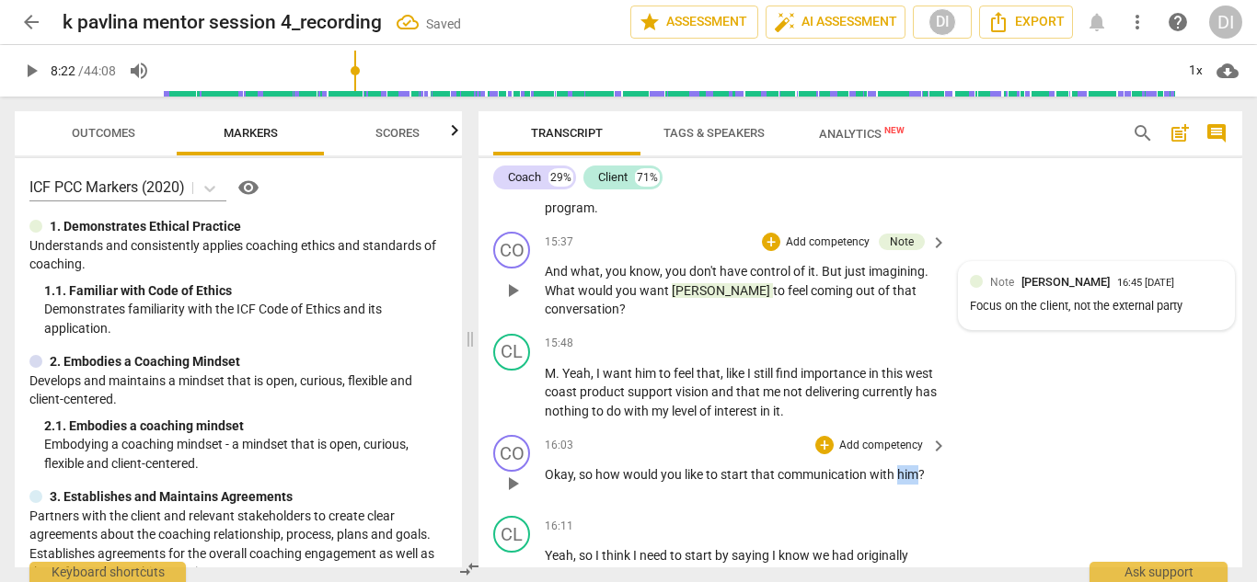
drag, startPoint x: 916, startPoint y: 359, endPoint x: 898, endPoint y: 359, distance: 18.4
click at [898, 467] on span "him" at bounding box center [907, 474] width 21 height 15
click at [935, 339] on div "+" at bounding box center [935, 337] width 18 height 18
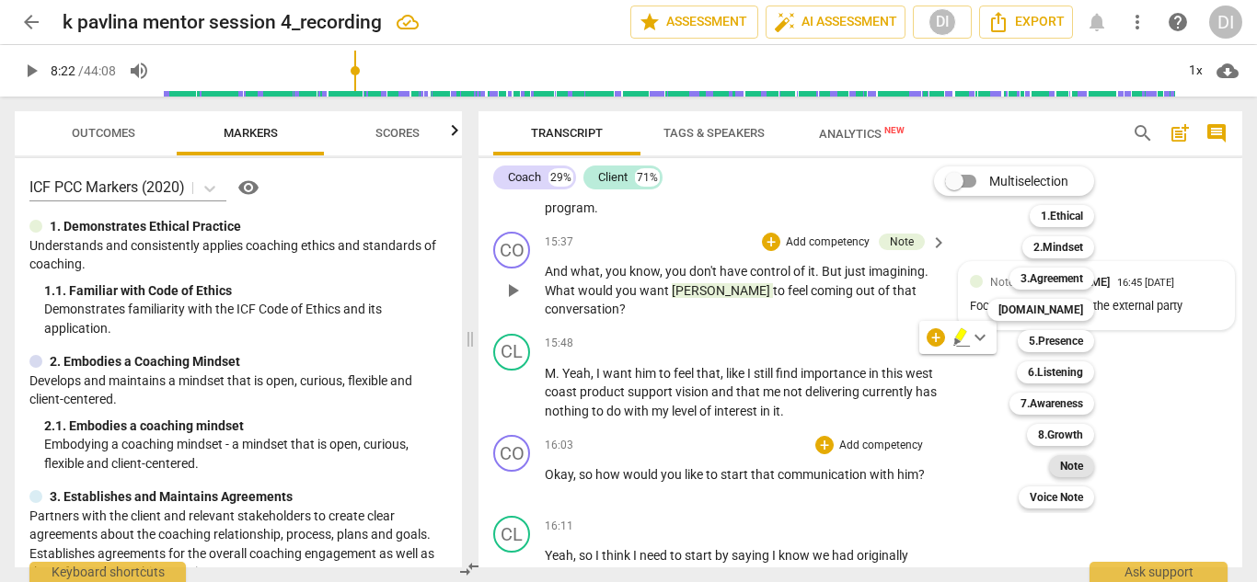
click at [1075, 462] on b "Note" at bounding box center [1071, 466] width 23 height 22
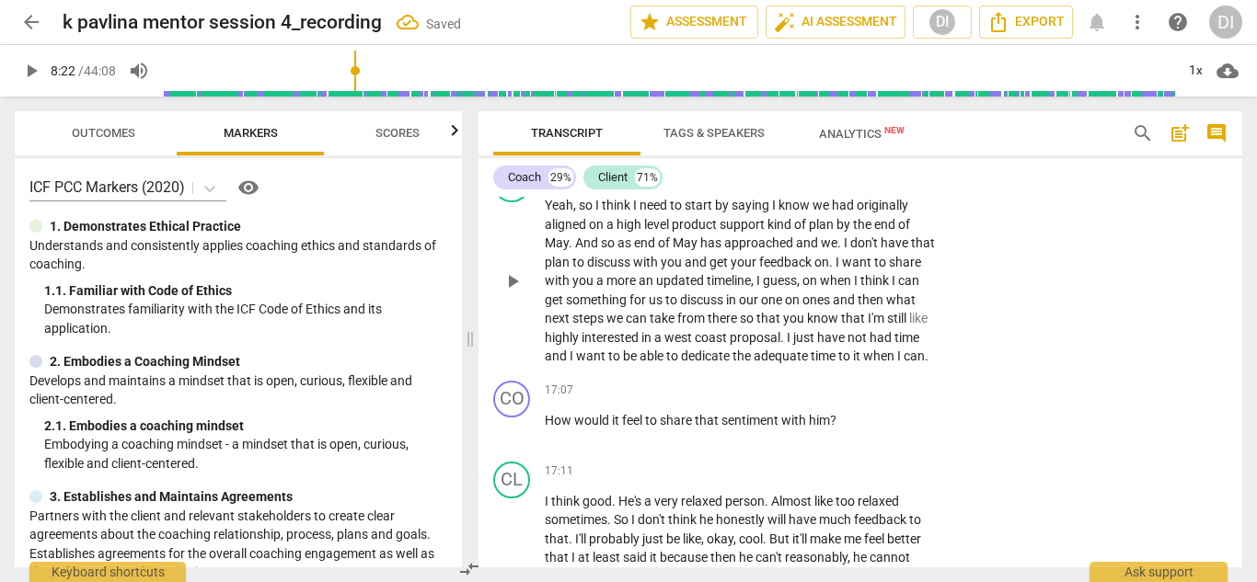
scroll to position [8928, 0]
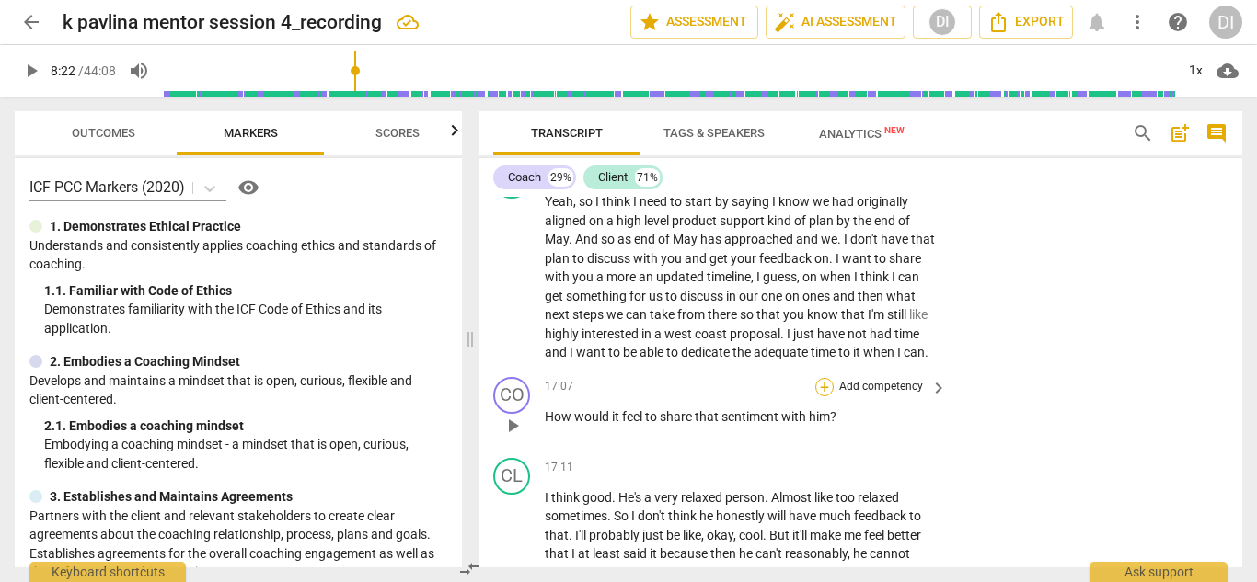
click at [821, 378] on div "+" at bounding box center [824, 387] width 18 height 18
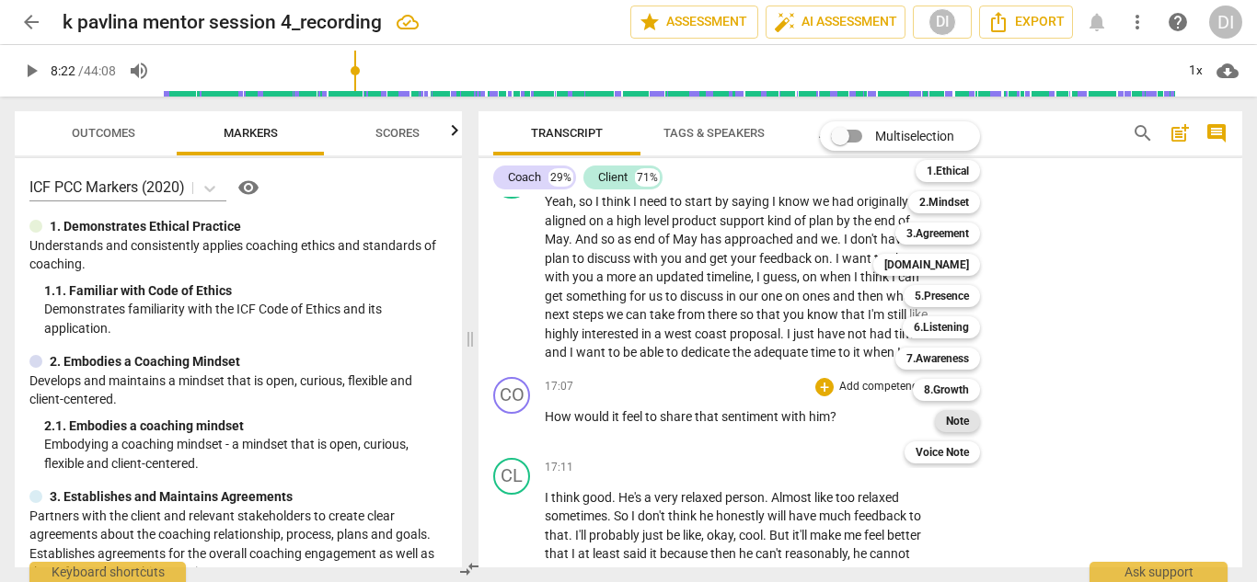
click at [956, 426] on b "Note" at bounding box center [957, 421] width 23 height 22
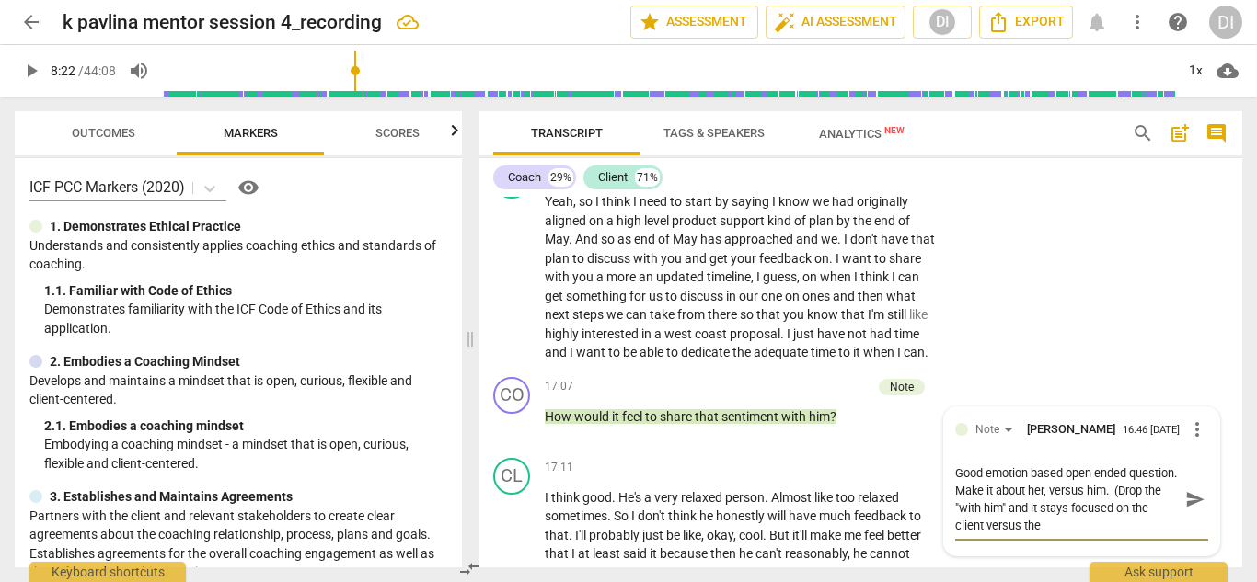
scroll to position [0, 0]
click at [1199, 489] on span "send" at bounding box center [1194, 500] width 27 height 22
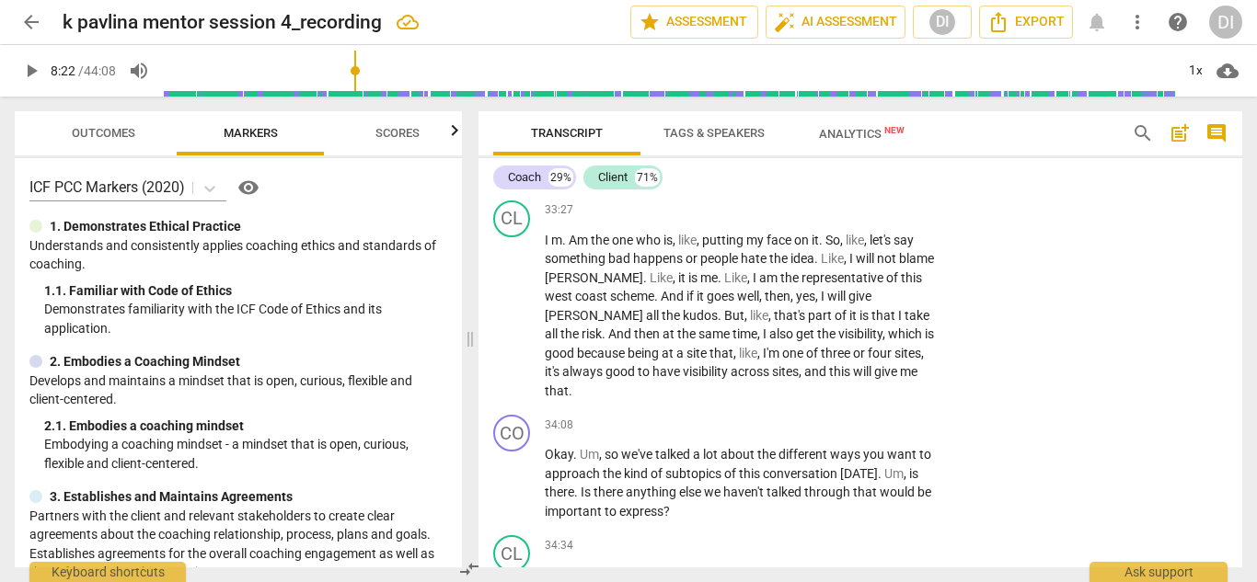
scroll to position [16380, 0]
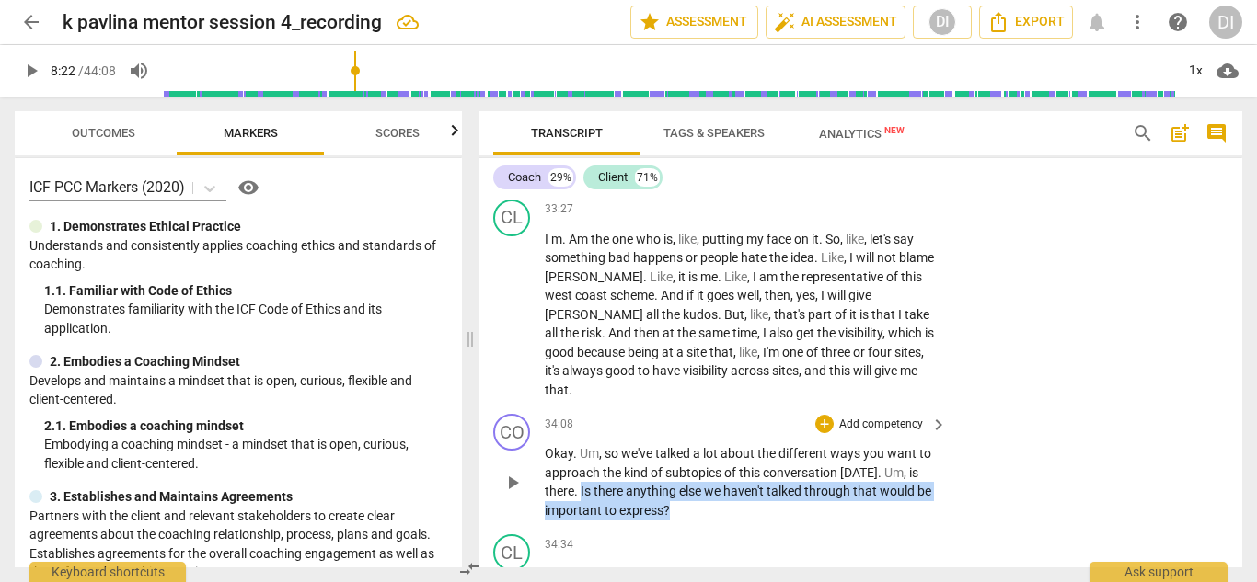
drag, startPoint x: 696, startPoint y: 395, endPoint x: 593, endPoint y: 386, distance: 104.3
click at [593, 444] on p "Okay . Um , so we've talked a lot about the different ways you want to approach…" at bounding box center [741, 481] width 393 height 75
click at [830, 415] on div "+ Add competency" at bounding box center [869, 424] width 109 height 18
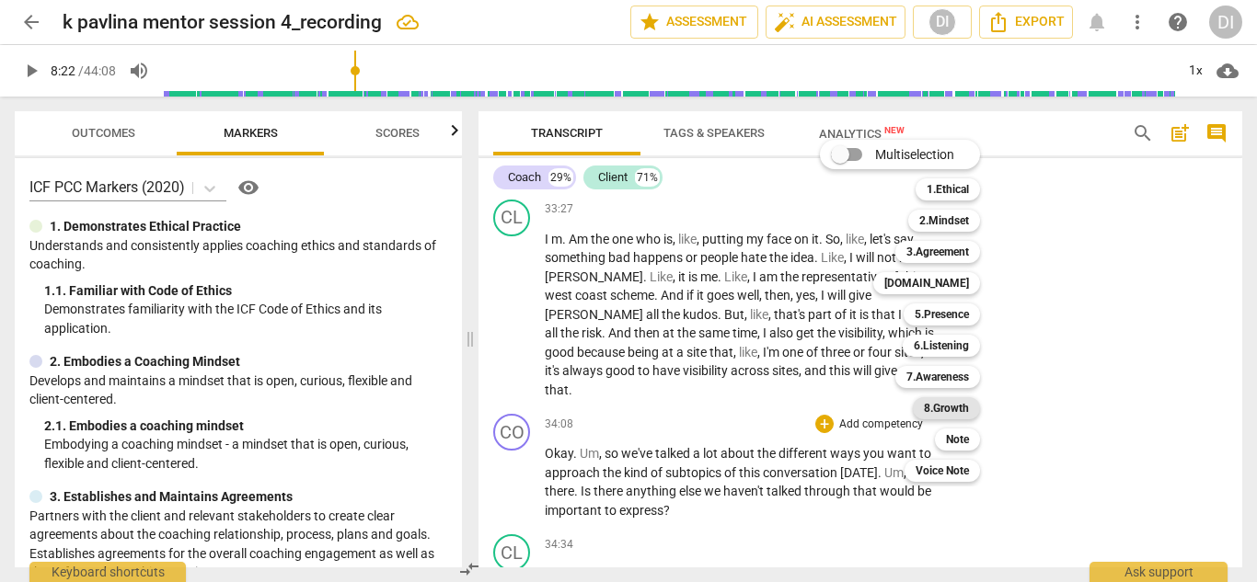
click at [917, 407] on div "8.Growth" at bounding box center [946, 408] width 67 height 22
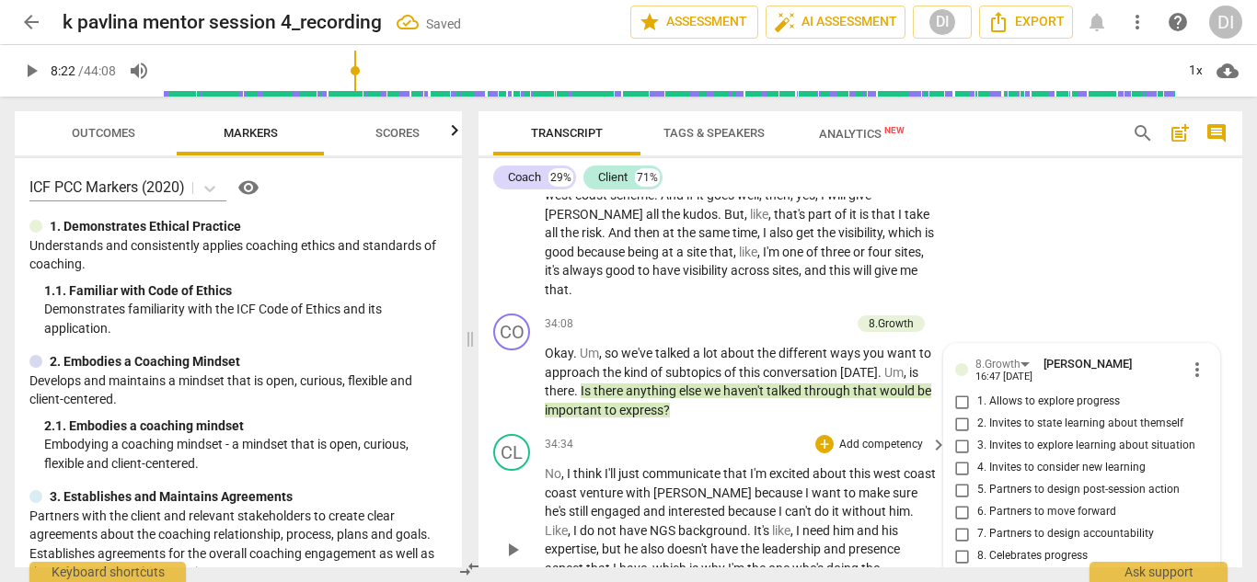
scroll to position [16479, 0]
click at [965, 393] on input "1. Allows to explore progress" at bounding box center [962, 404] width 29 height 22
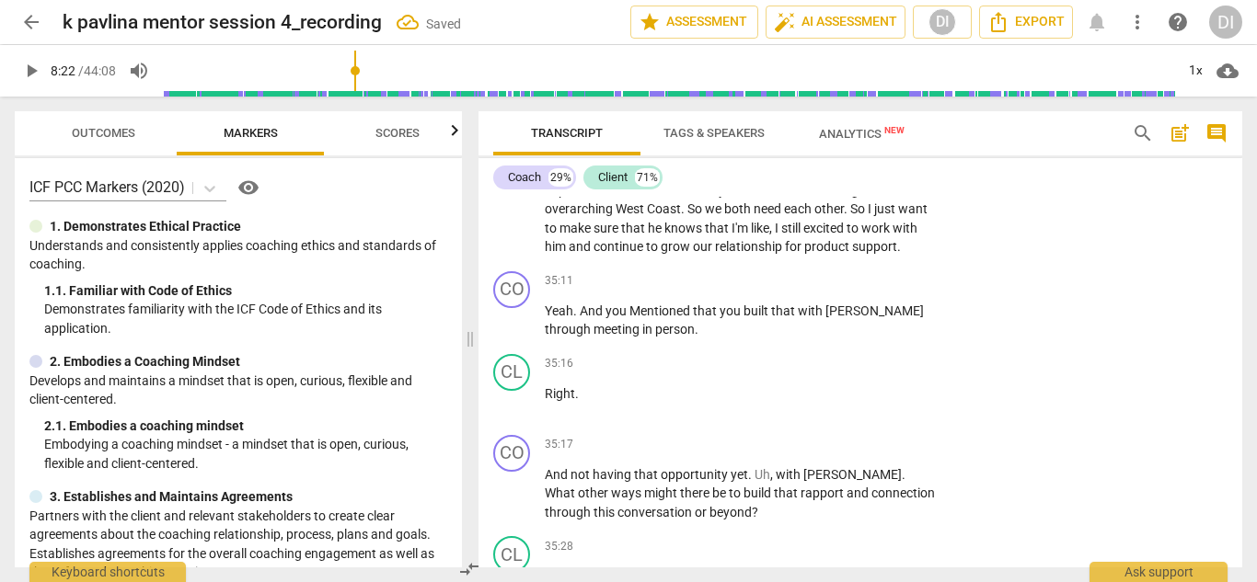
scroll to position [16861, 0]
click at [825, 434] on div "+" at bounding box center [824, 443] width 18 height 18
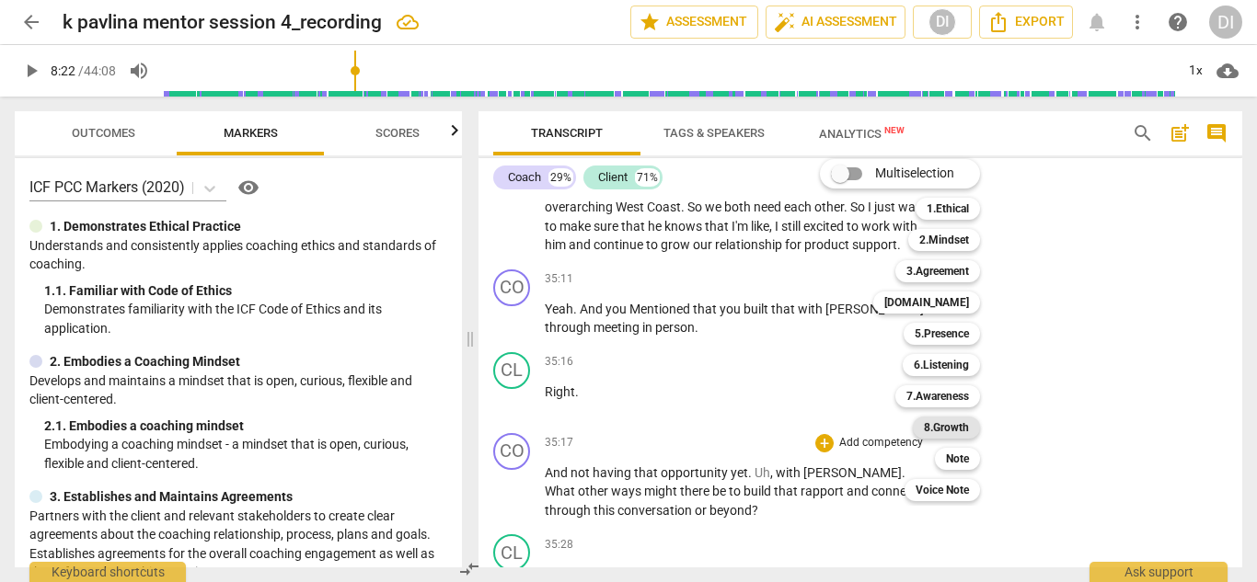
click at [936, 431] on b "8.Growth" at bounding box center [946, 428] width 45 height 22
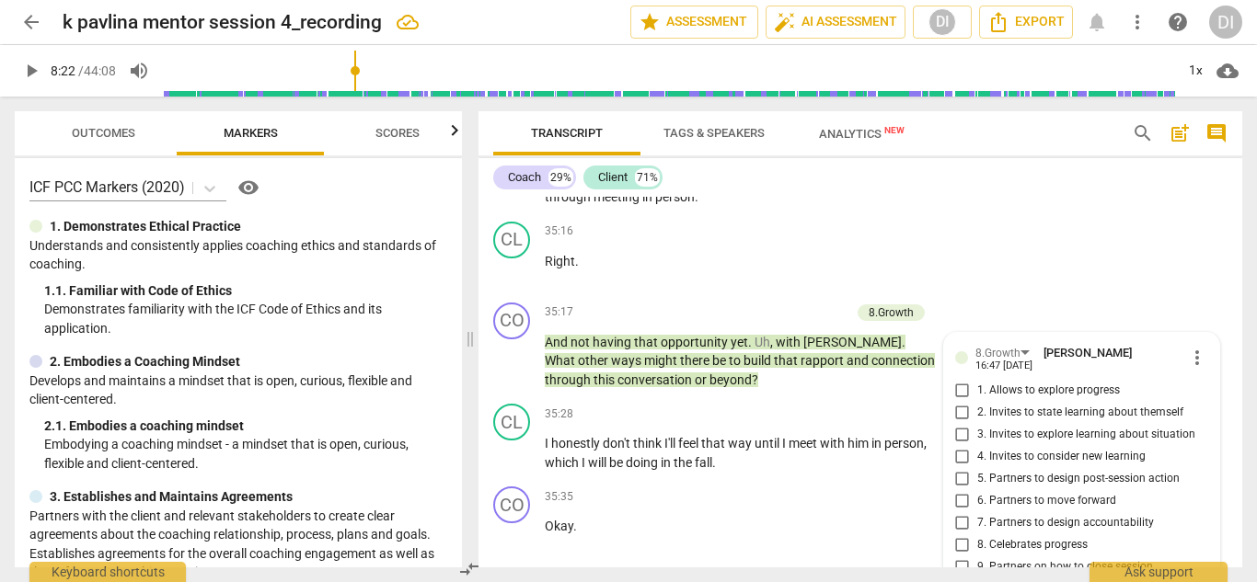
scroll to position [16960, 0]
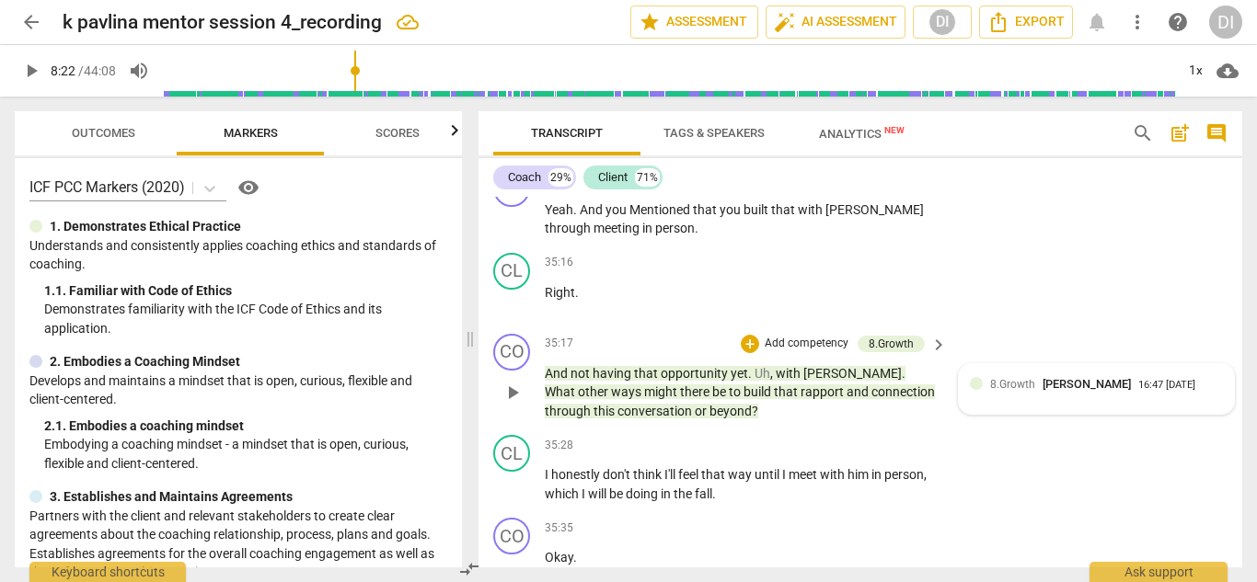
click at [1020, 378] on span "8.Growth" at bounding box center [1012, 384] width 45 height 13
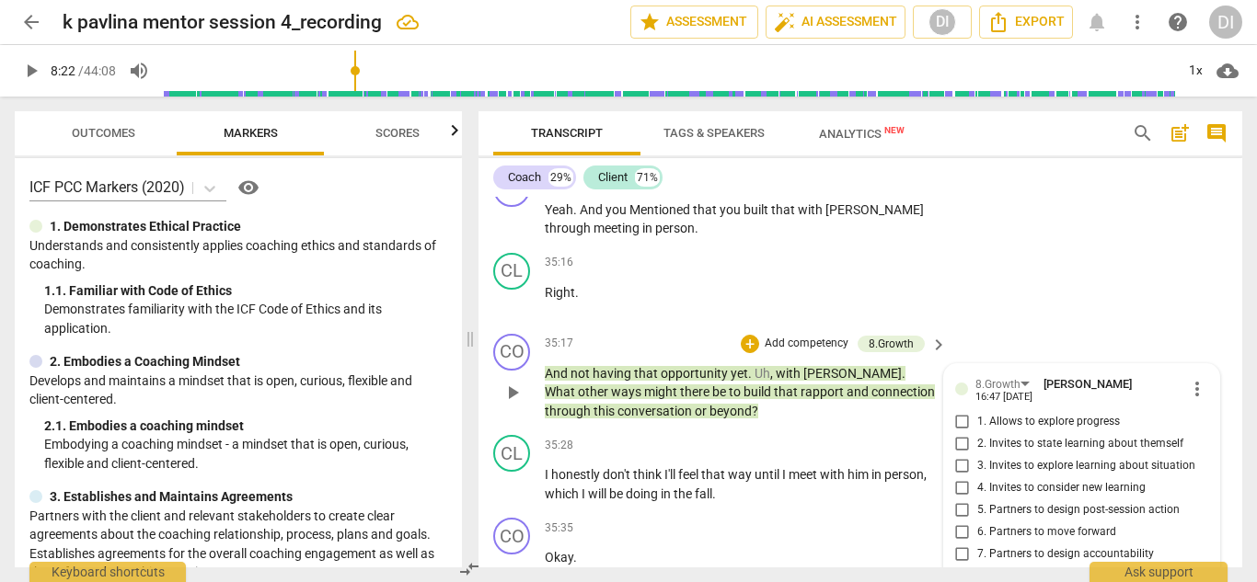
click at [968, 500] on input "5. Partners to design post-session action" at bounding box center [962, 511] width 29 height 22
click at [961, 522] on input "6. Partners to move forward" at bounding box center [962, 533] width 29 height 22
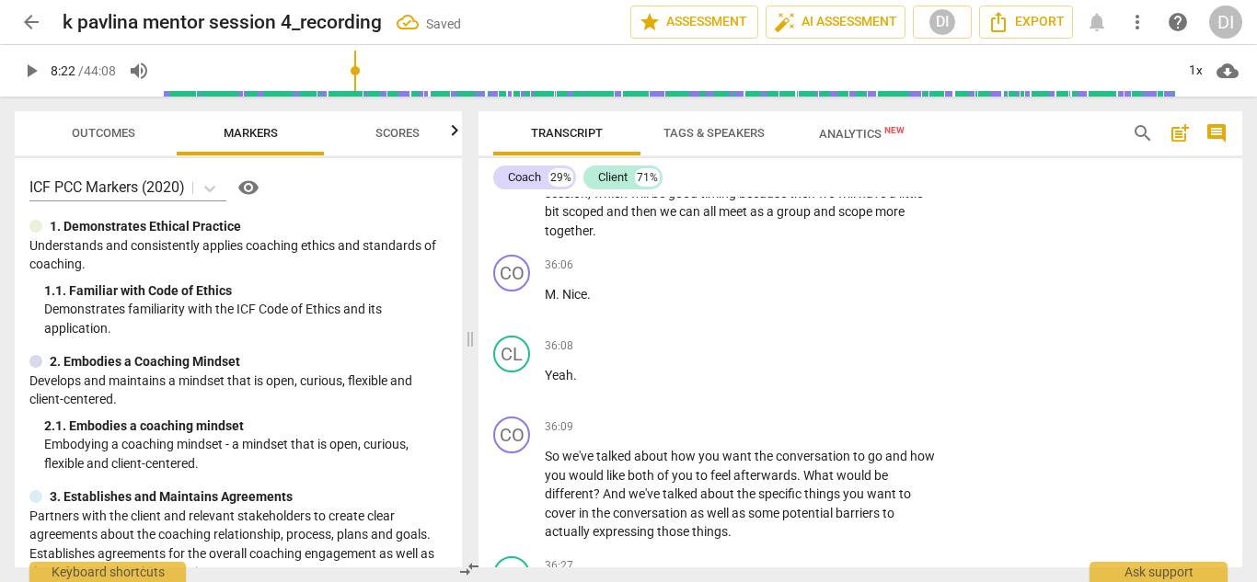
scroll to position [17501, 0]
drag, startPoint x: 803, startPoint y: 356, endPoint x: 598, endPoint y: 381, distance: 206.7
click at [598, 446] on p "So we've talked about how you want the conversation to go and how you would lik…" at bounding box center [741, 493] width 393 height 95
click at [880, 505] on span "barriers" at bounding box center [858, 512] width 47 height 15
click at [520, 483] on span "play_arrow" at bounding box center [512, 494] width 22 height 22
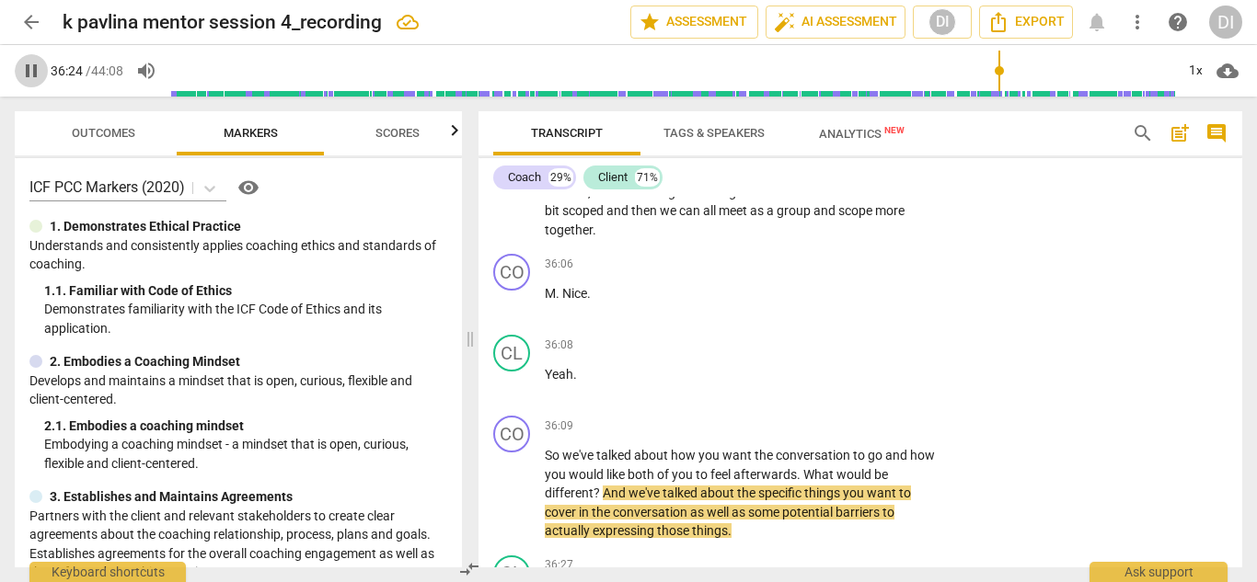
click at [34, 70] on span "pause" at bounding box center [31, 71] width 22 height 22
click at [822, 417] on div "+" at bounding box center [824, 426] width 18 height 18
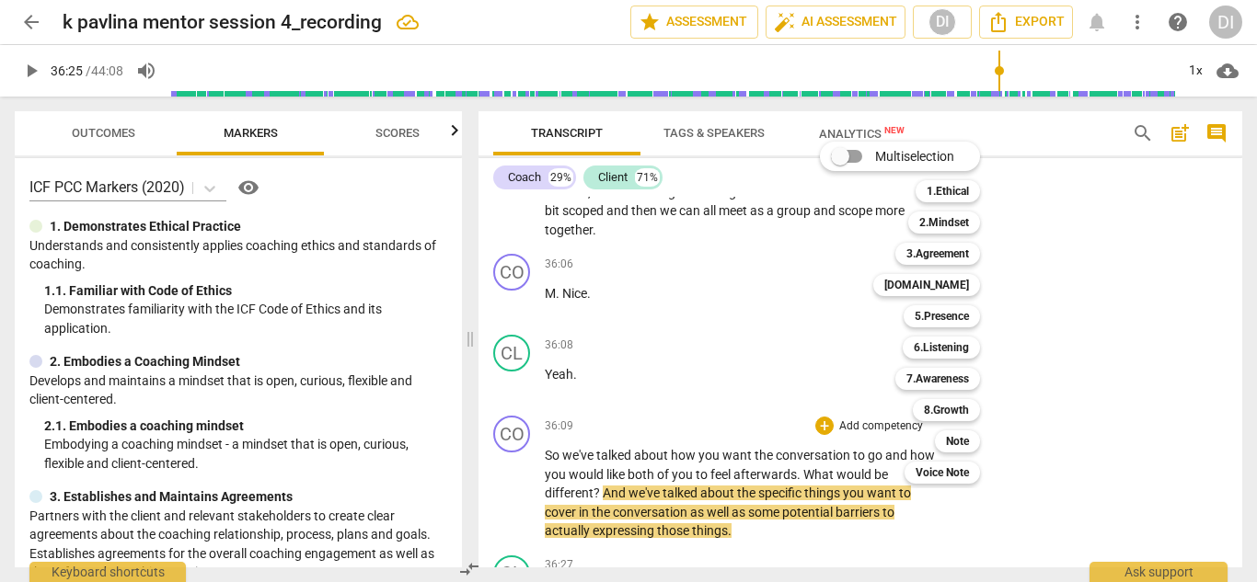
click at [798, 402] on div at bounding box center [628, 291] width 1257 height 582
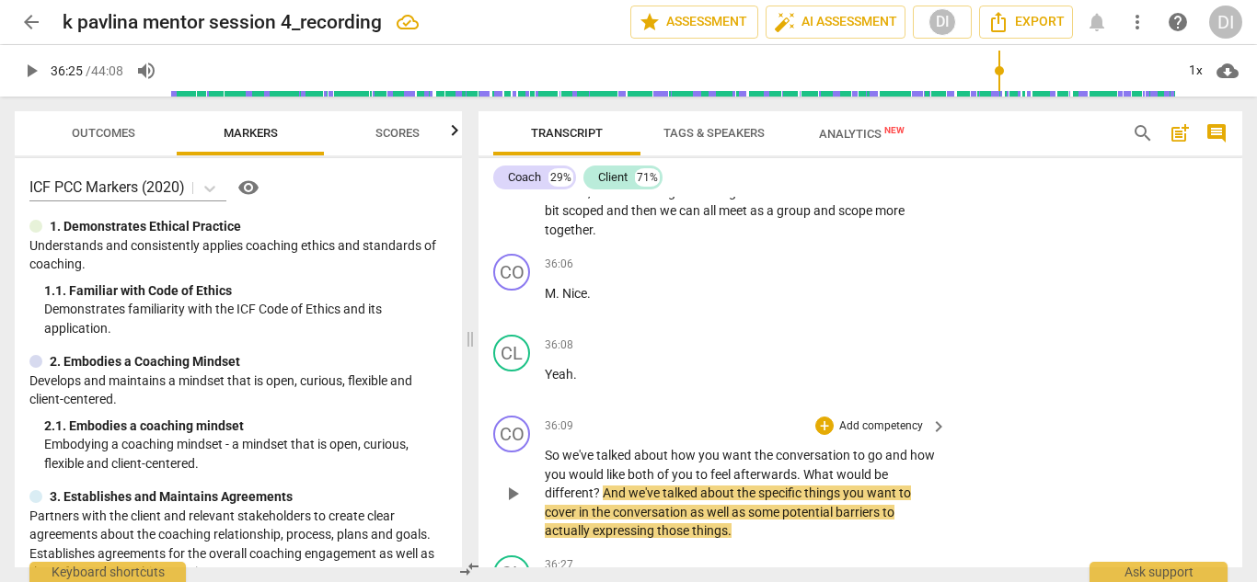
drag, startPoint x: 762, startPoint y: 438, endPoint x: 602, endPoint y: 362, distance: 177.4
click at [602, 362] on div "CO play_arrow pause 00:03 + Add competency keyboard_arrow_right Hi , [PERSON_NA…" at bounding box center [860, 382] width 764 height 371
click at [542, 416] on div "CO play_arrow pause" at bounding box center [519, 478] width 52 height 125
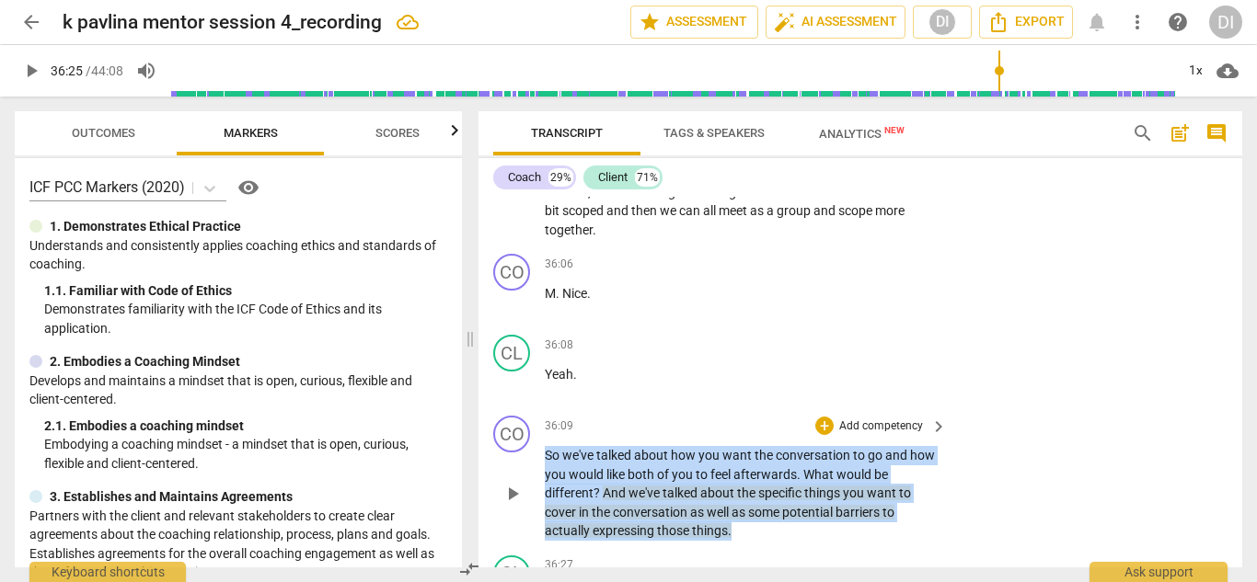
drag, startPoint x: 547, startPoint y: 338, endPoint x: 777, endPoint y: 416, distance: 242.9
click at [777, 446] on p "So we've talked about how you want the conversation to go and how you would lik…" at bounding box center [741, 493] width 393 height 95
click at [822, 417] on div "+" at bounding box center [824, 426] width 18 height 18
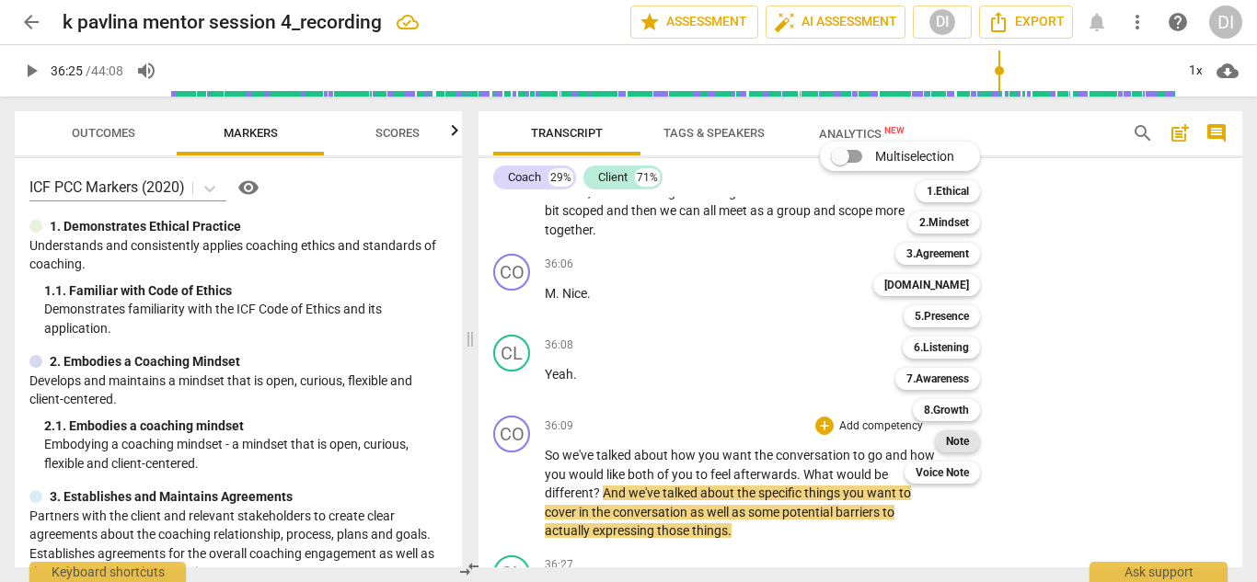
click at [959, 445] on b "Note" at bounding box center [957, 442] width 23 height 22
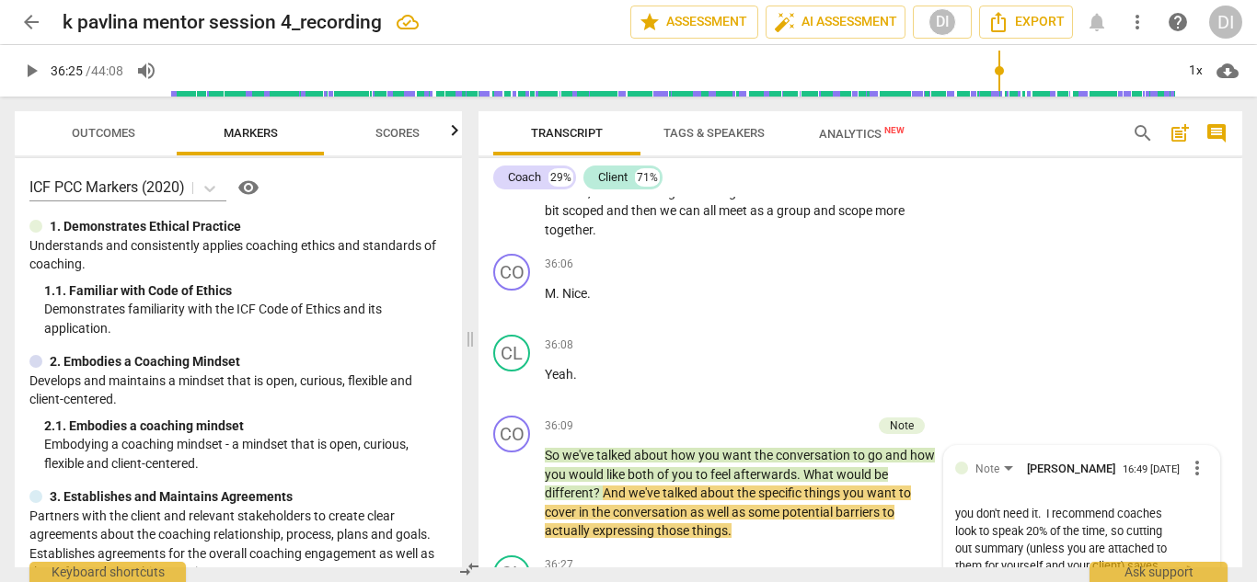
scroll to position [155, 0]
click at [1188, 563] on span "send" at bounding box center [1195, 573] width 20 height 20
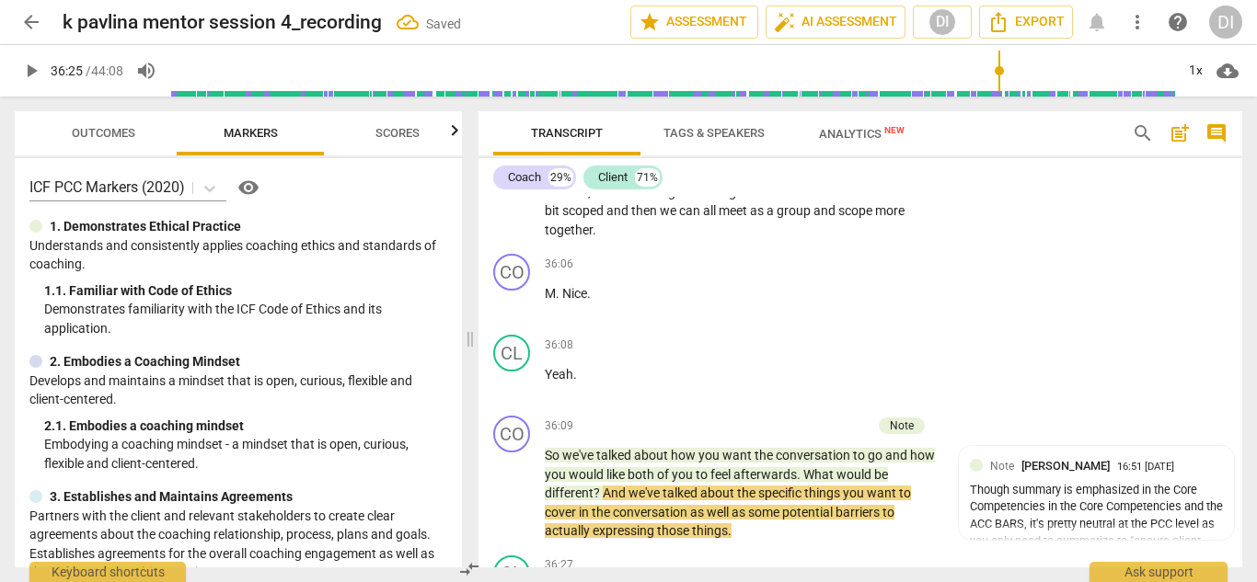
scroll to position [17697, 0]
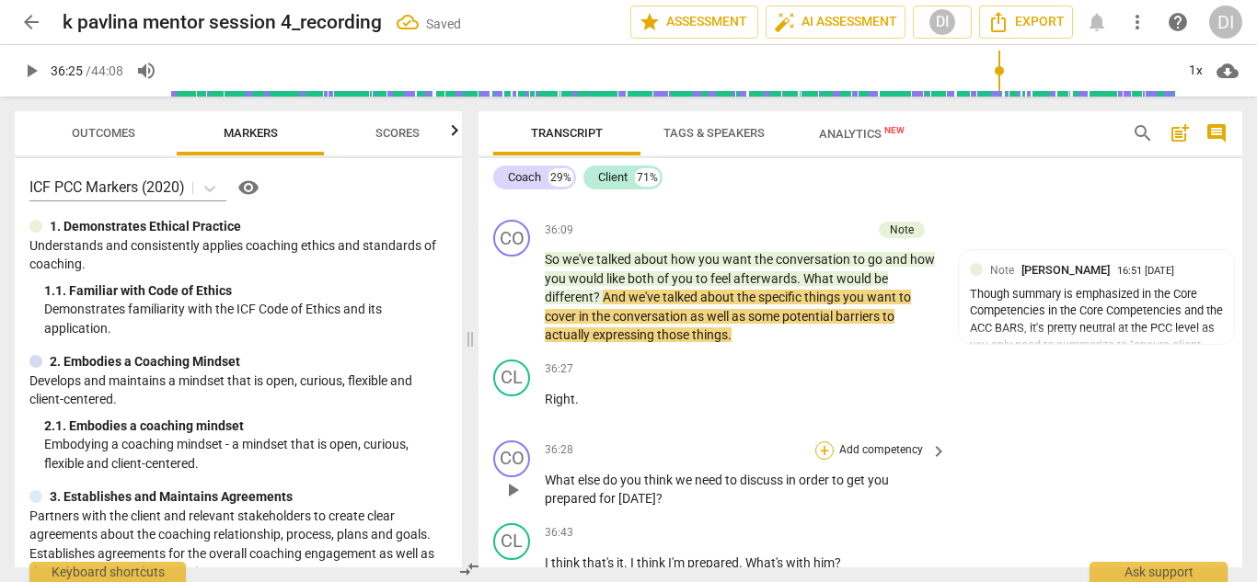
click at [822, 442] on div "+" at bounding box center [824, 451] width 18 height 18
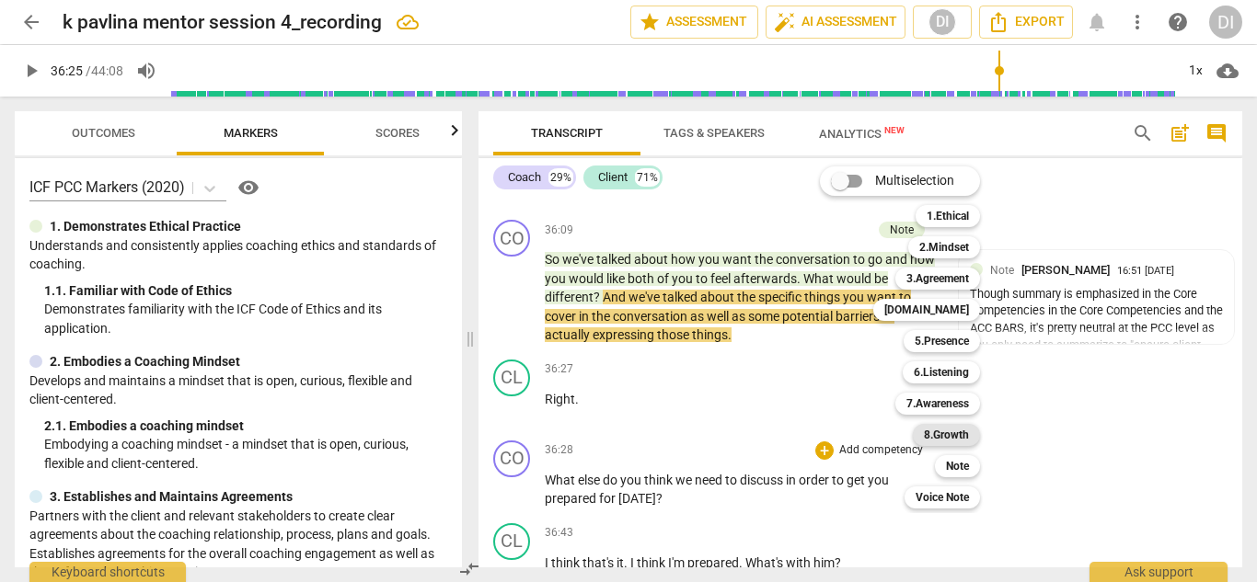
click at [954, 429] on b "8.Growth" at bounding box center [946, 435] width 45 height 22
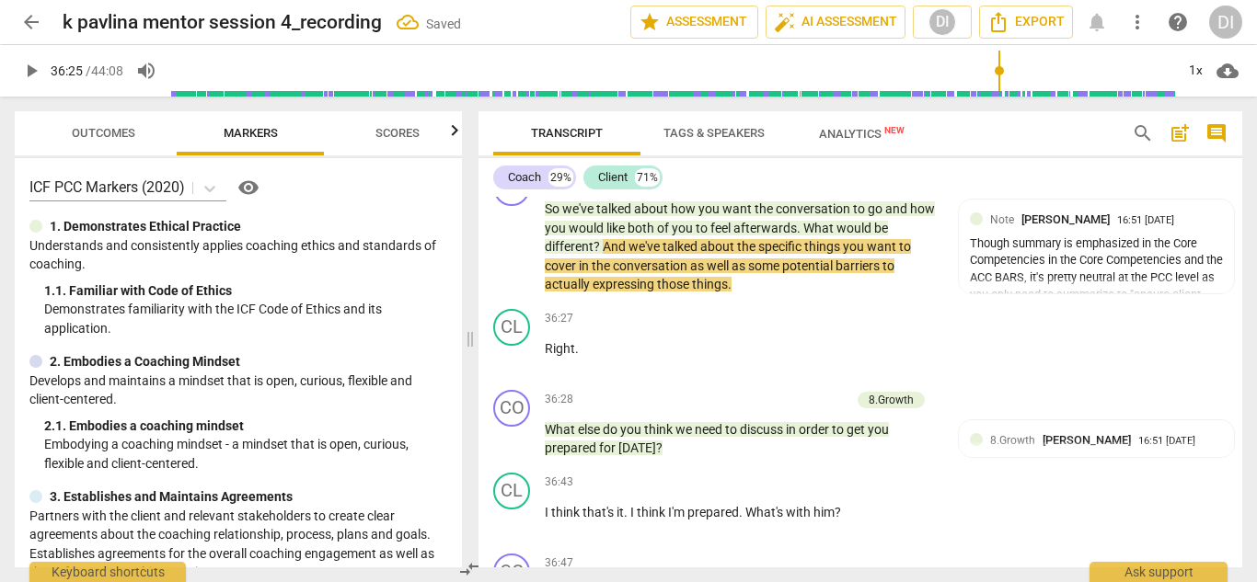
scroll to position [17747, 0]
click at [1028, 432] on div "8.Growth [PERSON_NAME] 16:51 [DATE]" at bounding box center [1097, 446] width 254 height 29
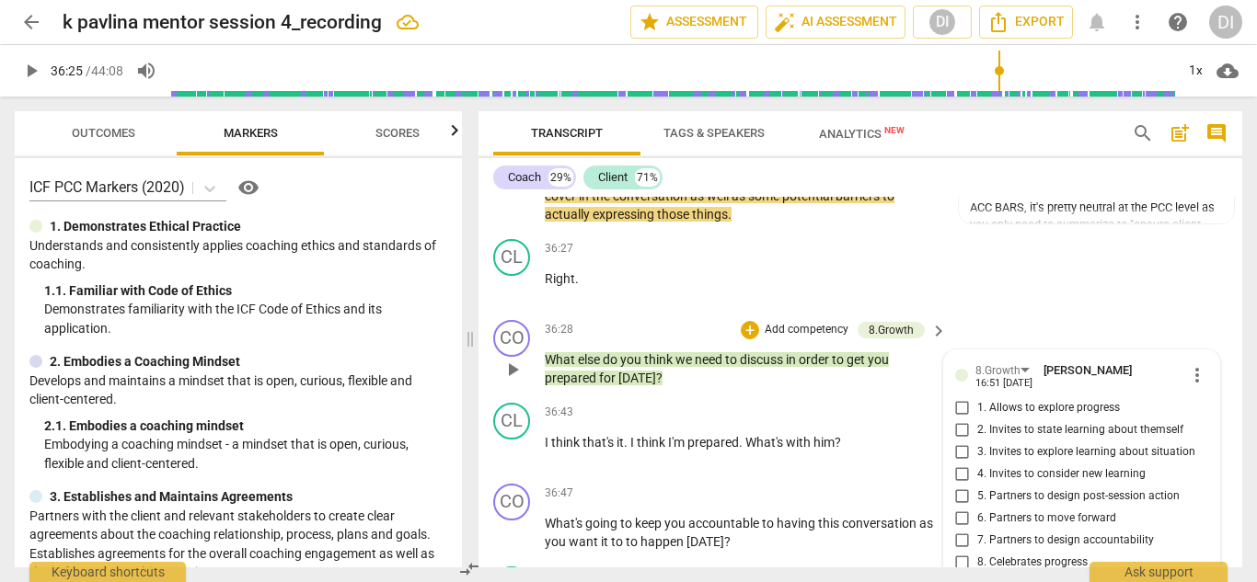
scroll to position [17817, 0]
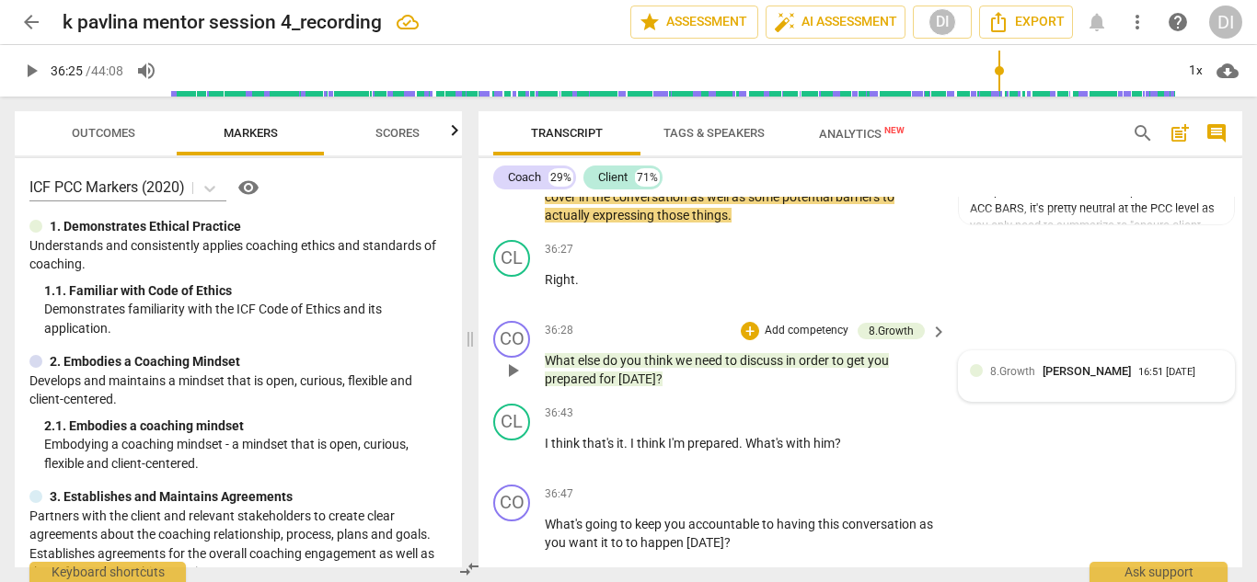
click at [1034, 362] on div "8.Growth [PERSON_NAME] 16:51 [DATE]" at bounding box center [1097, 376] width 254 height 29
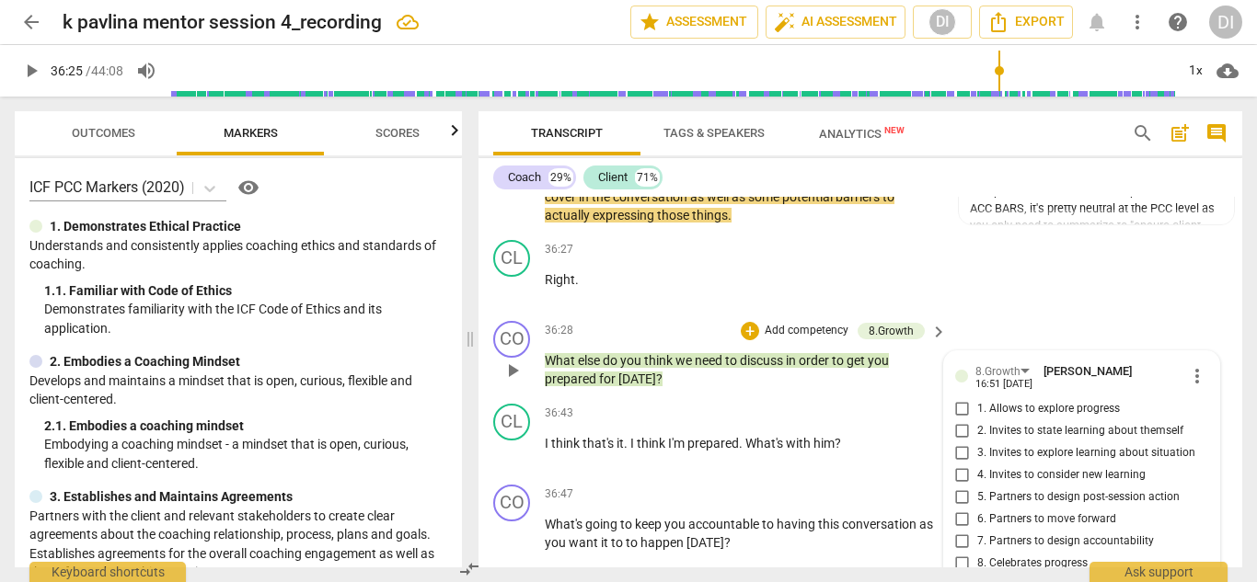
click at [953, 398] on input "1. Allows to explore progress" at bounding box center [962, 409] width 29 height 22
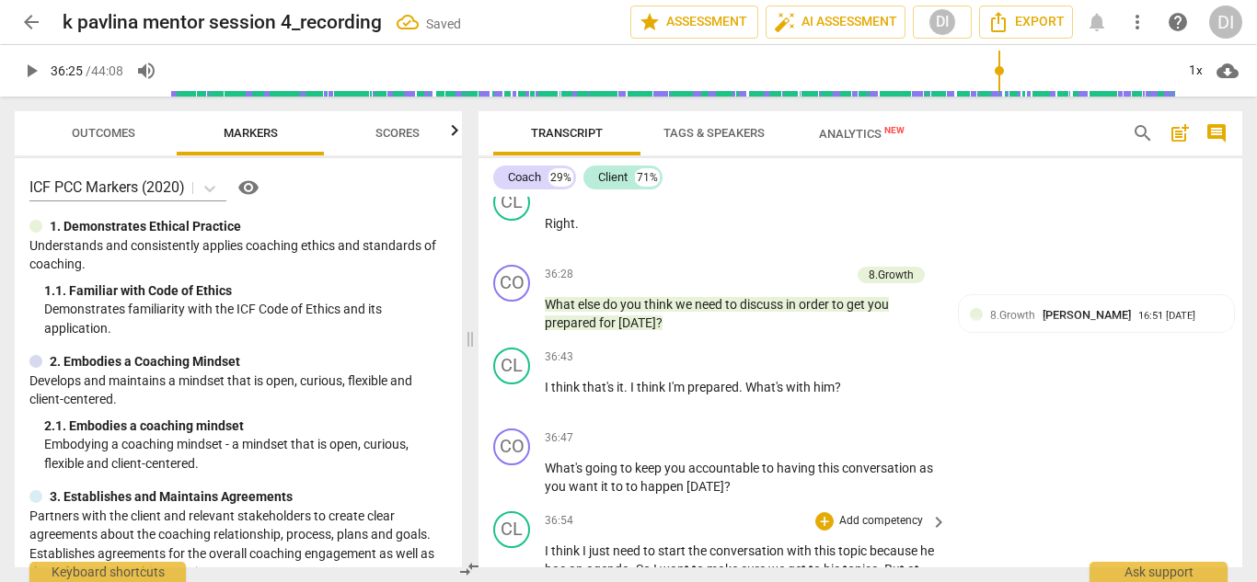
scroll to position [17882, 0]
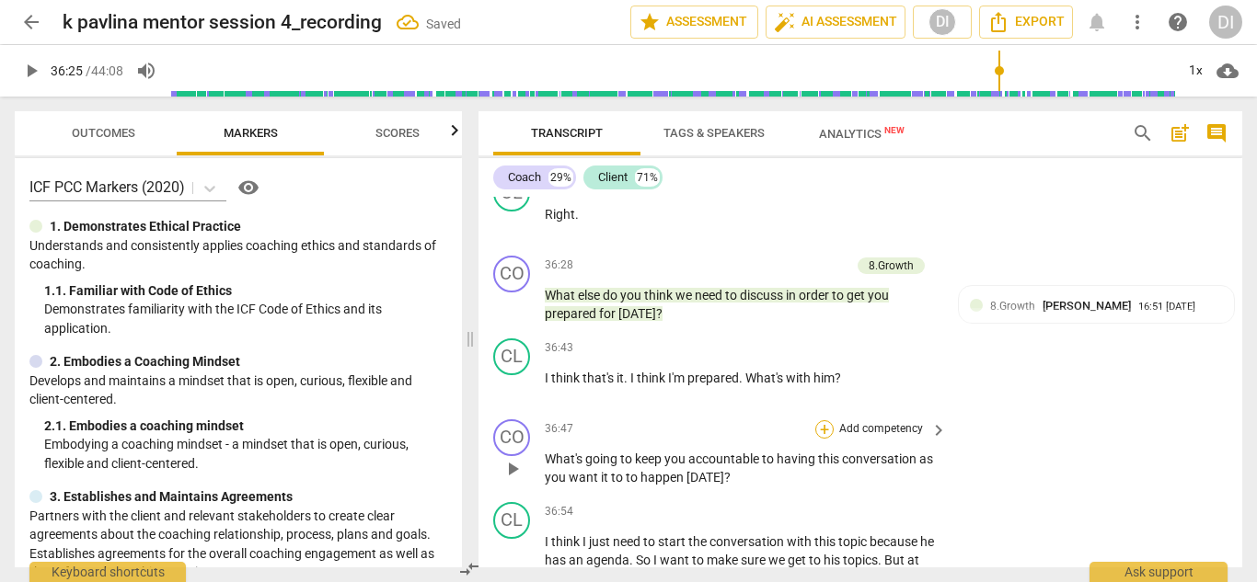
click at [817, 420] on div "+" at bounding box center [824, 429] width 18 height 18
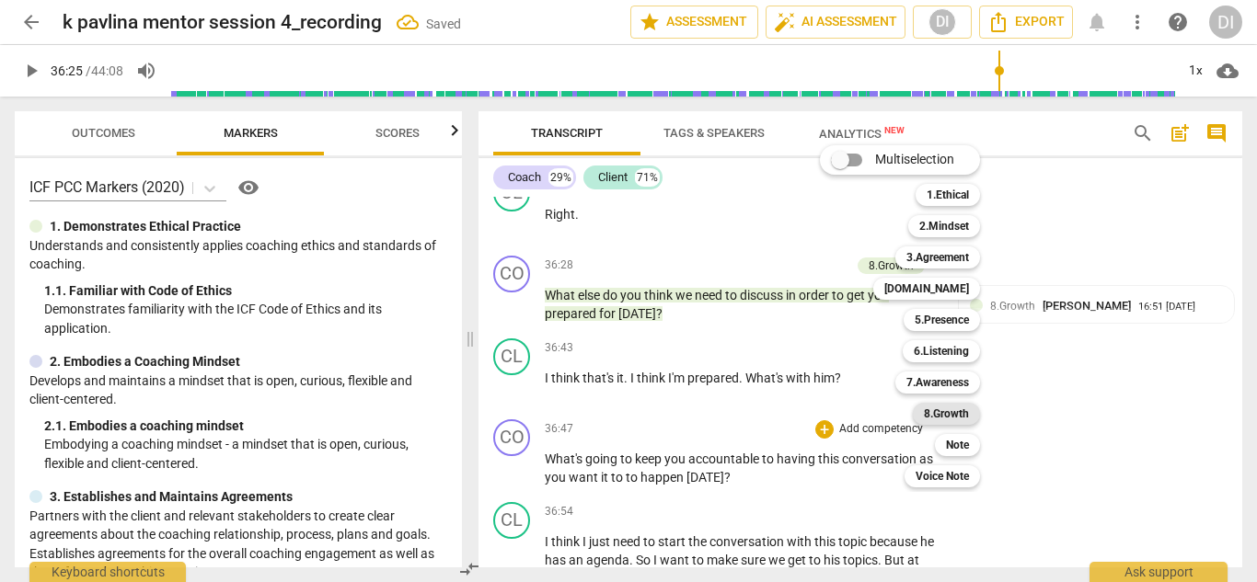
click at [958, 409] on b "8.Growth" at bounding box center [946, 414] width 45 height 22
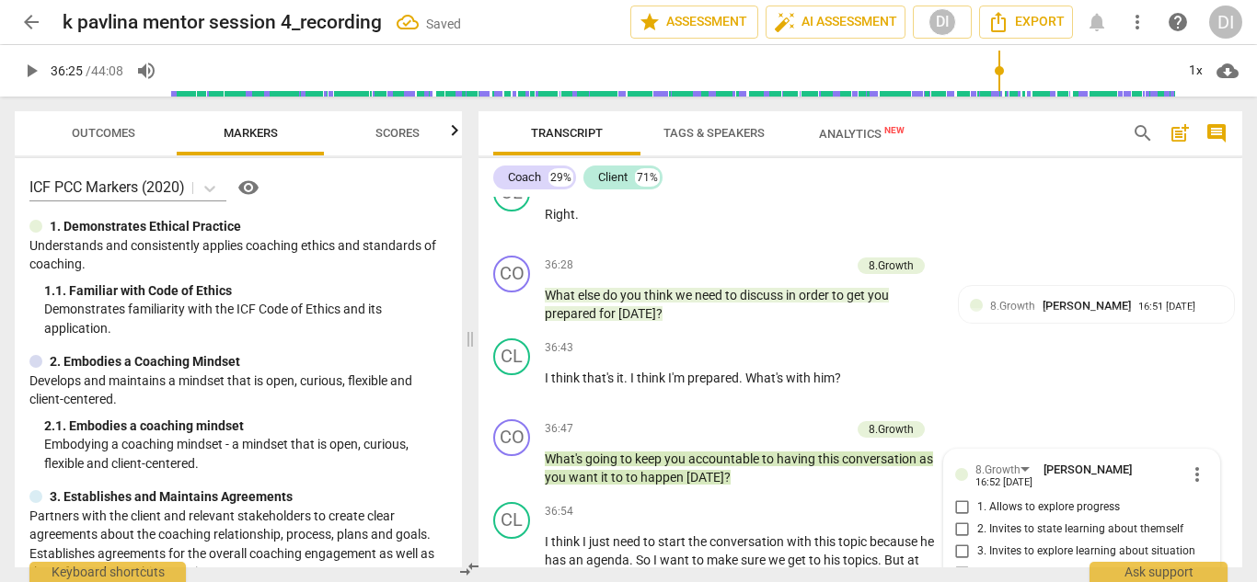
scroll to position [18113, 0]
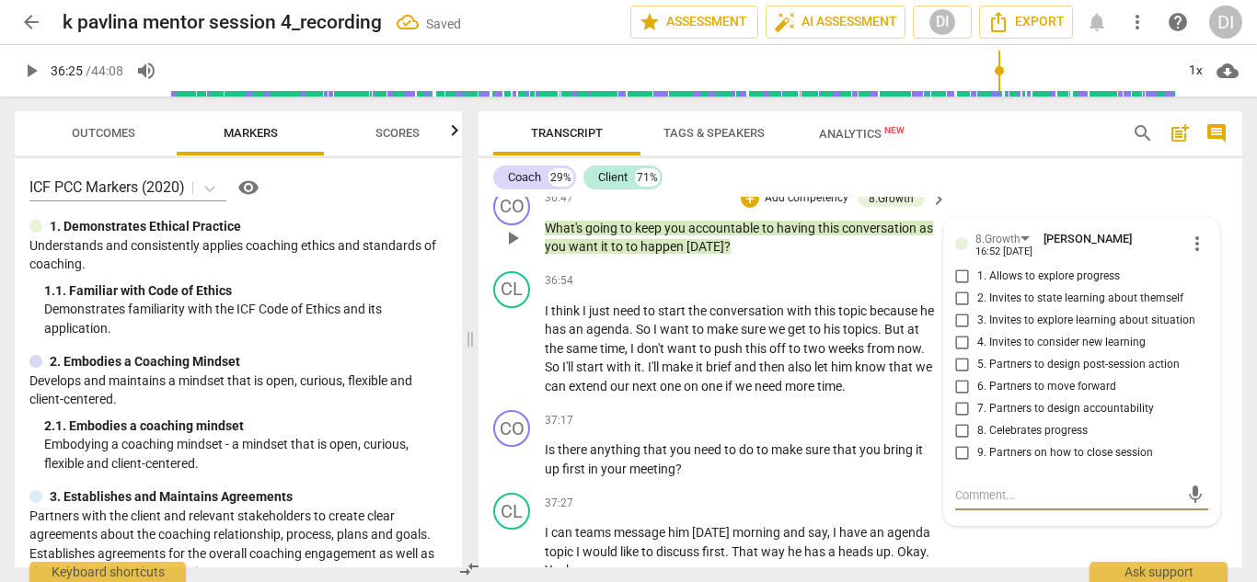
click at [962, 398] on input "7. Partners to design accountability" at bounding box center [962, 409] width 29 height 22
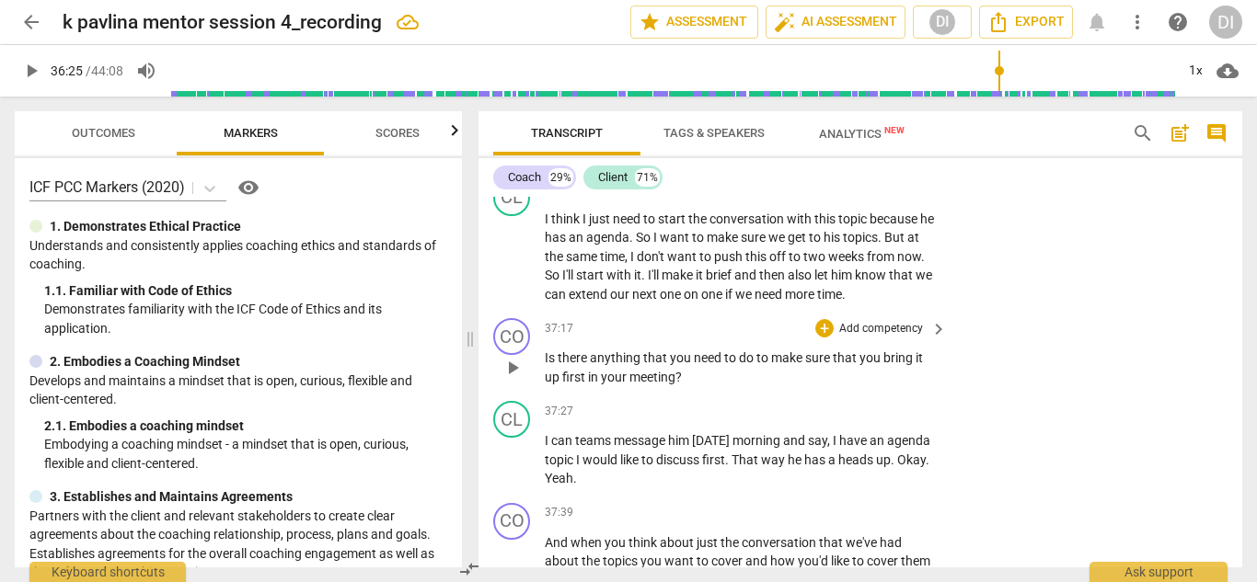
scroll to position [18232, 0]
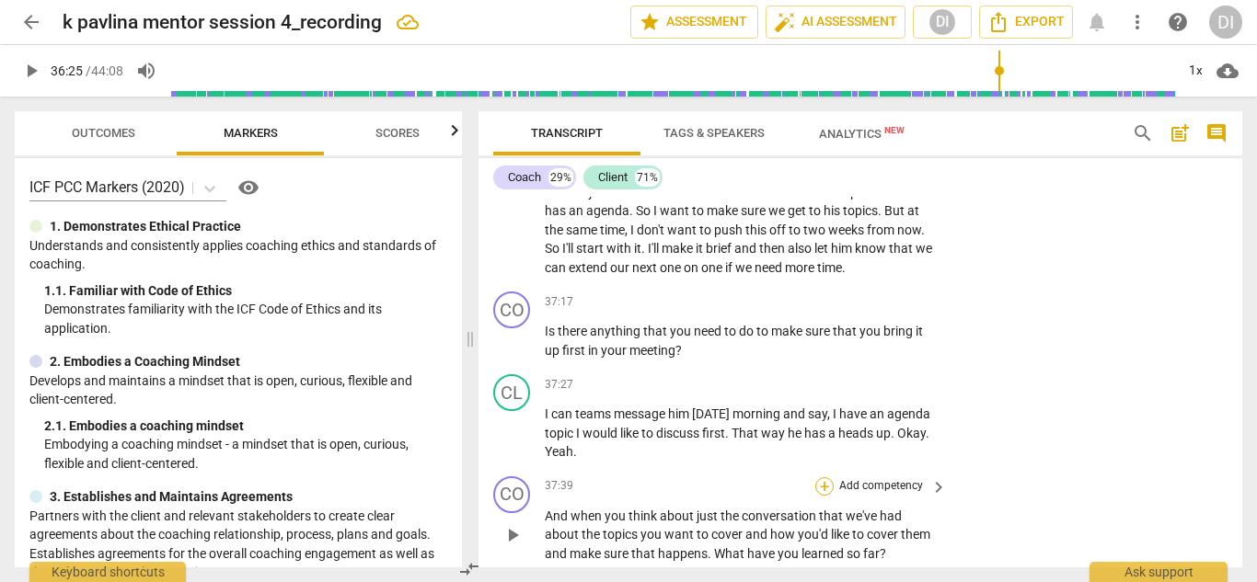
click at [816, 478] on div "+" at bounding box center [824, 487] width 18 height 18
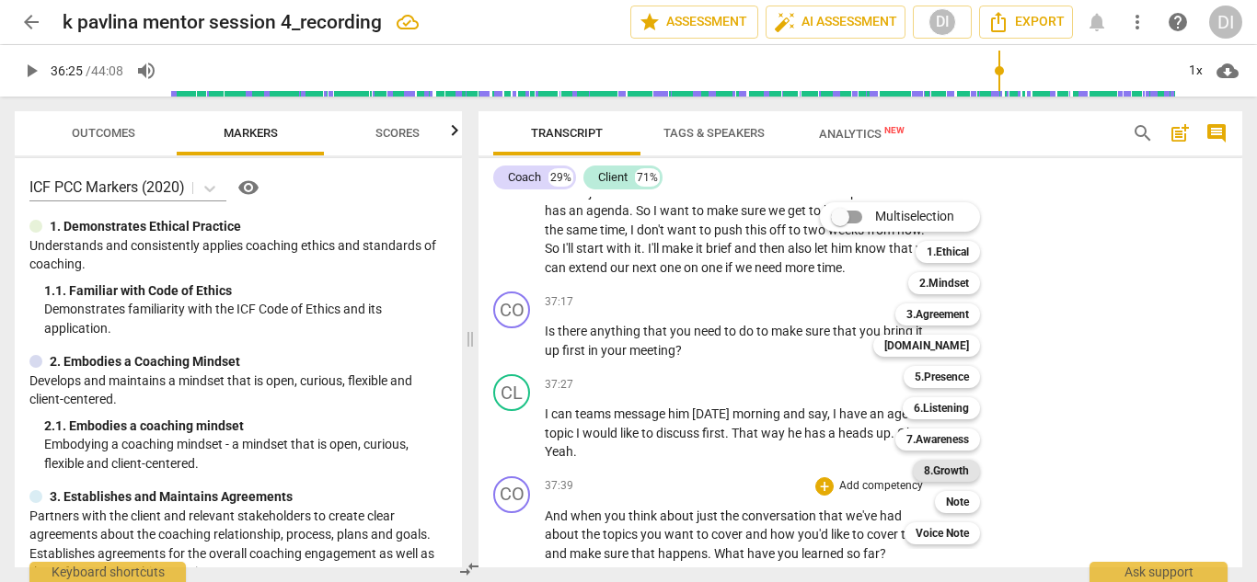
click at [953, 474] on b "8.Growth" at bounding box center [946, 471] width 45 height 22
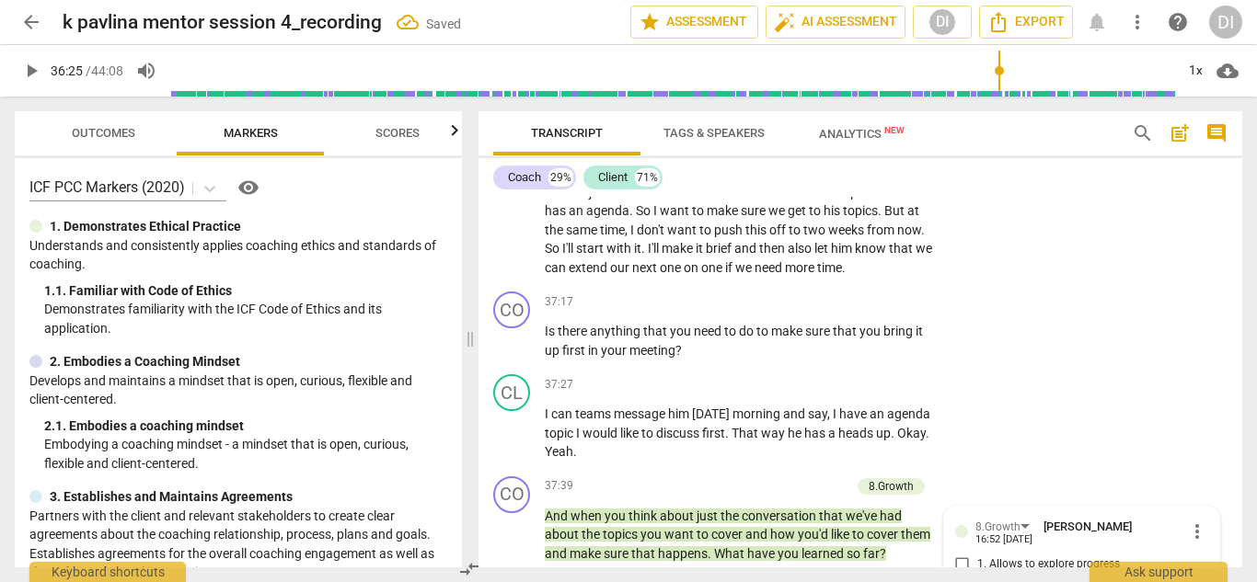
scroll to position [18520, 0]
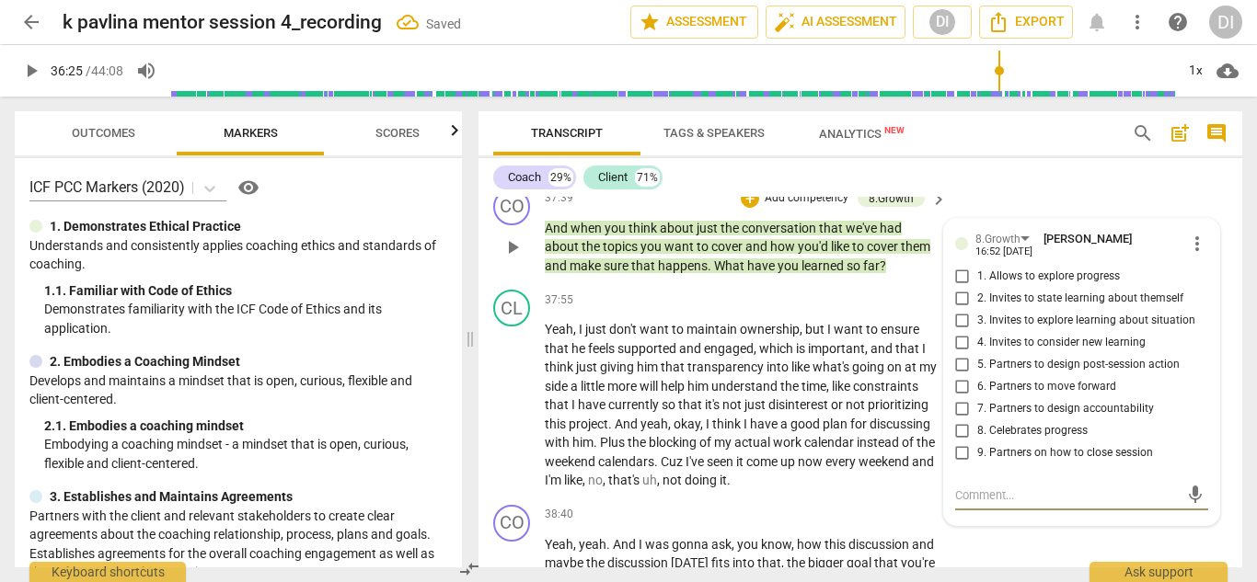
click at [961, 310] on input "3. Invites to explore learning about situation" at bounding box center [962, 321] width 29 height 22
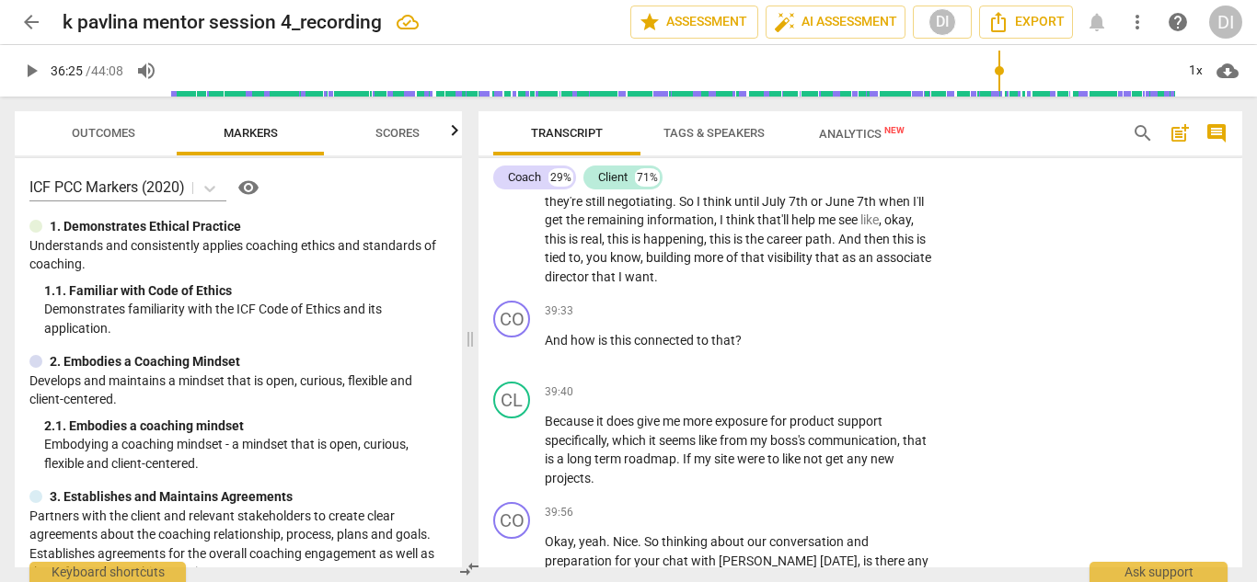
scroll to position [19023, 0]
click at [823, 501] on div "+" at bounding box center [824, 510] width 18 height 18
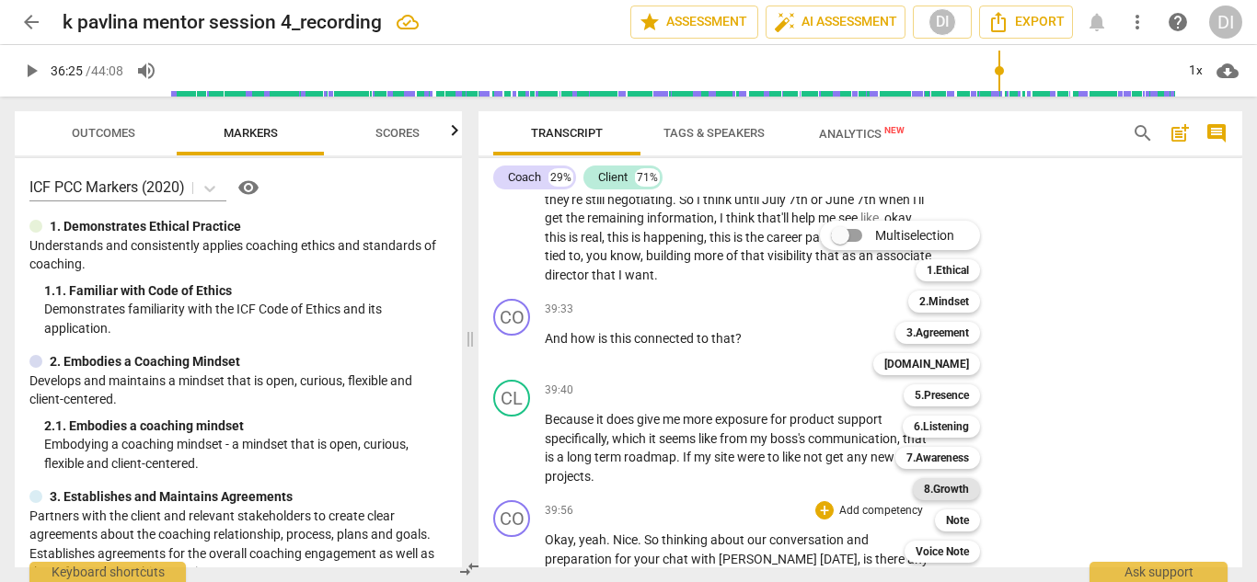
click at [942, 491] on b "8.Growth" at bounding box center [946, 489] width 45 height 22
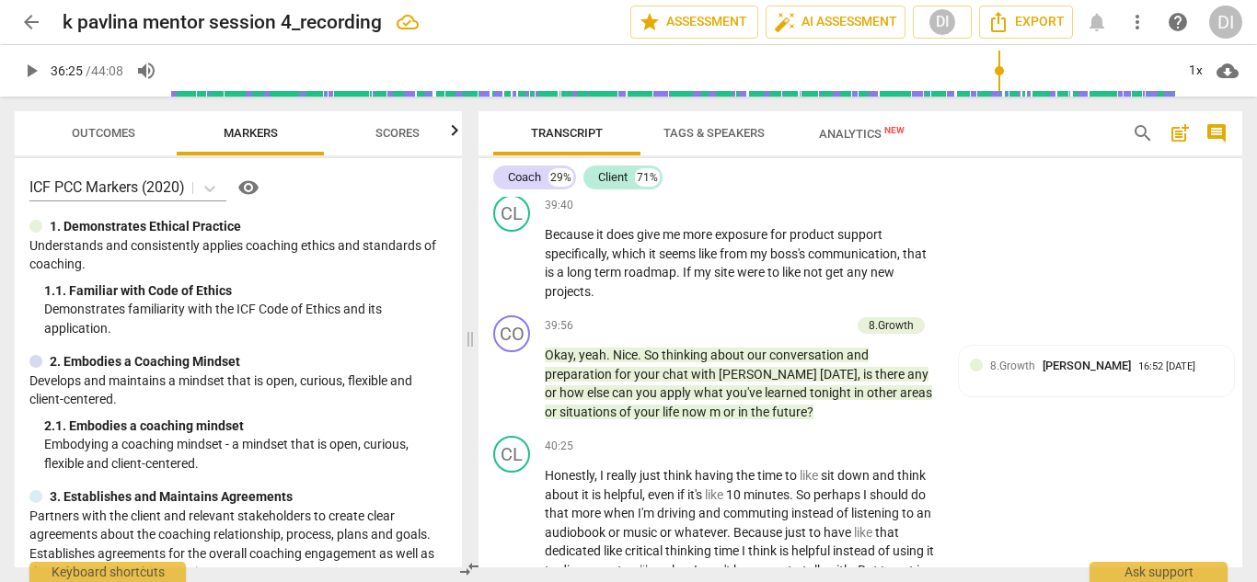
scroll to position [19199, 0]
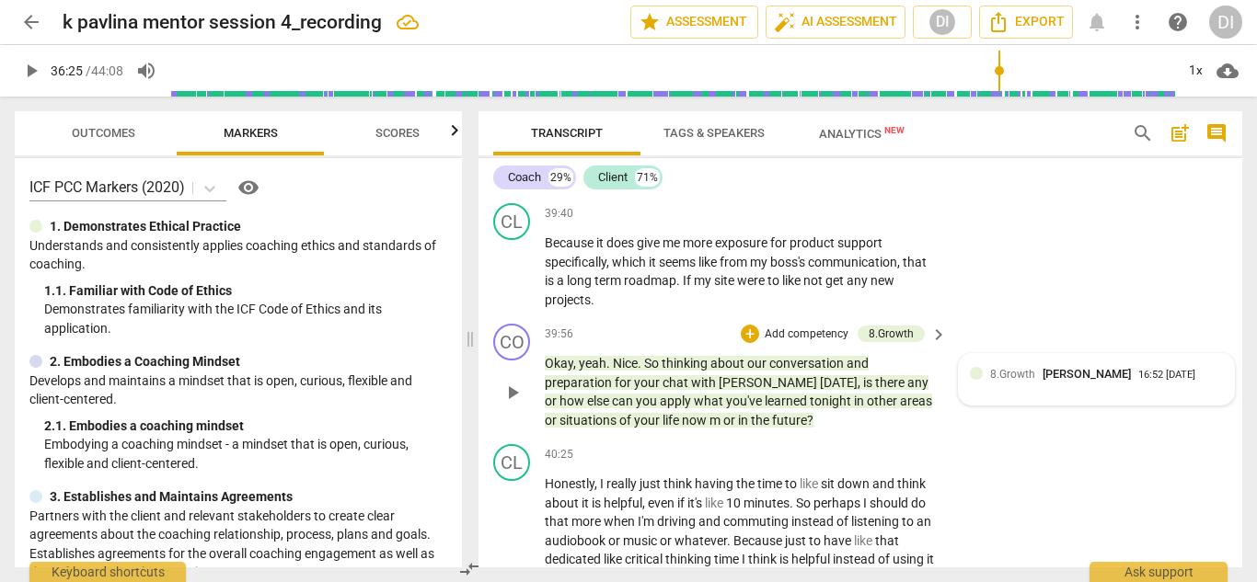
click at [1045, 367] on span "[PERSON_NAME]" at bounding box center [1086, 374] width 88 height 14
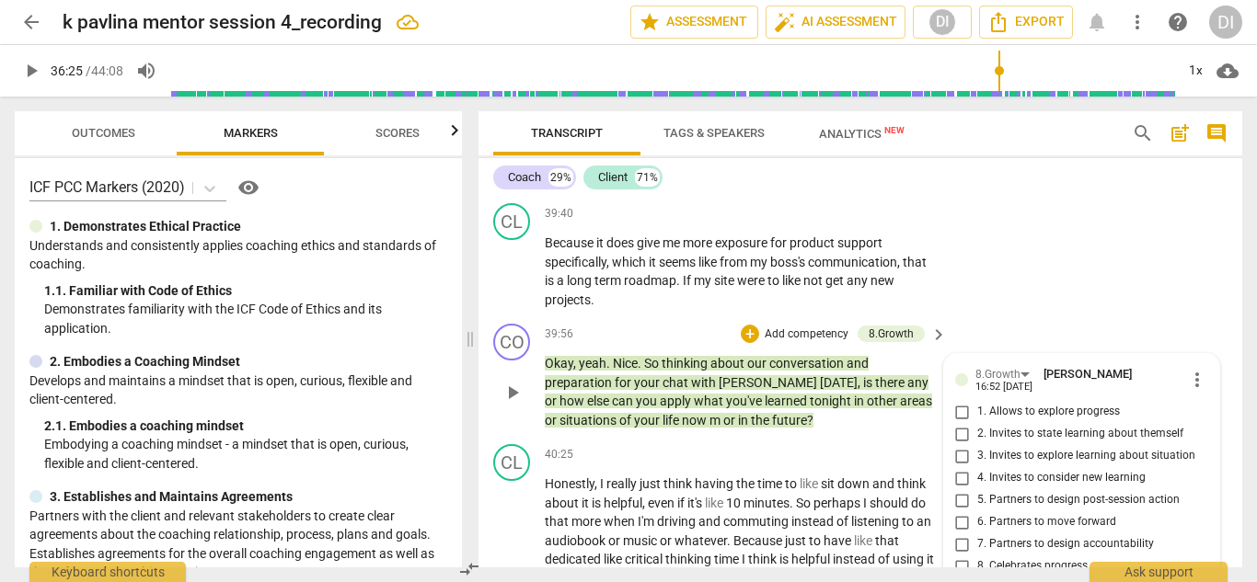
click at [964, 467] on input "4. Invites to consider new learning" at bounding box center [962, 478] width 29 height 22
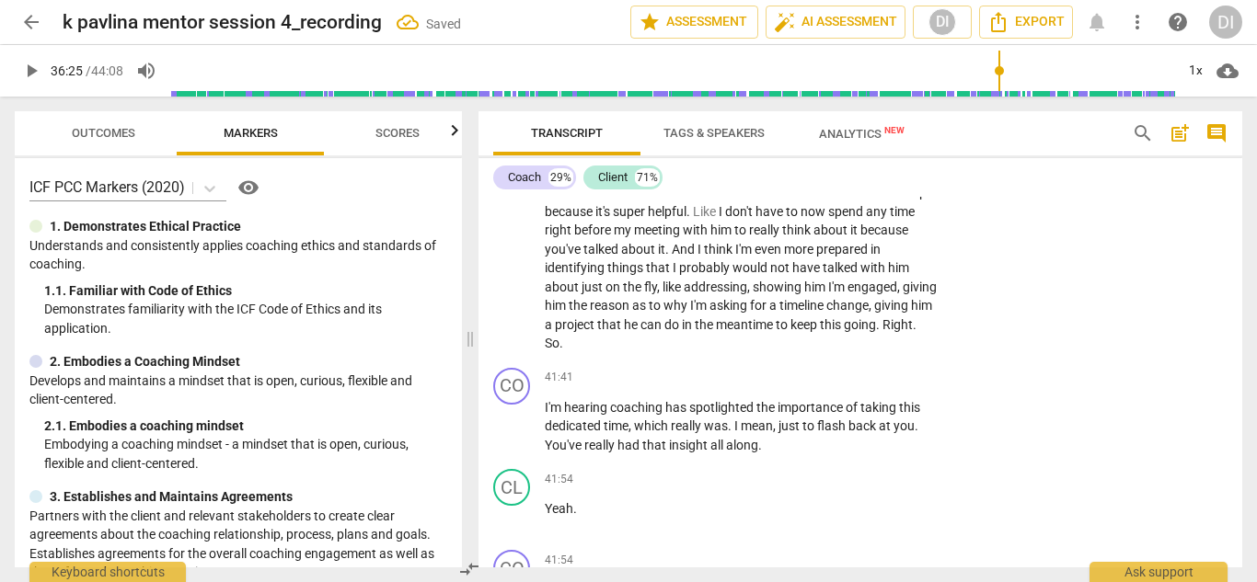
scroll to position [19648, 0]
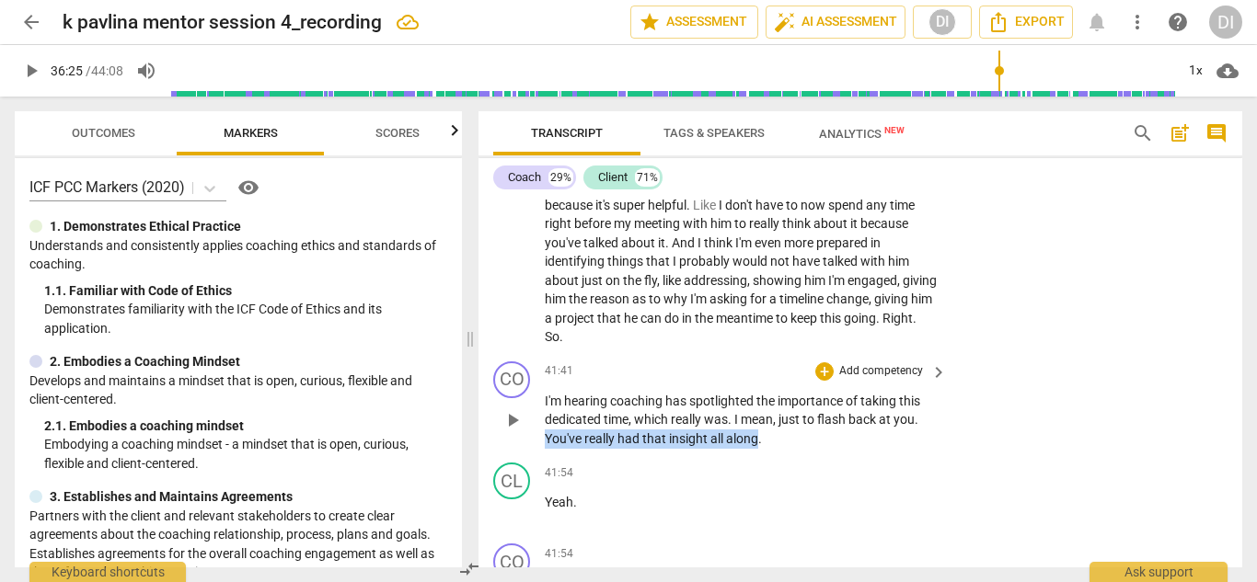
drag, startPoint x: 758, startPoint y: 327, endPoint x: 546, endPoint y: 321, distance: 212.6
click at [546, 392] on p "I'm hearing coaching has spotlighted the importance of taking this dedicated ti…" at bounding box center [741, 420] width 393 height 57
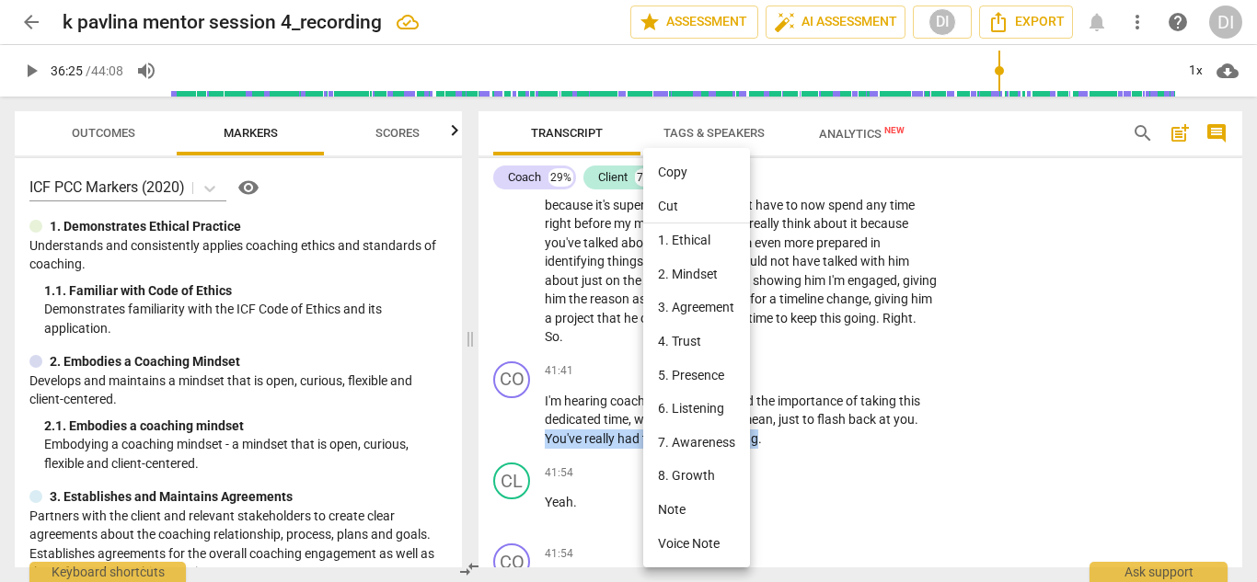
click at [713, 479] on li "8. Growth" at bounding box center [696, 476] width 107 height 34
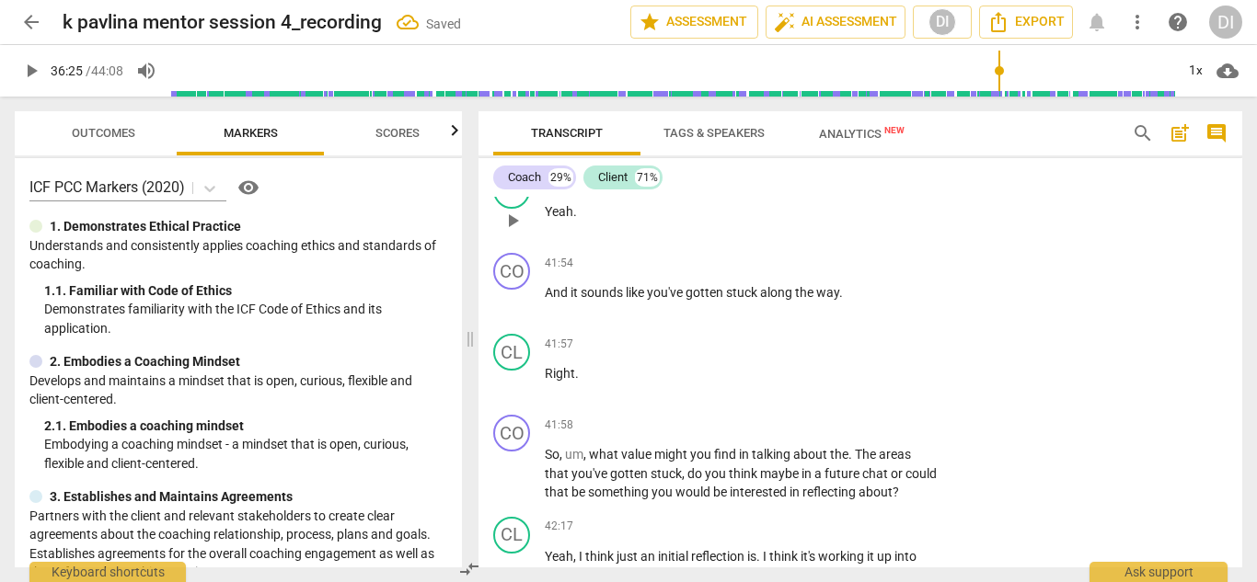
scroll to position [19941, 0]
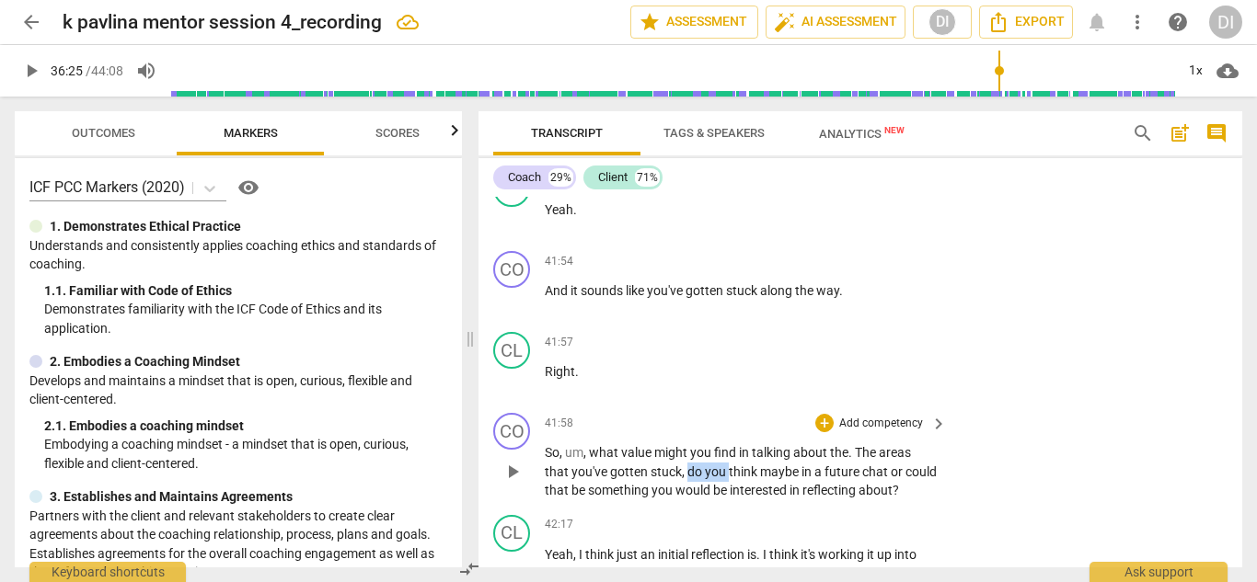
drag, startPoint x: 730, startPoint y: 361, endPoint x: 689, endPoint y: 357, distance: 40.6
click at [689, 443] on p "So , um , what value might you find in talking about the . The areas that you'v…" at bounding box center [741, 471] width 393 height 57
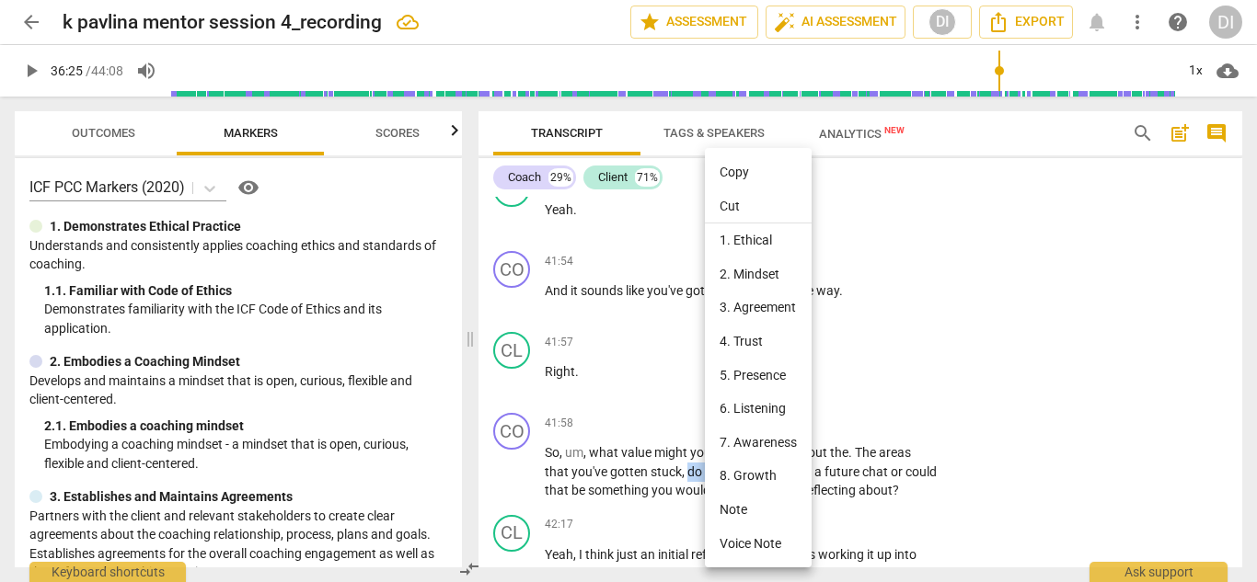
click at [772, 513] on li "Note" at bounding box center [758, 510] width 107 height 34
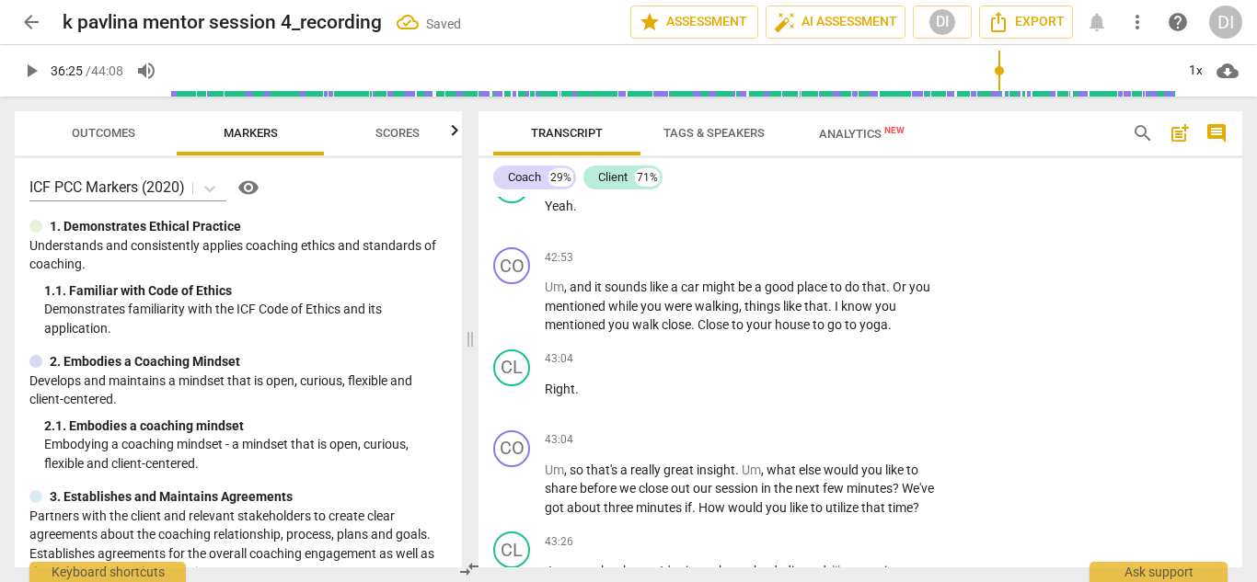
scroll to position [20550, 0]
click at [820, 431] on div "+" at bounding box center [824, 440] width 18 height 18
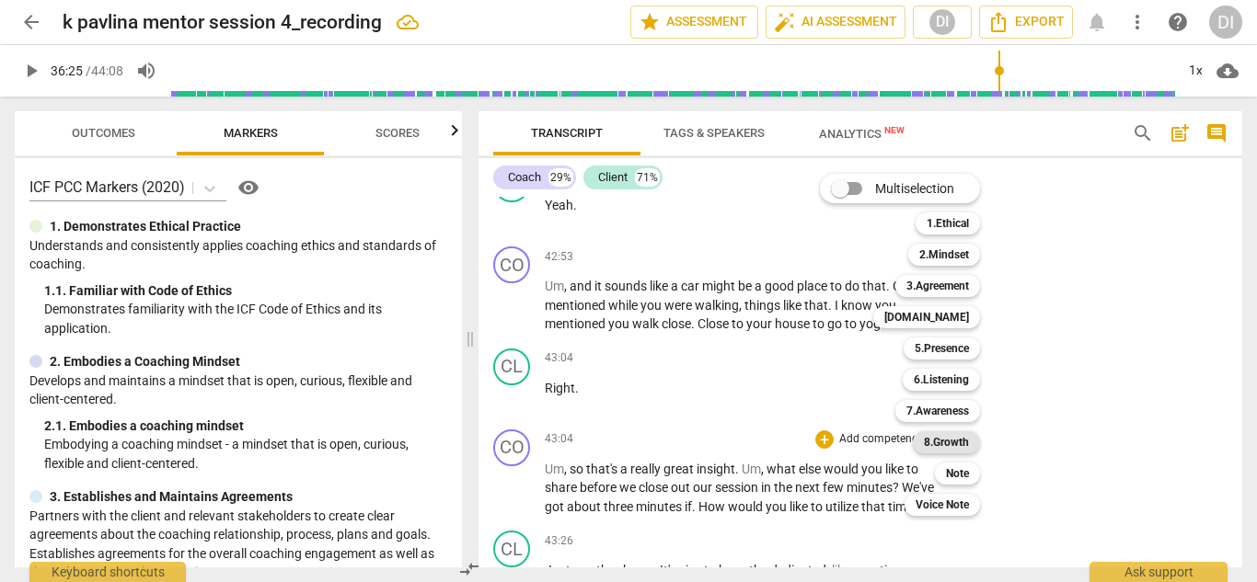
click at [961, 440] on b "8.Growth" at bounding box center [946, 442] width 45 height 22
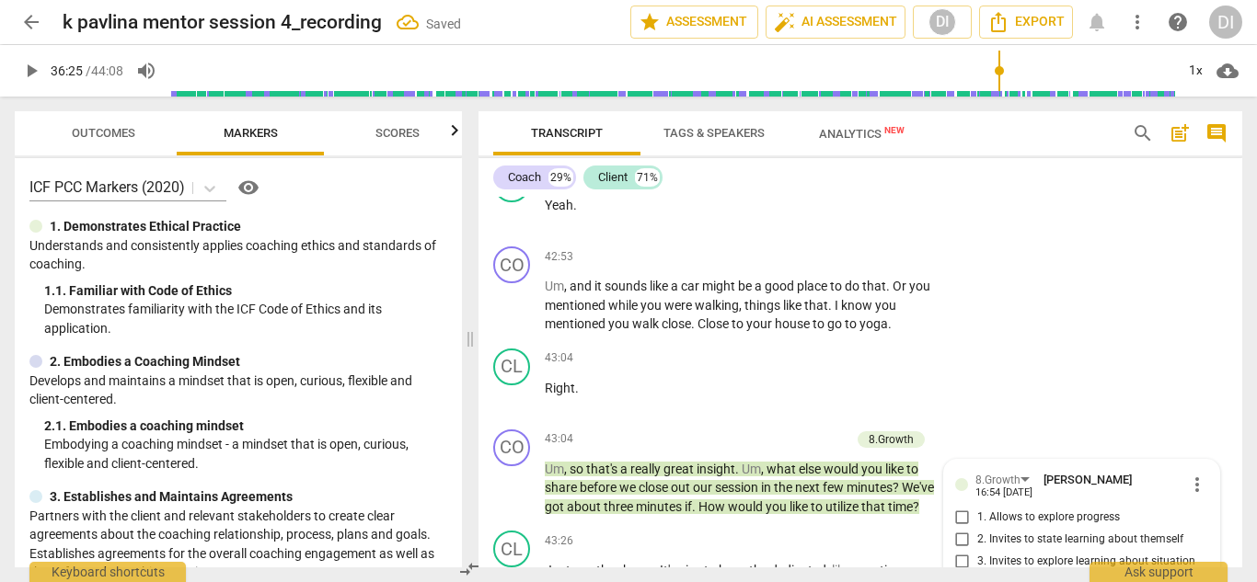
scroll to position [20810, 0]
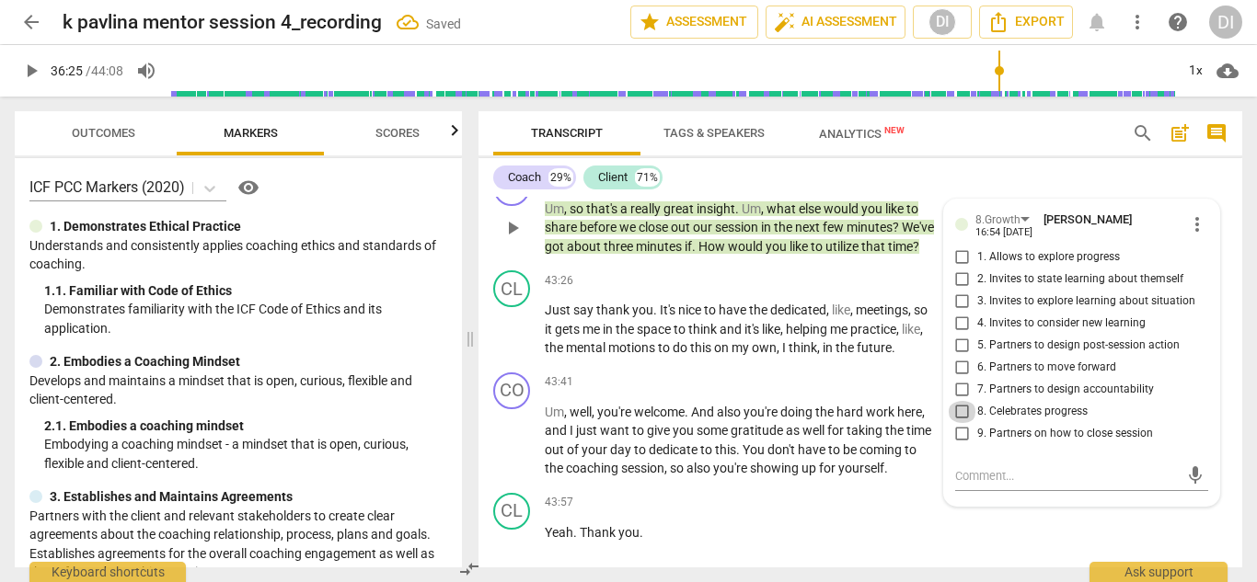
click at [955, 401] on input "8. Celebrates progress" at bounding box center [962, 412] width 29 height 22
click at [957, 423] on input "9. Partners on how to close session" at bounding box center [962, 434] width 29 height 22
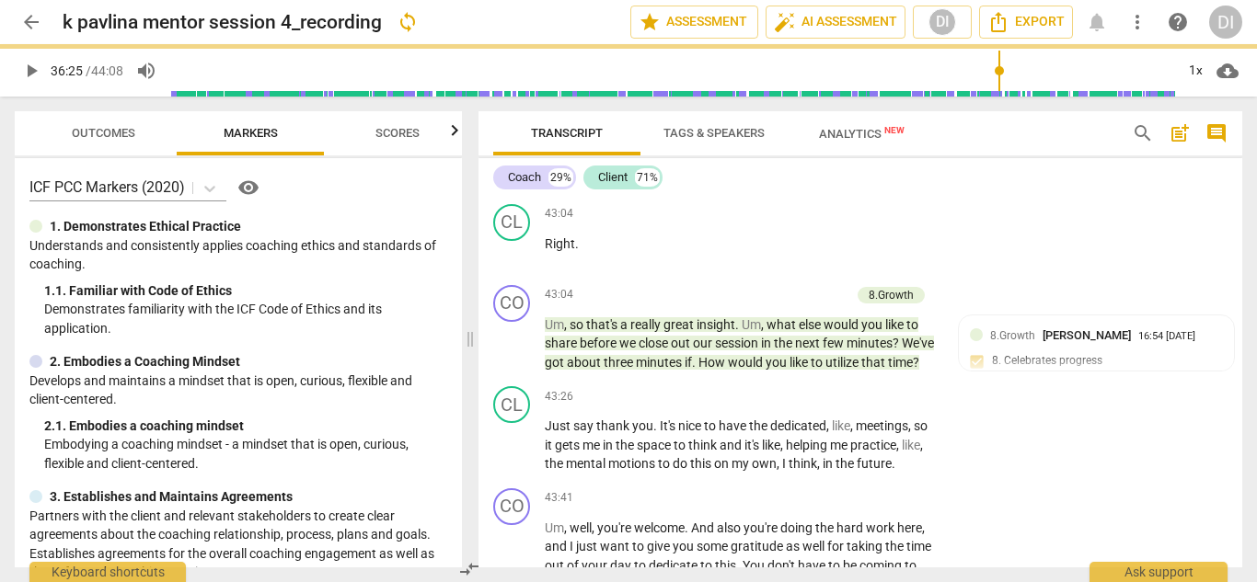
scroll to position [20806, 0]
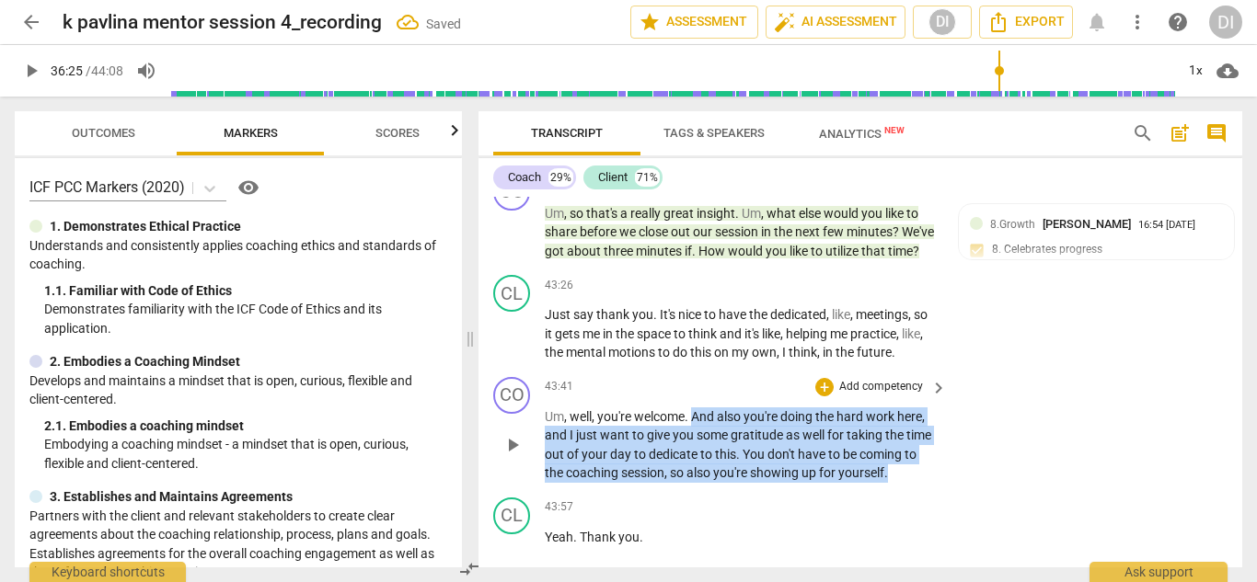
drag, startPoint x: 694, startPoint y: 339, endPoint x: 900, endPoint y: 402, distance: 215.6
click at [900, 408] on p "Um , well , you're welcome . And also you're doing the hard work here , and I j…" at bounding box center [741, 445] width 393 height 75
click at [822, 378] on div "+" at bounding box center [824, 387] width 18 height 18
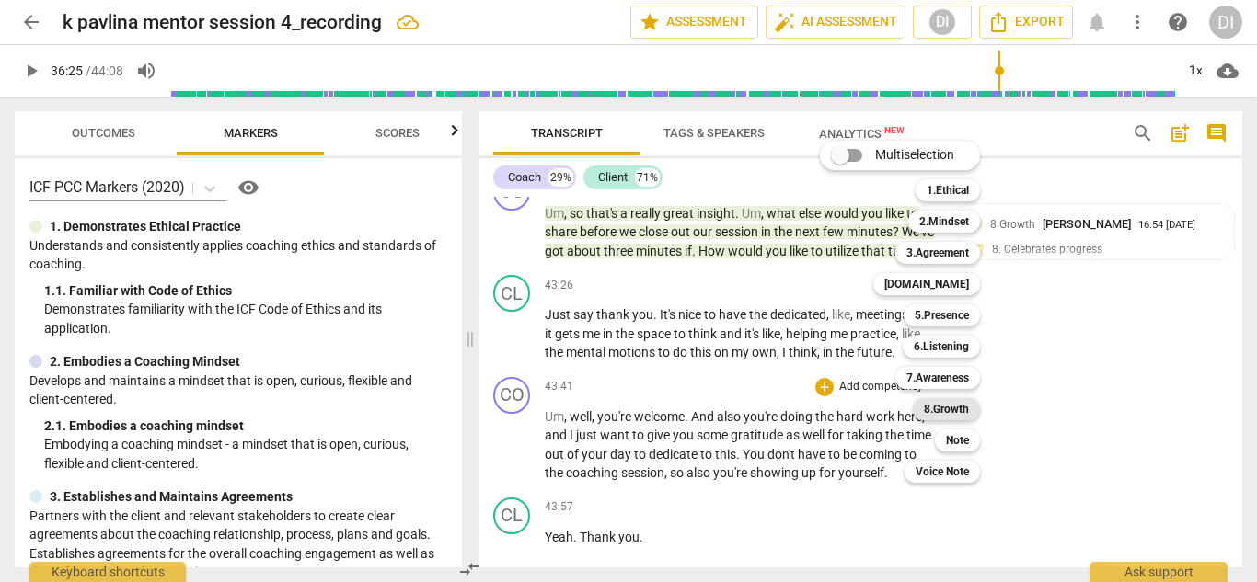
click at [968, 408] on b "8.Growth" at bounding box center [946, 409] width 45 height 22
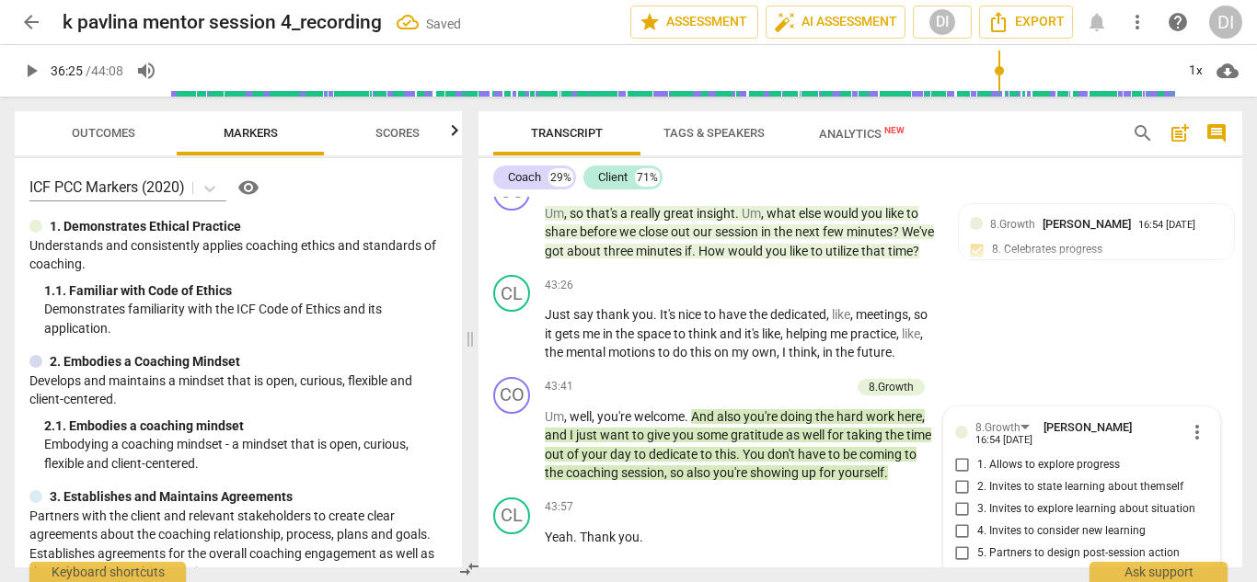
scroll to position [20966, 0]
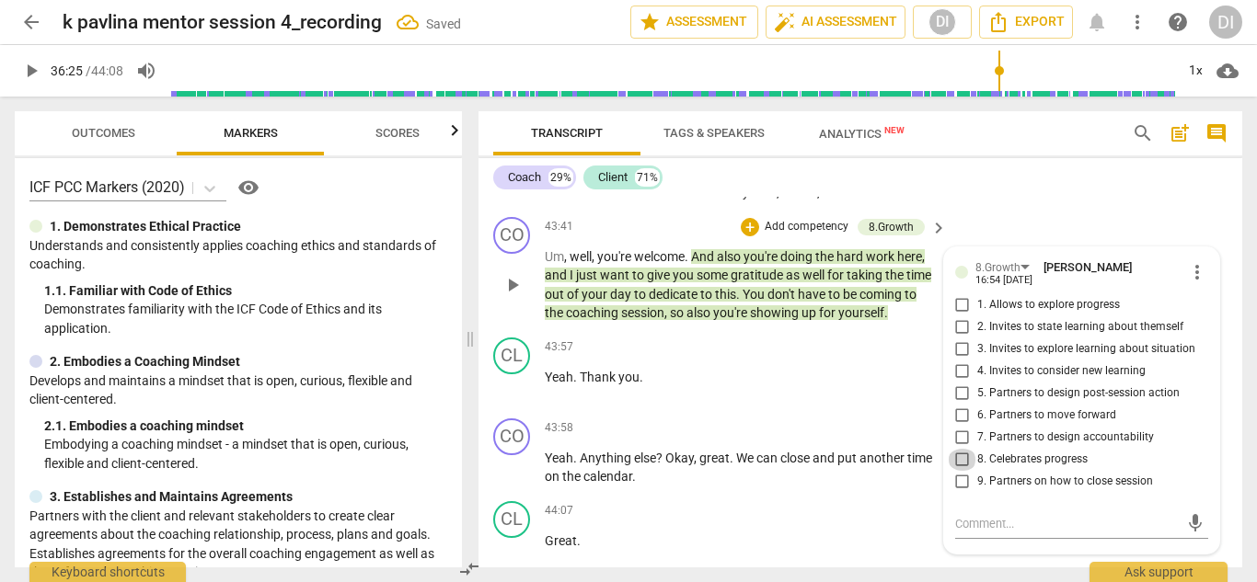
click at [959, 449] on input "8. Celebrates progress" at bounding box center [962, 460] width 29 height 22
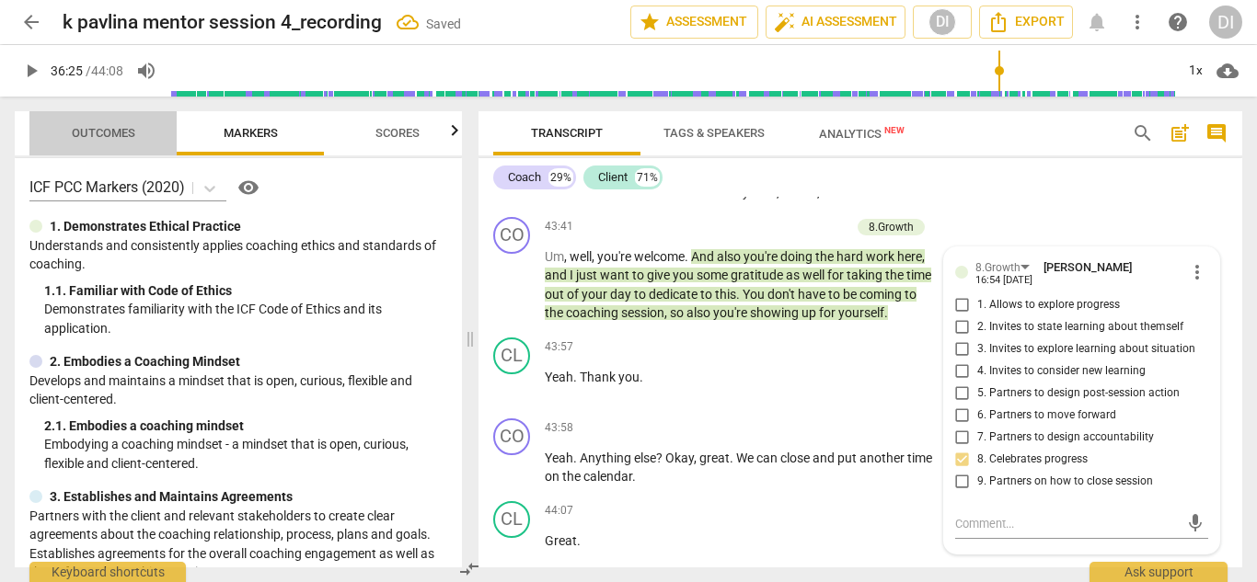
click at [132, 138] on span "Outcomes" at bounding box center [103, 133] width 63 height 14
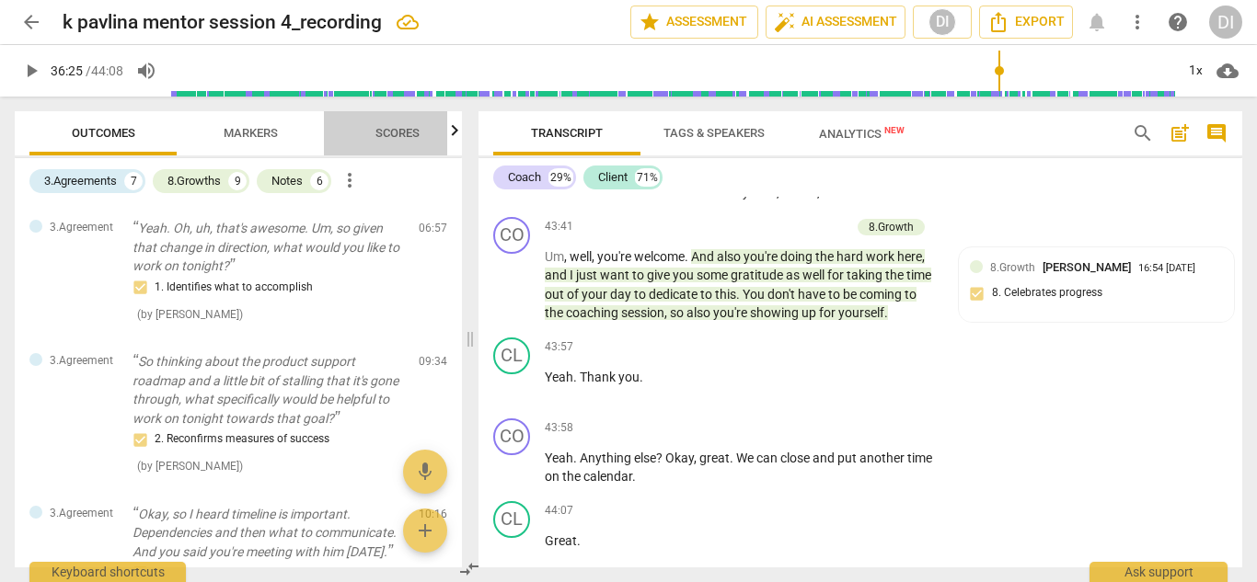
click at [408, 132] on span "Scores" at bounding box center [397, 133] width 44 height 14
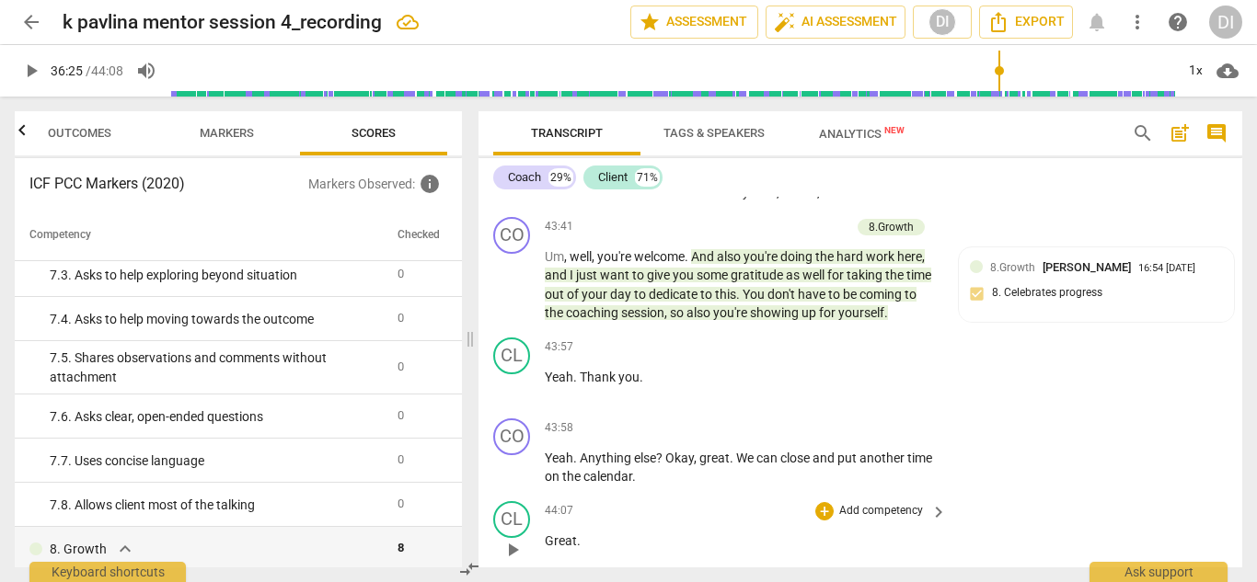
scroll to position [1372, 0]
